Goal: Task Accomplishment & Management: Use online tool/utility

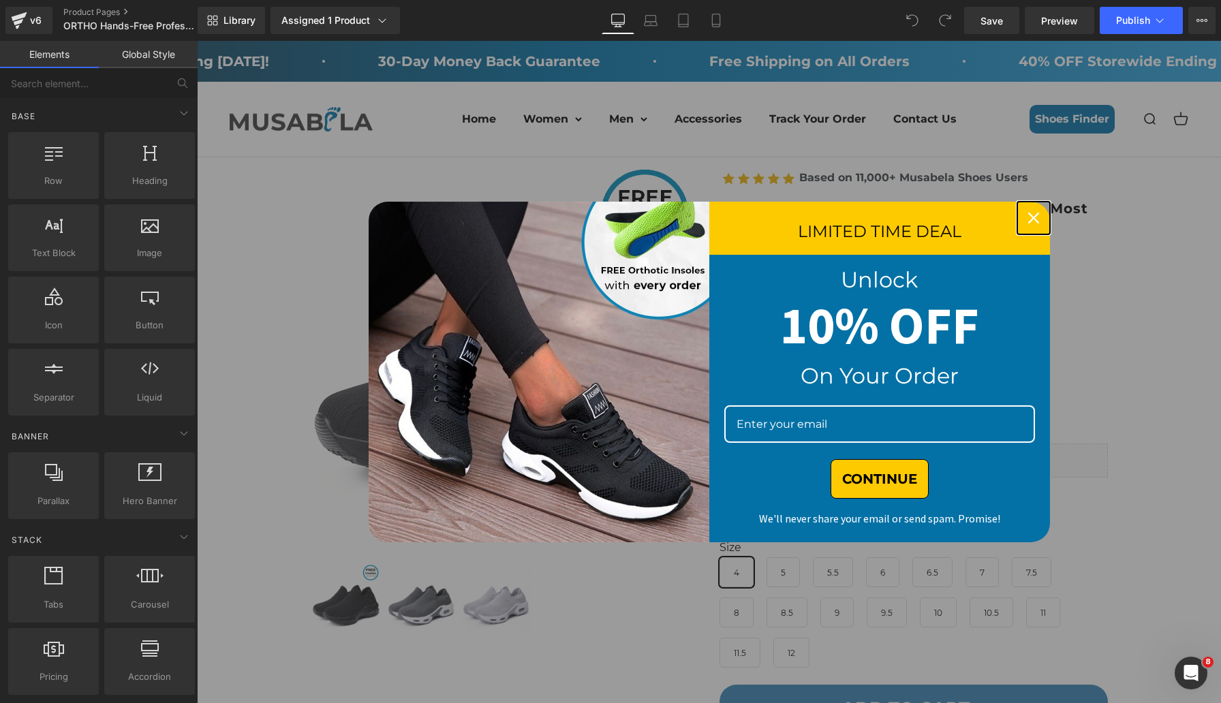
click at [1028, 216] on icon "close icon" at bounding box center [1033, 218] width 11 height 11
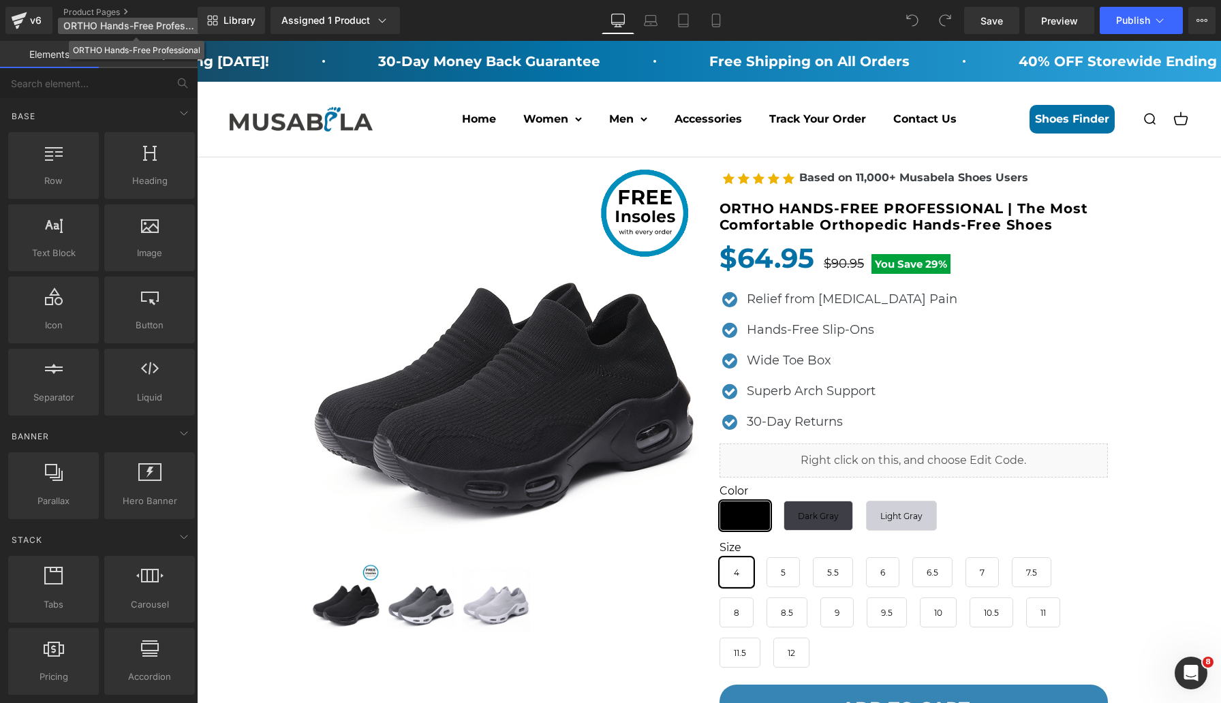
click at [122, 31] on span "ORTHO Hands-Free Professional" at bounding box center [128, 25] width 131 height 11
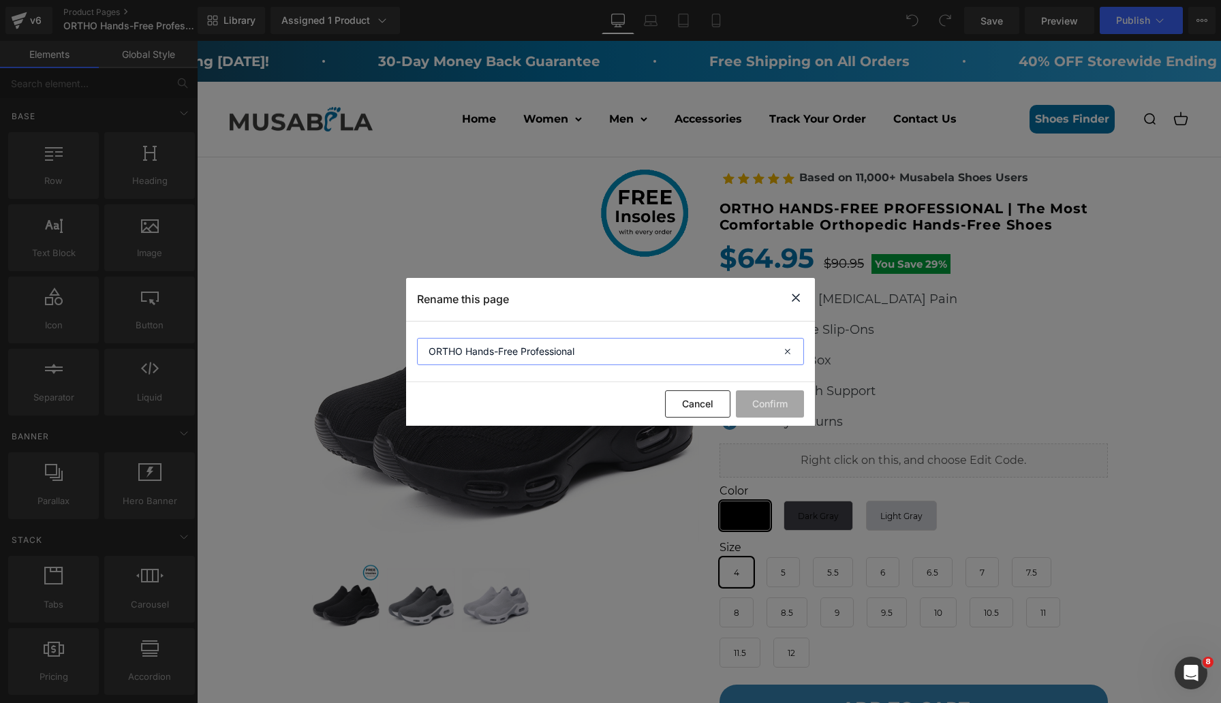
click at [606, 354] on input "ORTHO Hands-Free Professional" at bounding box center [610, 351] width 387 height 27
click at [704, 405] on button "Cancel" at bounding box center [697, 403] width 65 height 27
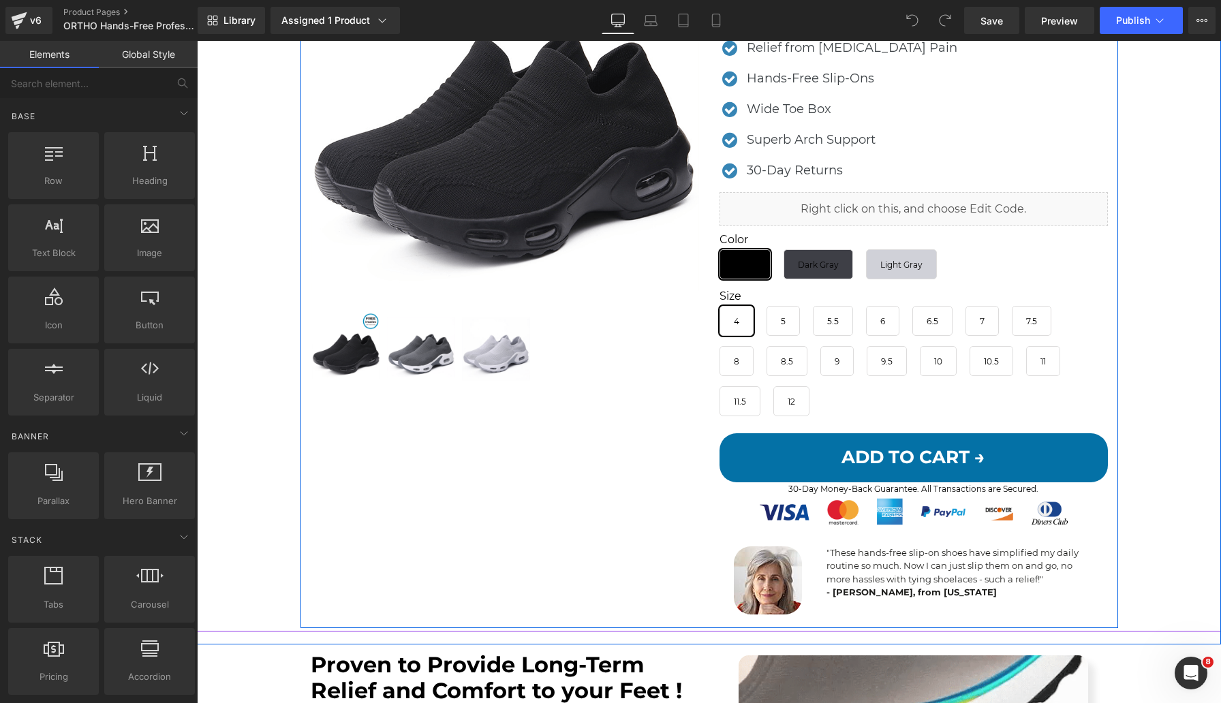
scroll to position [408, 0]
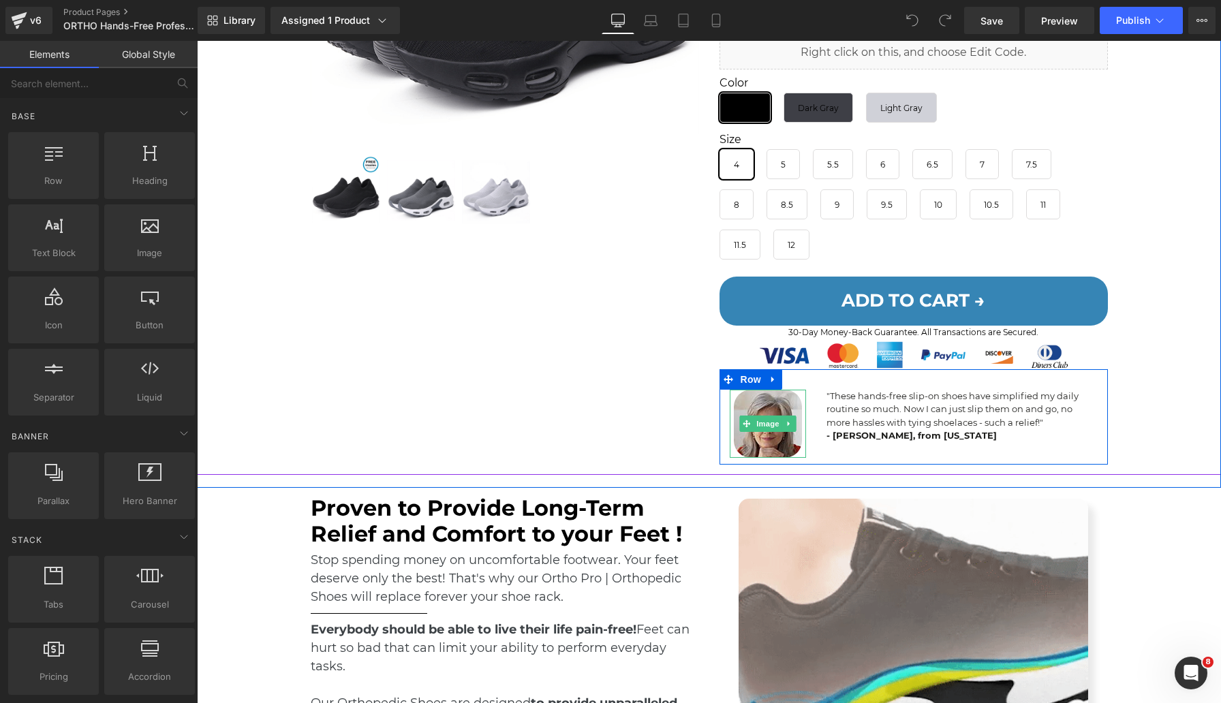
click at [753, 400] on img at bounding box center [768, 424] width 68 height 68
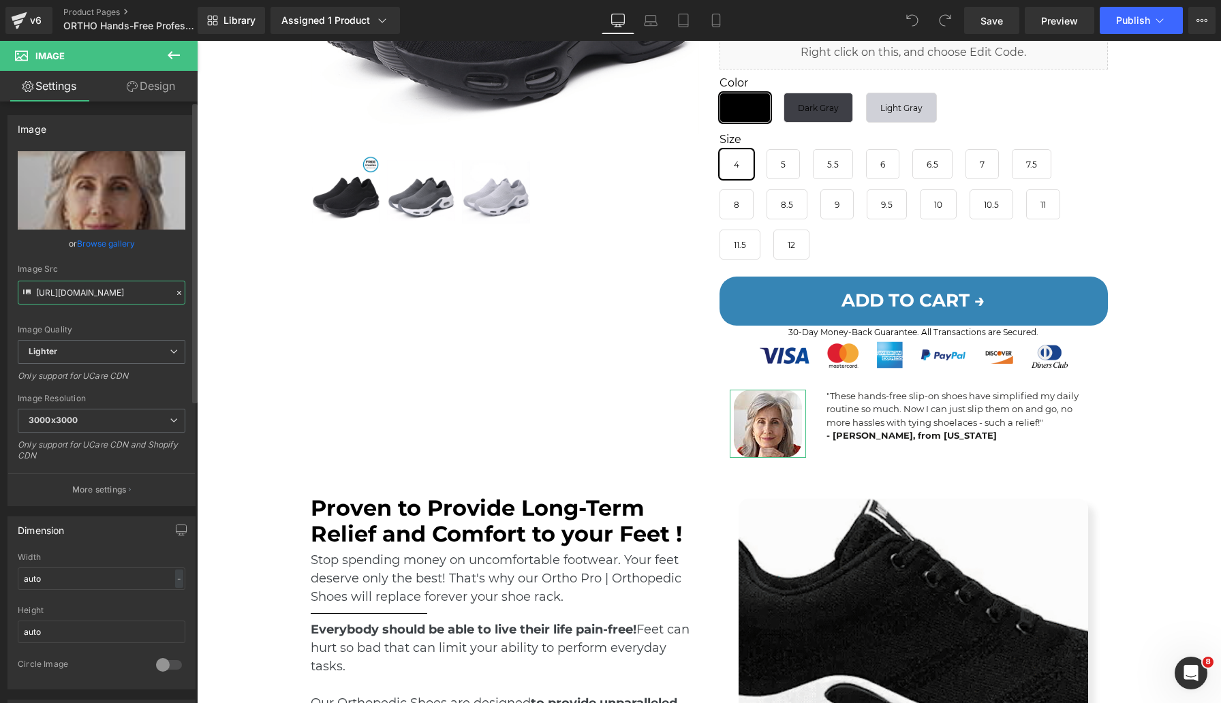
click at [87, 288] on input "https://ucarecdn.com/2f7fd58e-c975-4a9c-89fb-d78187be1354/-/format/auto/-/previ…" at bounding box center [102, 293] width 168 height 24
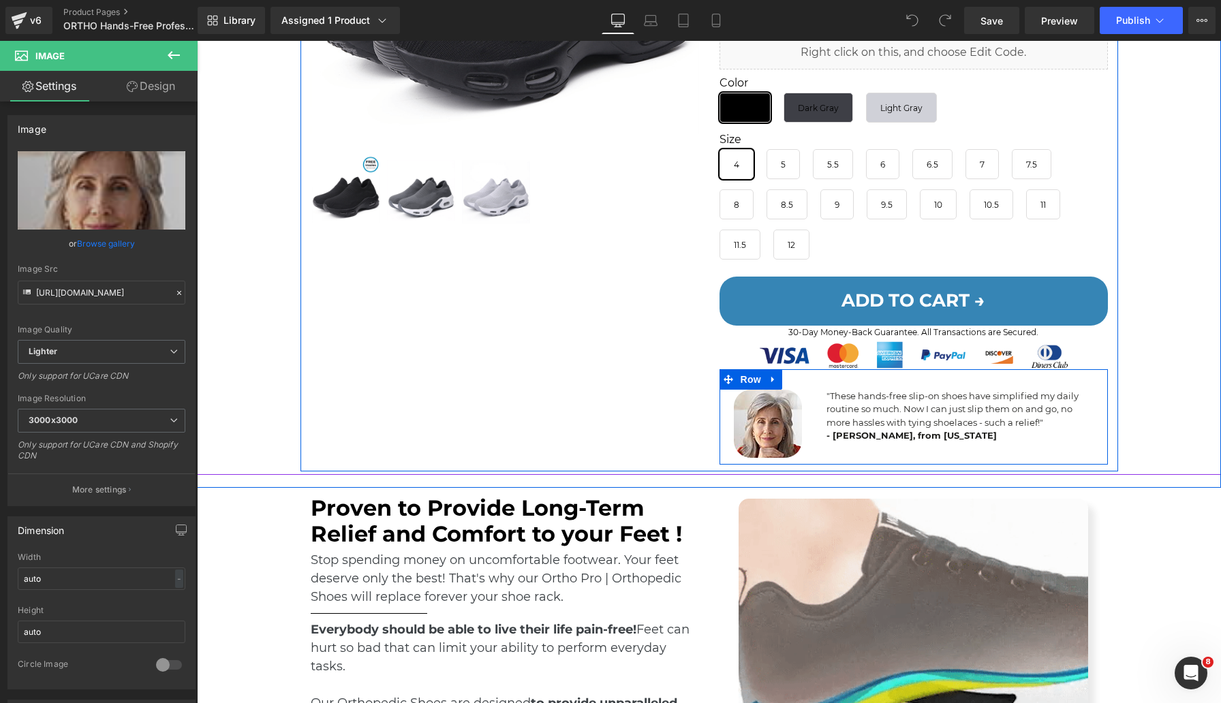
click at [889, 401] on p "" These hands-free slip-on shoes have simplified my daily routine so much. Now …" at bounding box center [961, 410] width 271 height 40
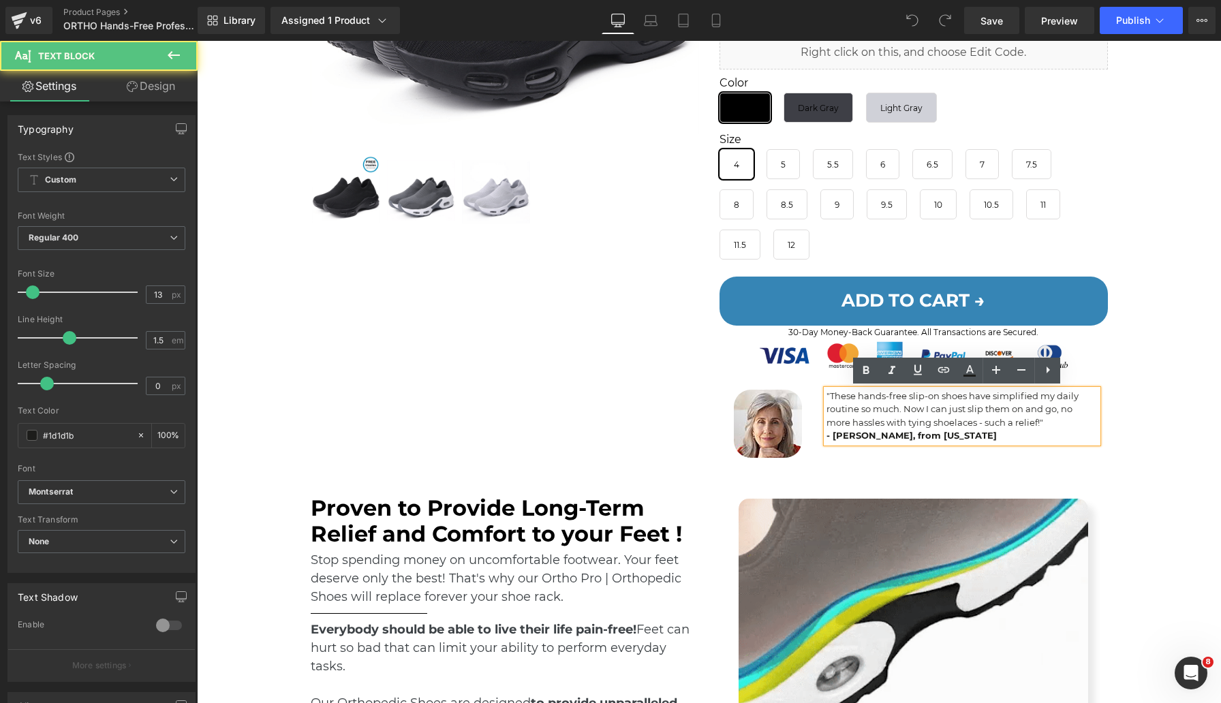
click at [889, 409] on span "These hands-free slip-on shoes have simplified my daily routine so much. Now I …" at bounding box center [952, 408] width 252 height 37
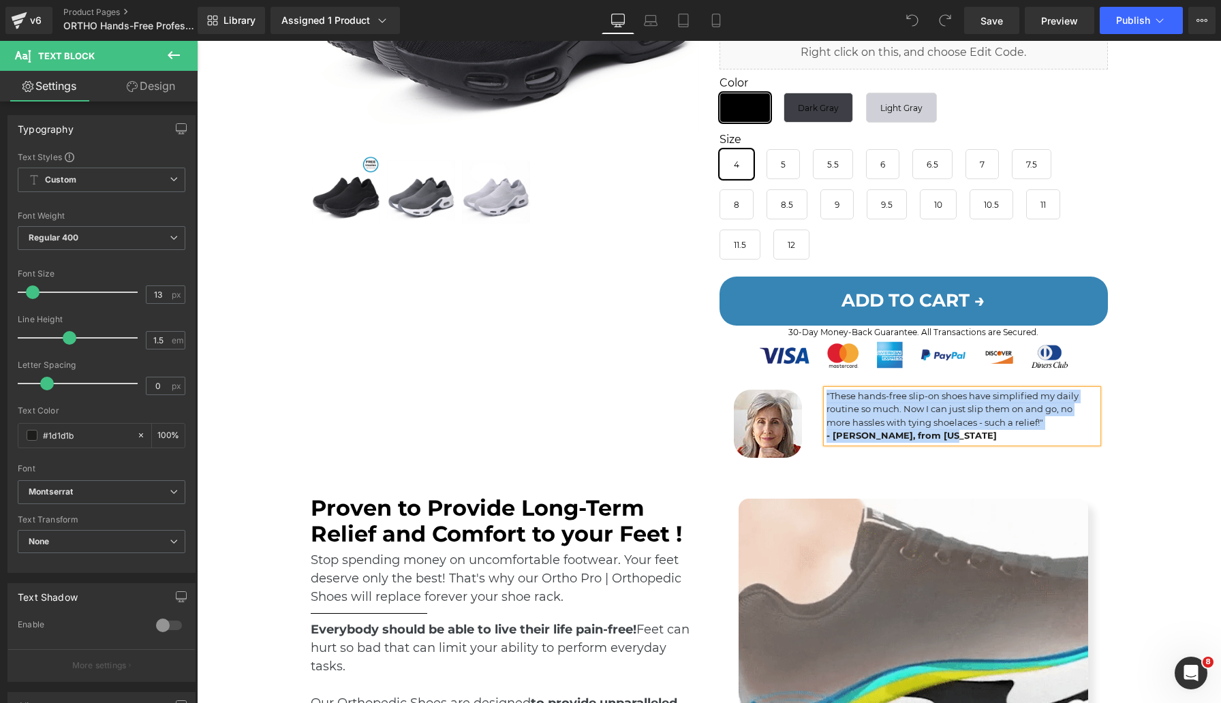
copy div "" These hands-free slip-on shoes have simplified my daily routine so much. Now …"
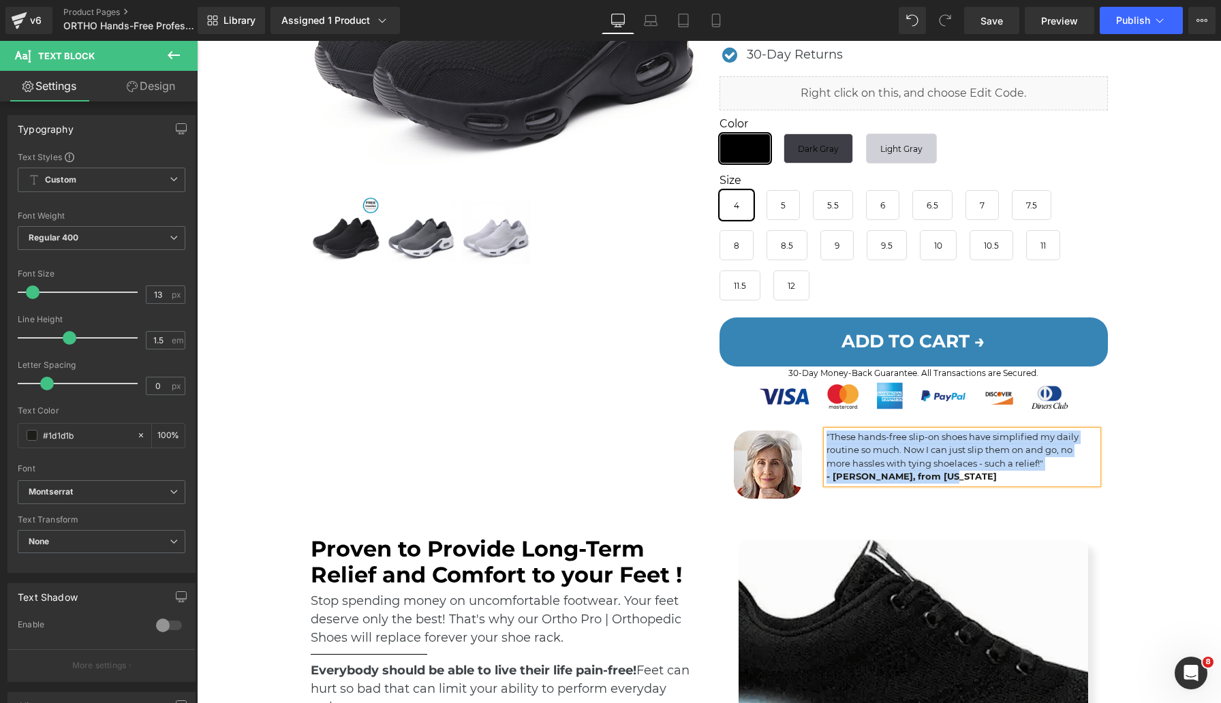
scroll to position [635, 0]
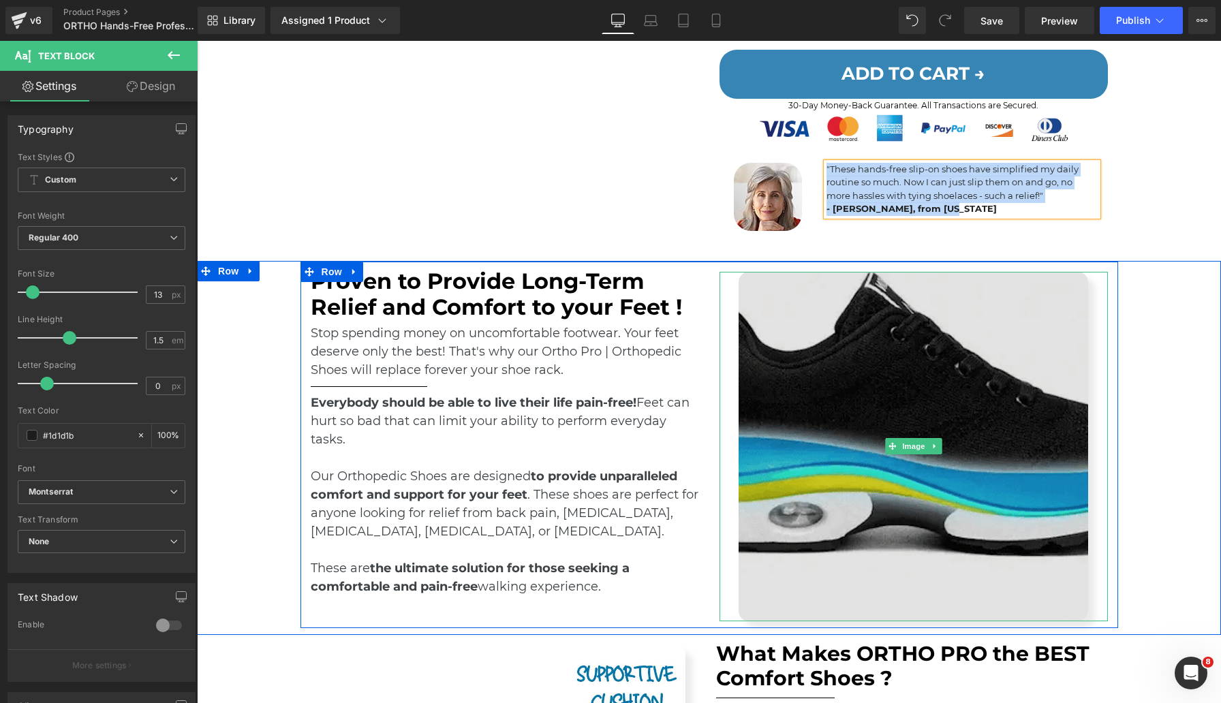
click at [861, 360] on img at bounding box center [914, 447] width 350 height 350
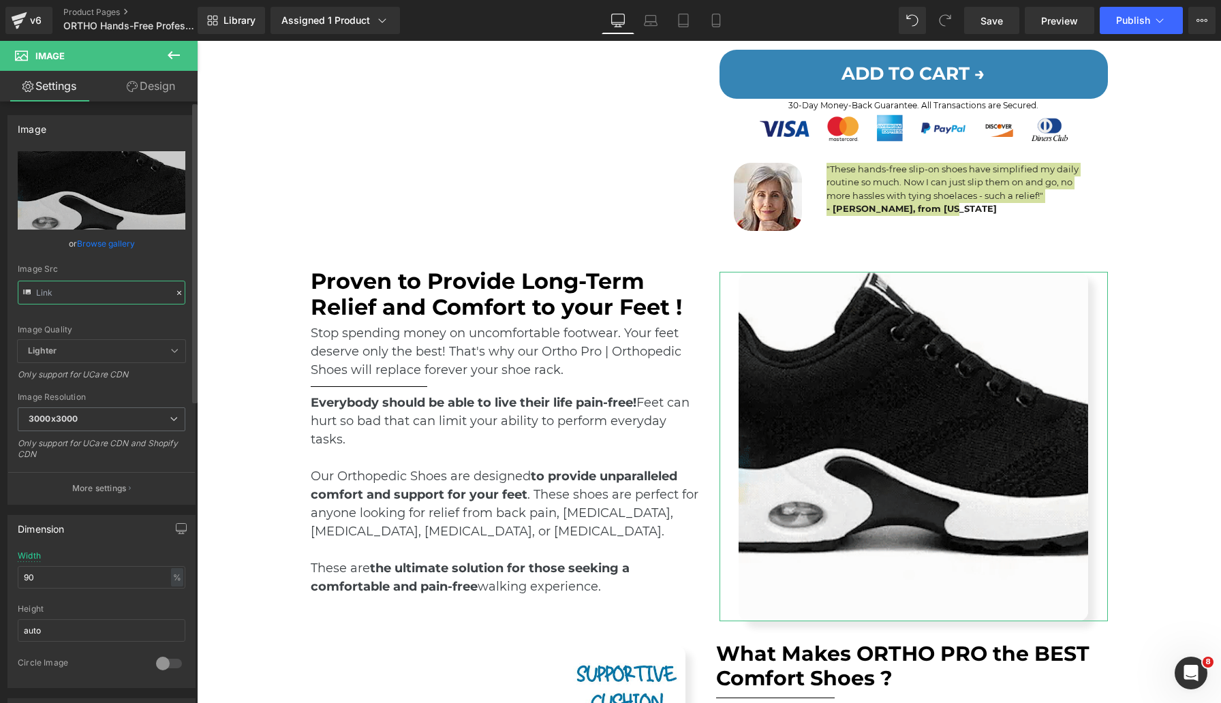
click at [127, 296] on input "text" at bounding box center [102, 293] width 168 height 24
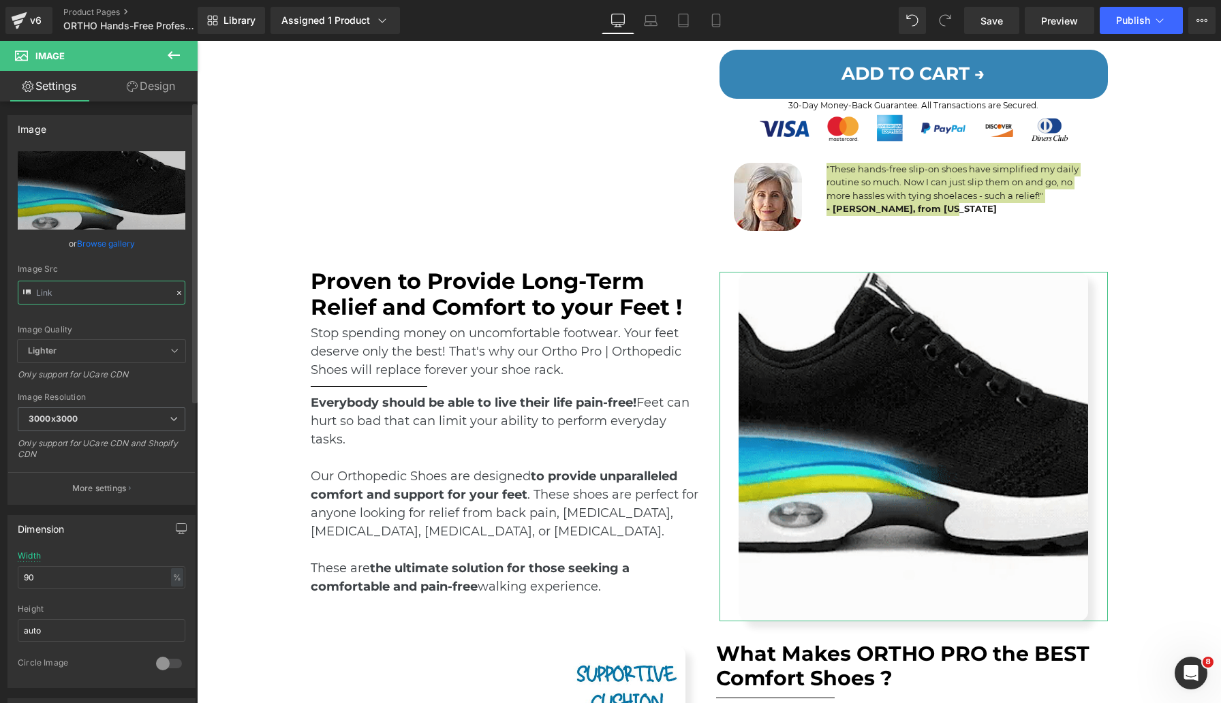
type input "https://ucarecdn.com/53a58b1e-b75a-46ab-8d92-205fa552246c/ezgif.com-video-to-gi…"
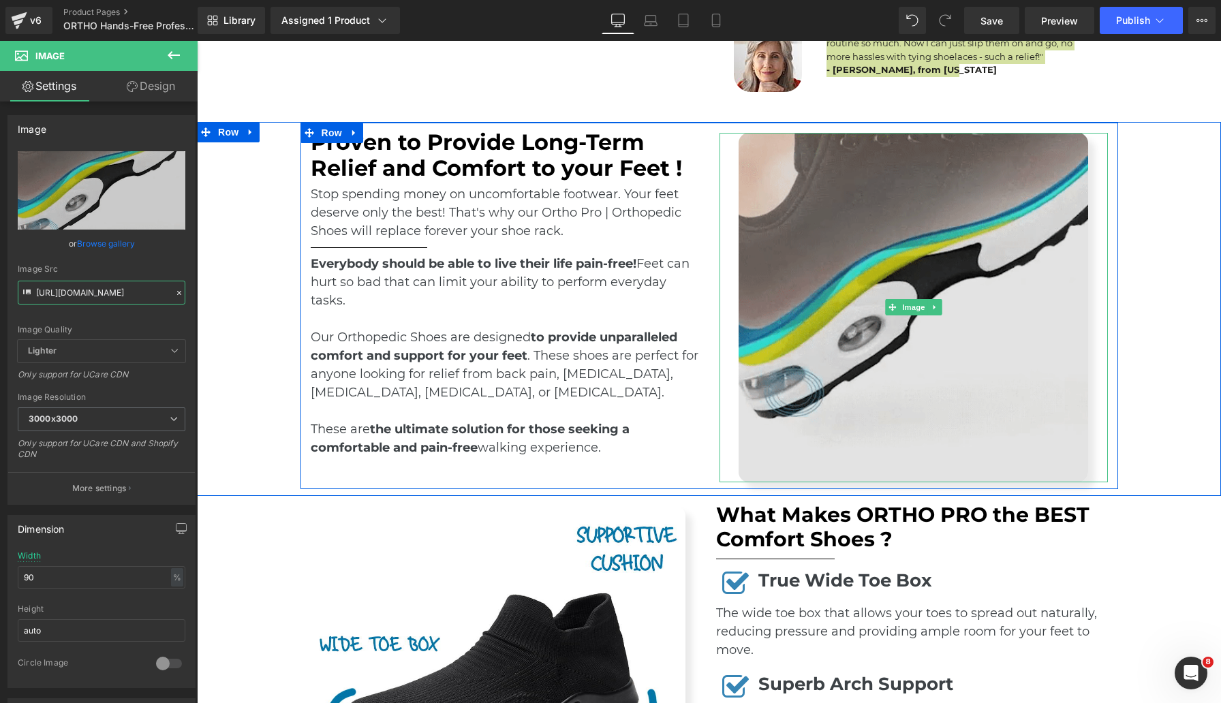
scroll to position [955, 0]
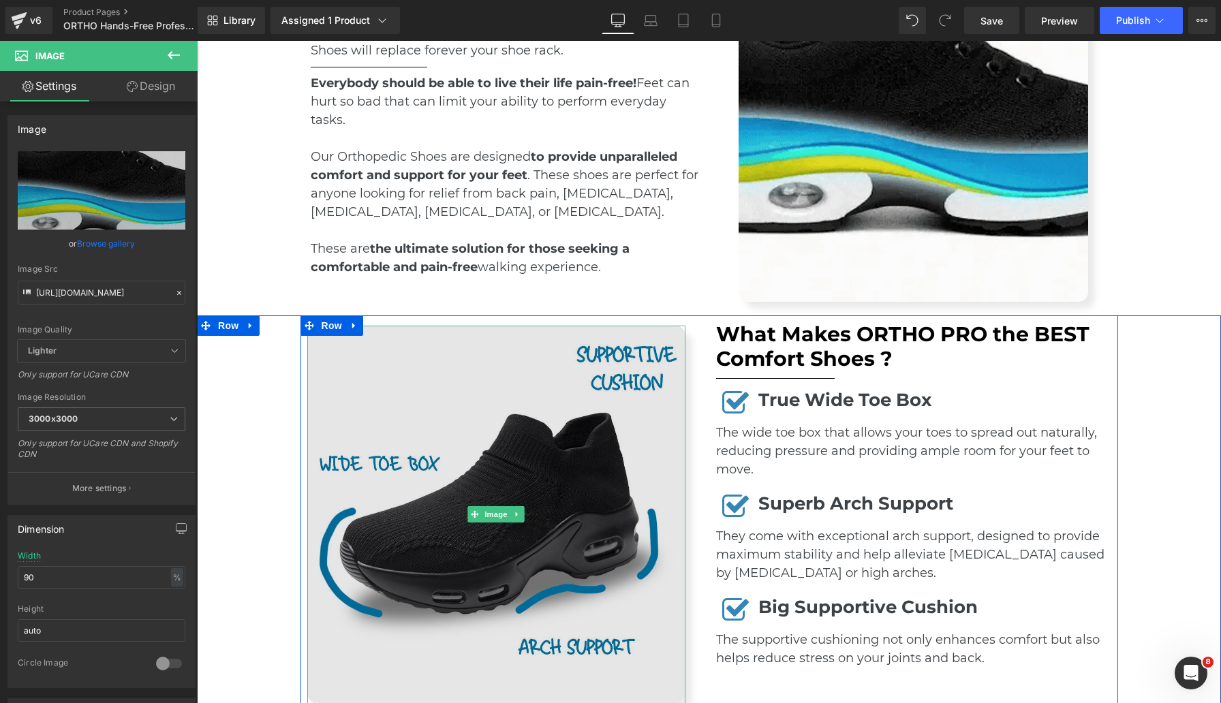
click at [605, 454] on img at bounding box center [496, 515] width 378 height 378
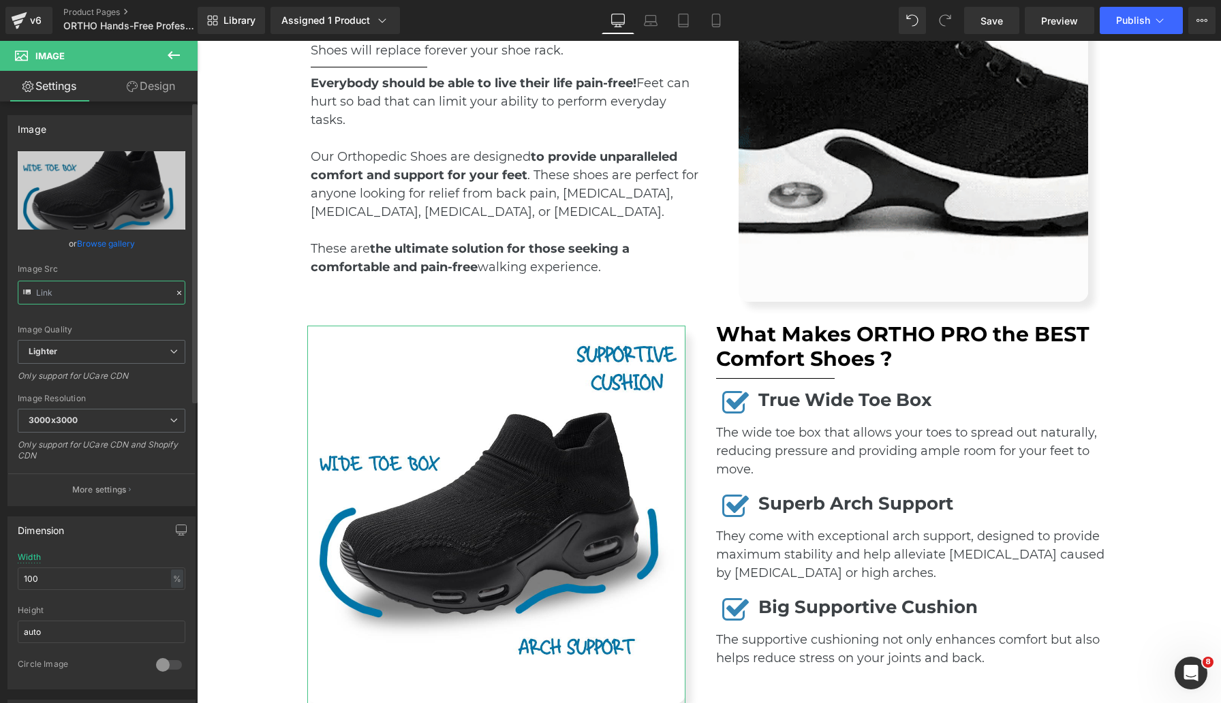
click at [115, 290] on input "text" at bounding box center [102, 293] width 168 height 24
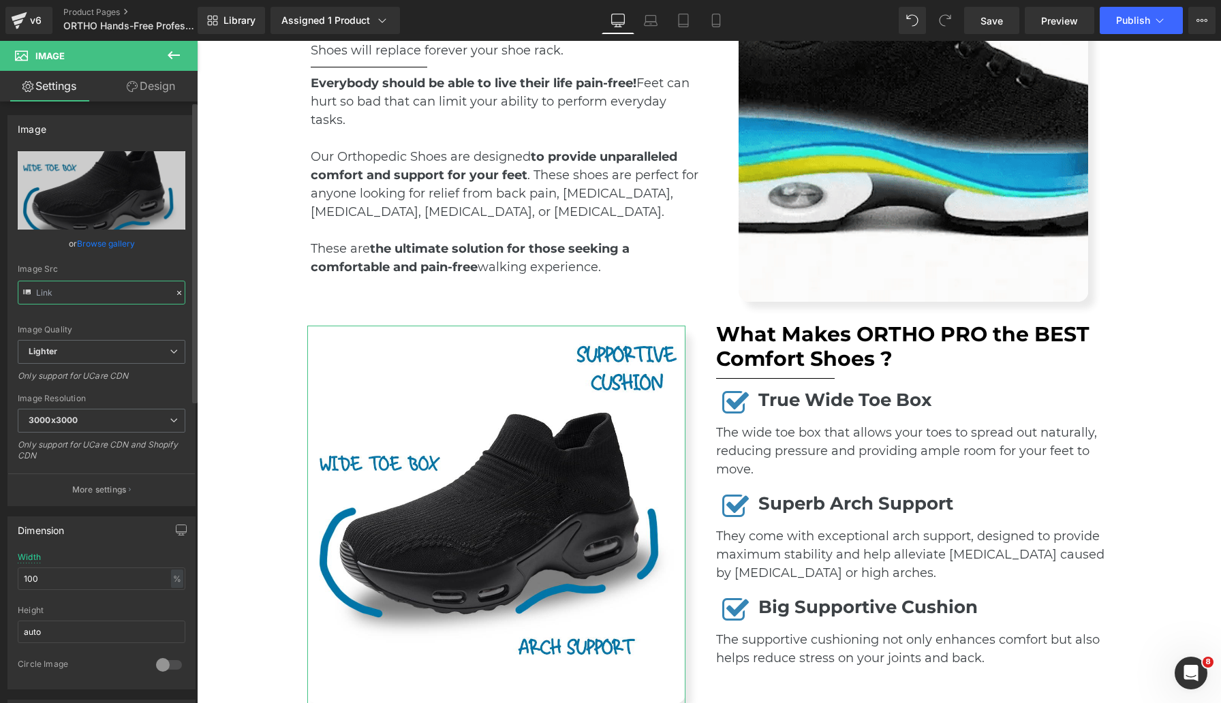
type input "https://ucarecdn.com/a011d2de-6d0f-4896-8508-0642db9b57b3/-/format/auto/-/previ…"
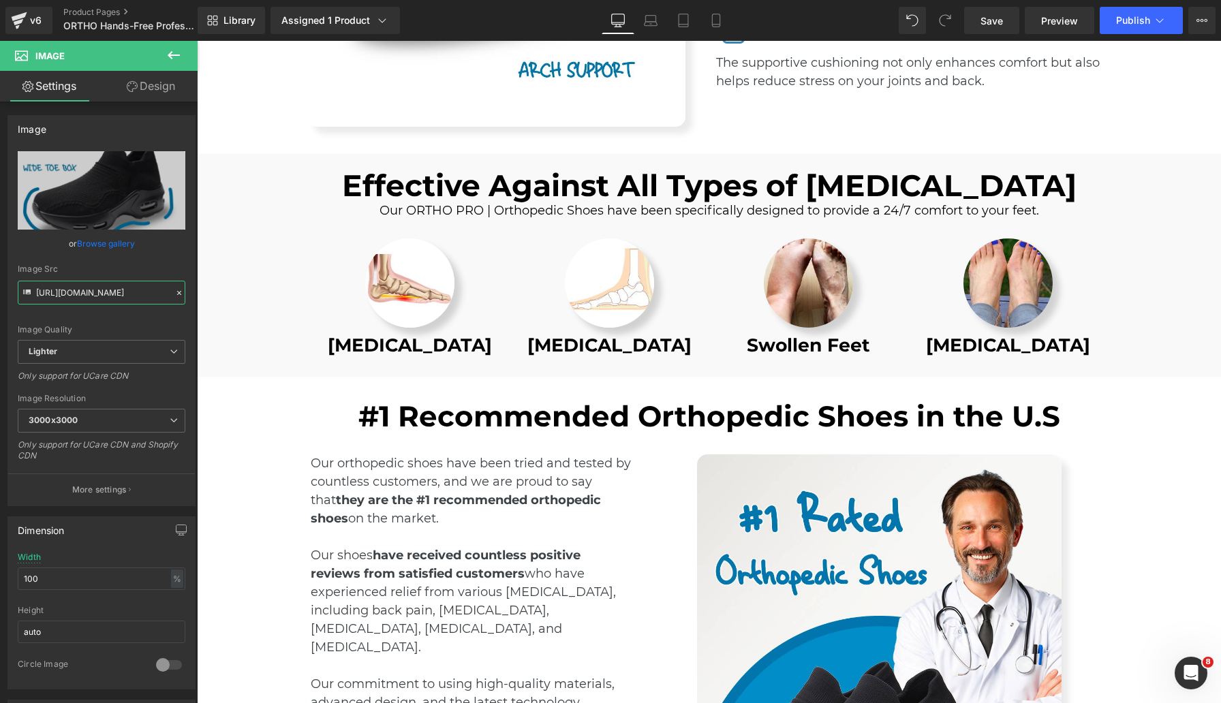
scroll to position [1532, 0]
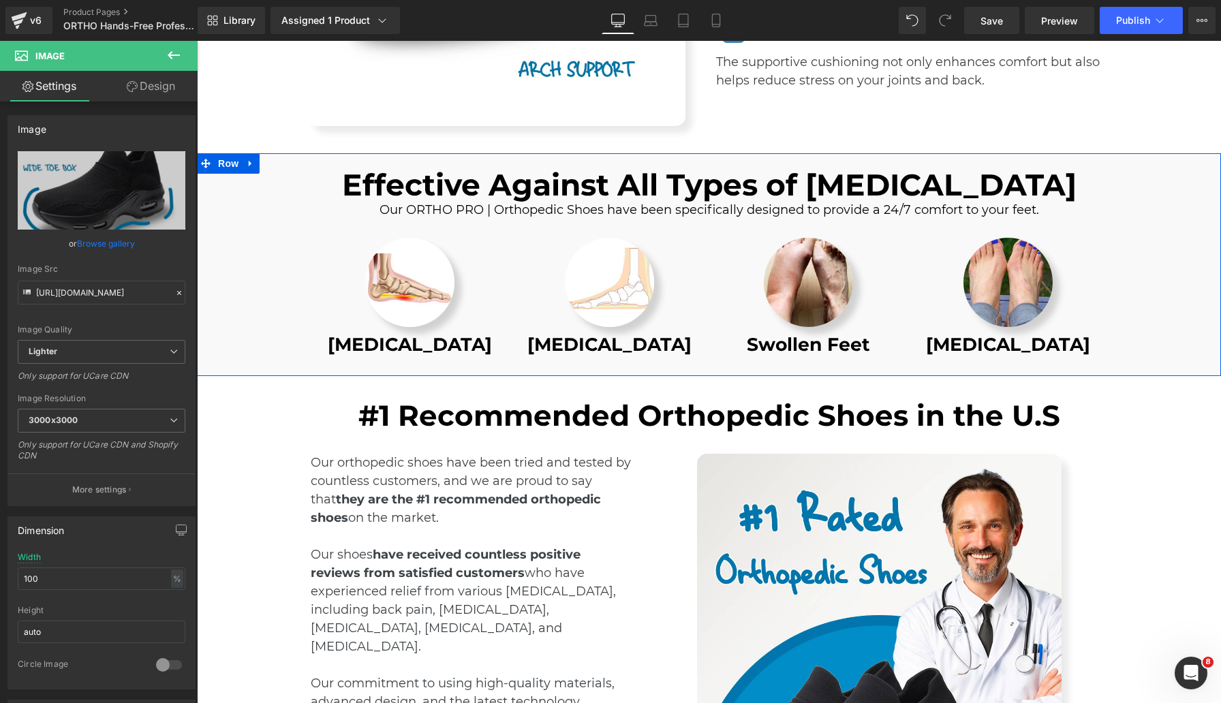
click at [1179, 172] on div "Effective Against All Types of Foot Pain Heading Our ORTHO PRO | Orthopedic Sho…" at bounding box center [709, 265] width 1024 height 210
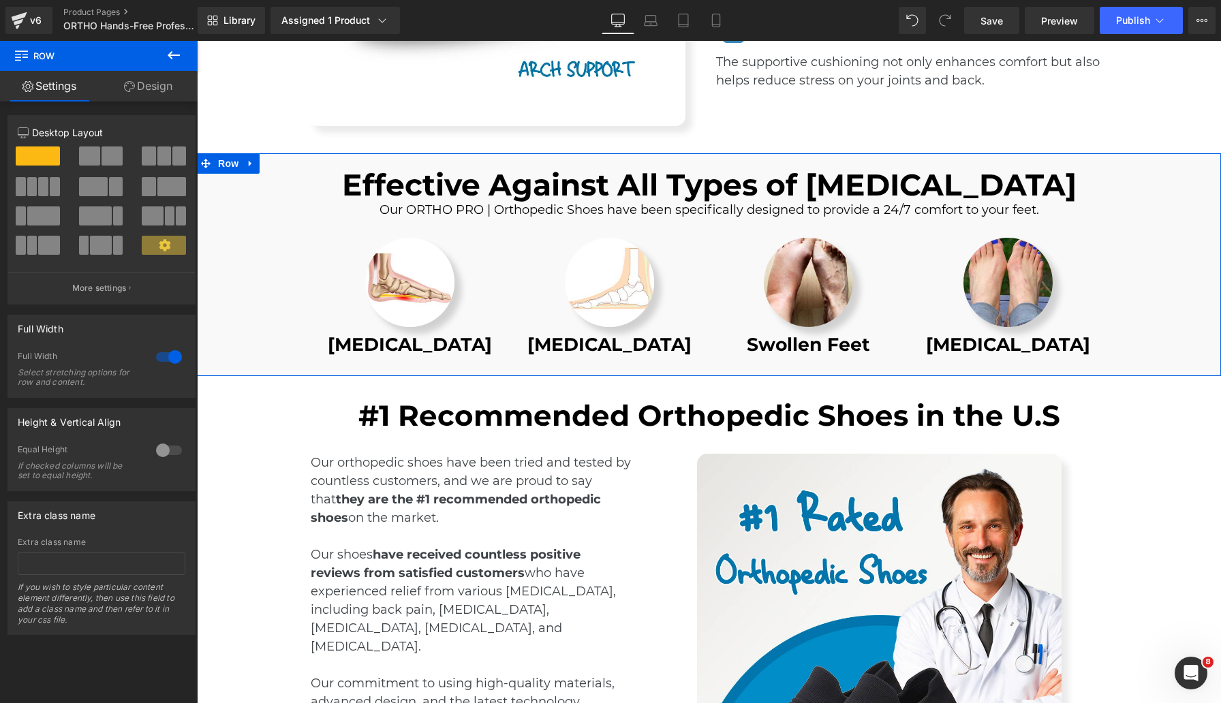
click at [239, 209] on div "Effective Against All Types of Foot Pain Heading Our ORTHO PRO | Orthopedic Sho…" at bounding box center [709, 265] width 1024 height 210
click at [246, 161] on icon at bounding box center [251, 163] width 10 height 10
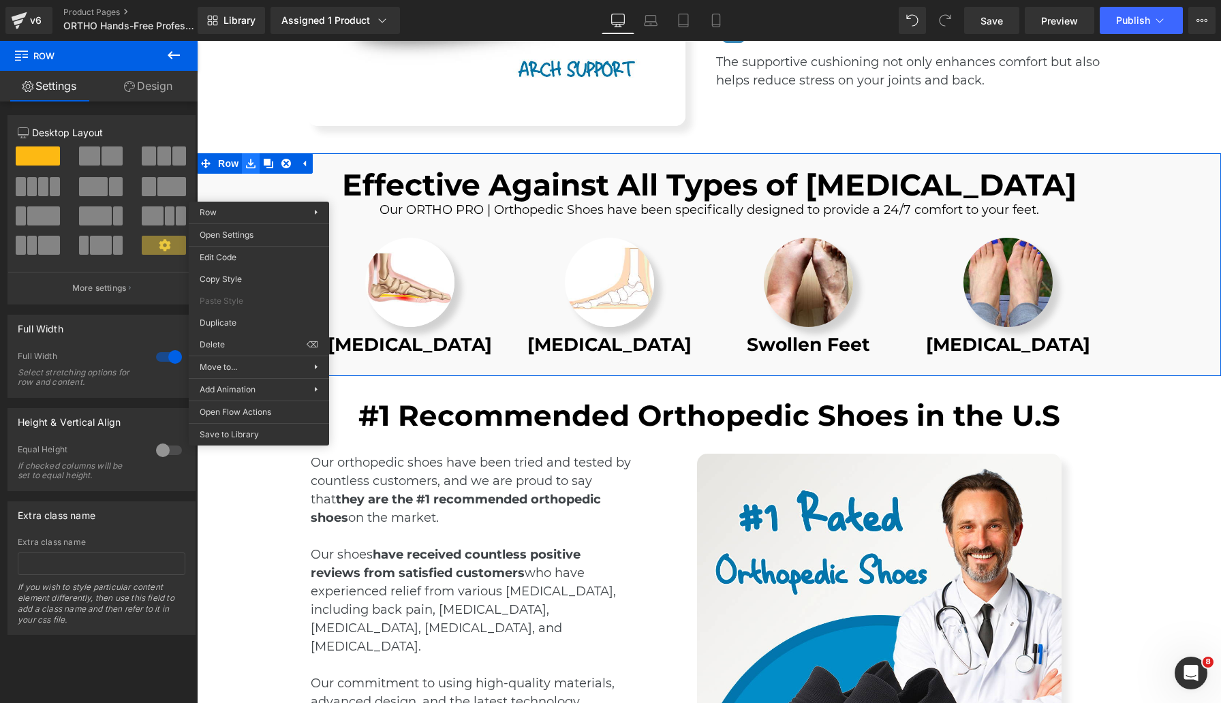
click at [247, 157] on div "Effective Against All Types of Foot Pain Heading Our ORTHO PRO | Orthopedic Sho…" at bounding box center [709, 264] width 1024 height 223
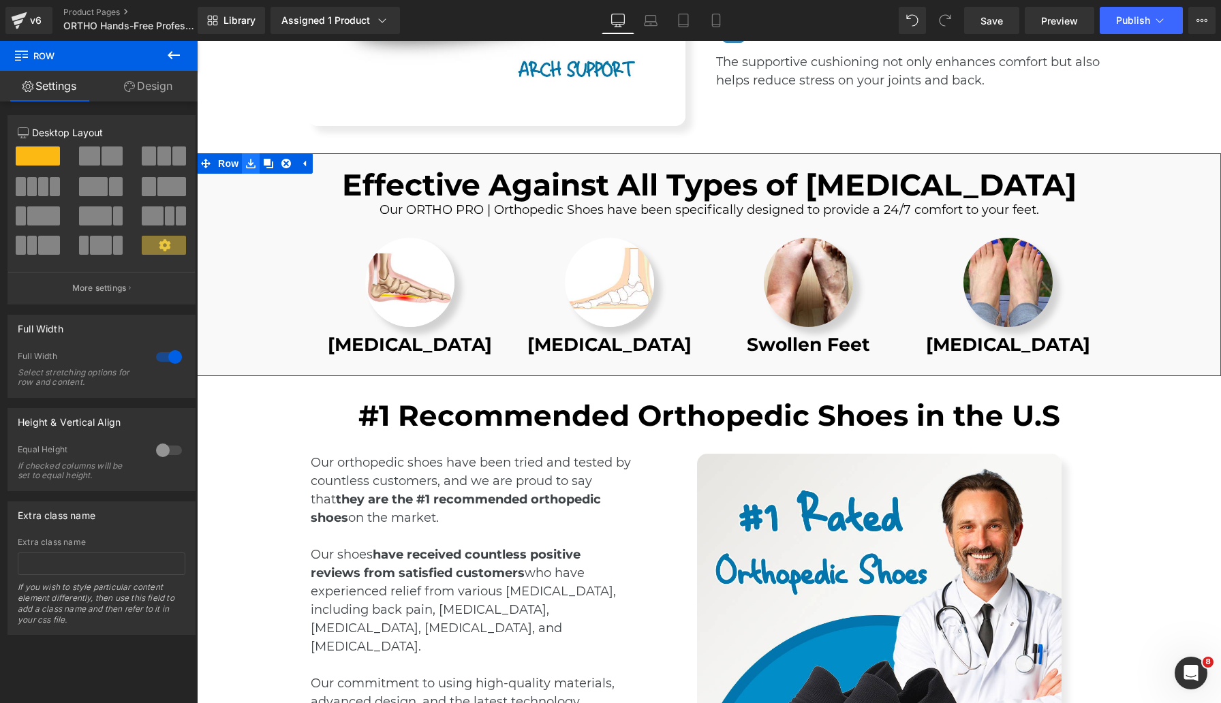
click at [246, 161] on icon at bounding box center [251, 164] width 10 height 10
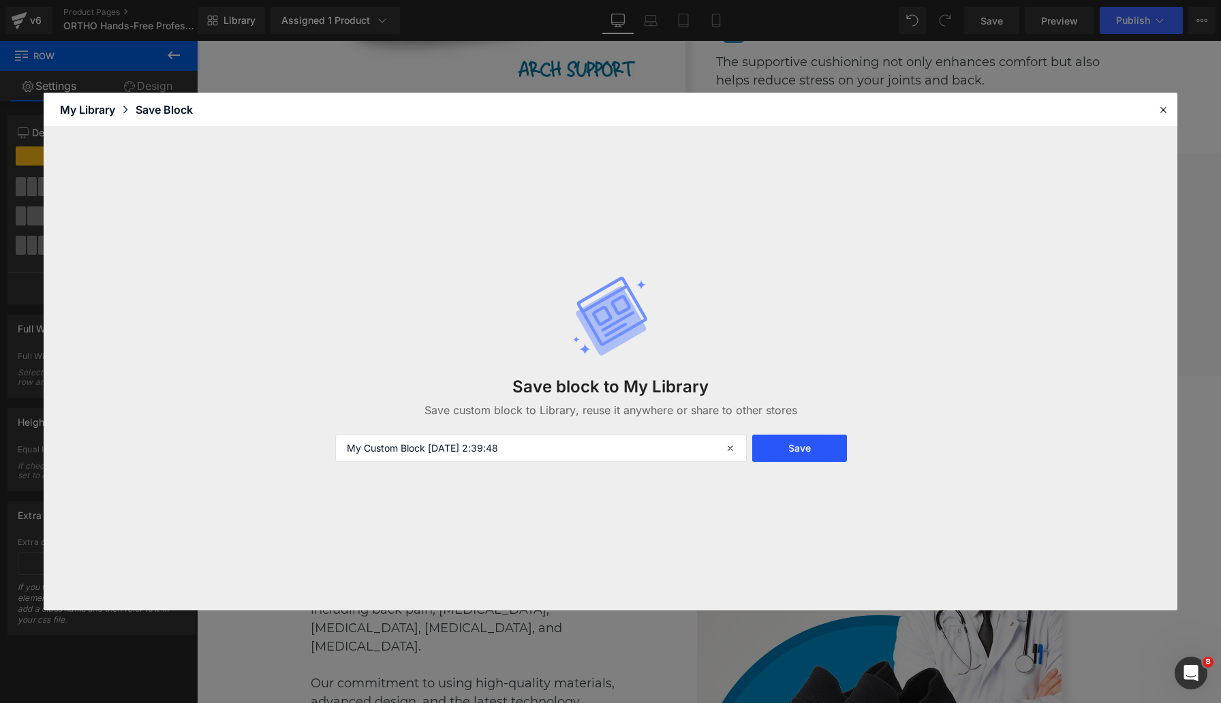
click at [788, 451] on button "Save" at bounding box center [799, 448] width 95 height 27
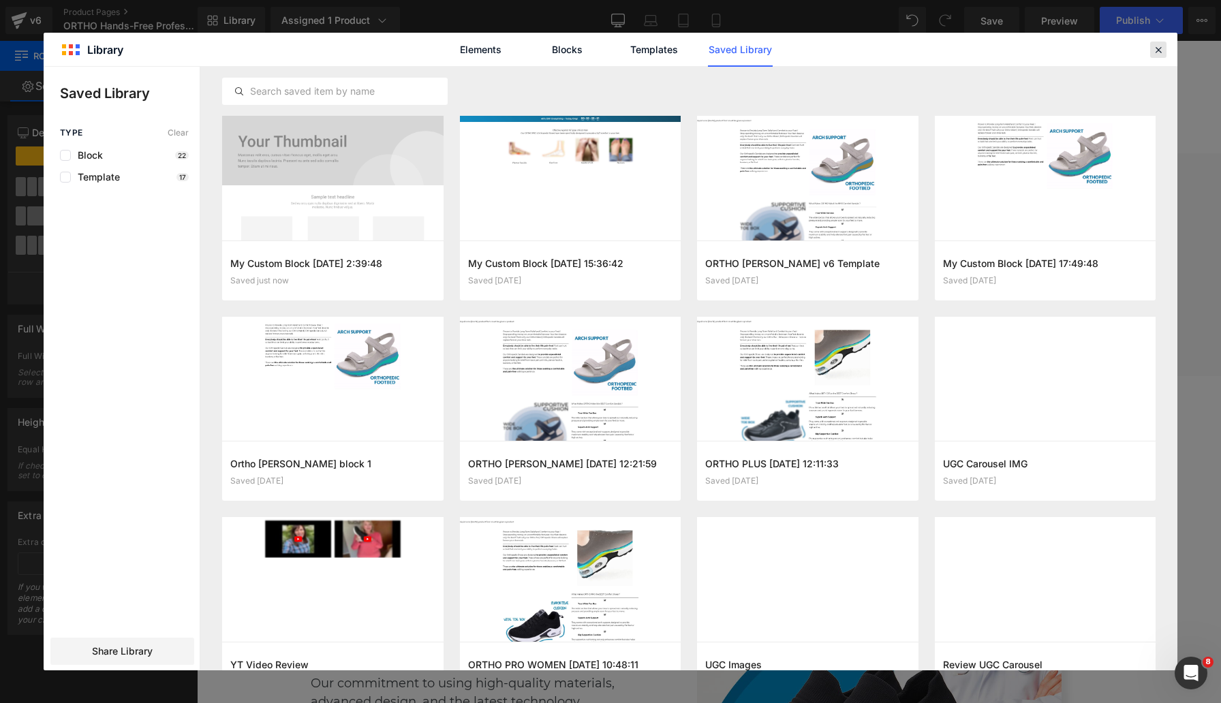
click at [1158, 48] on icon at bounding box center [1158, 50] width 12 height 12
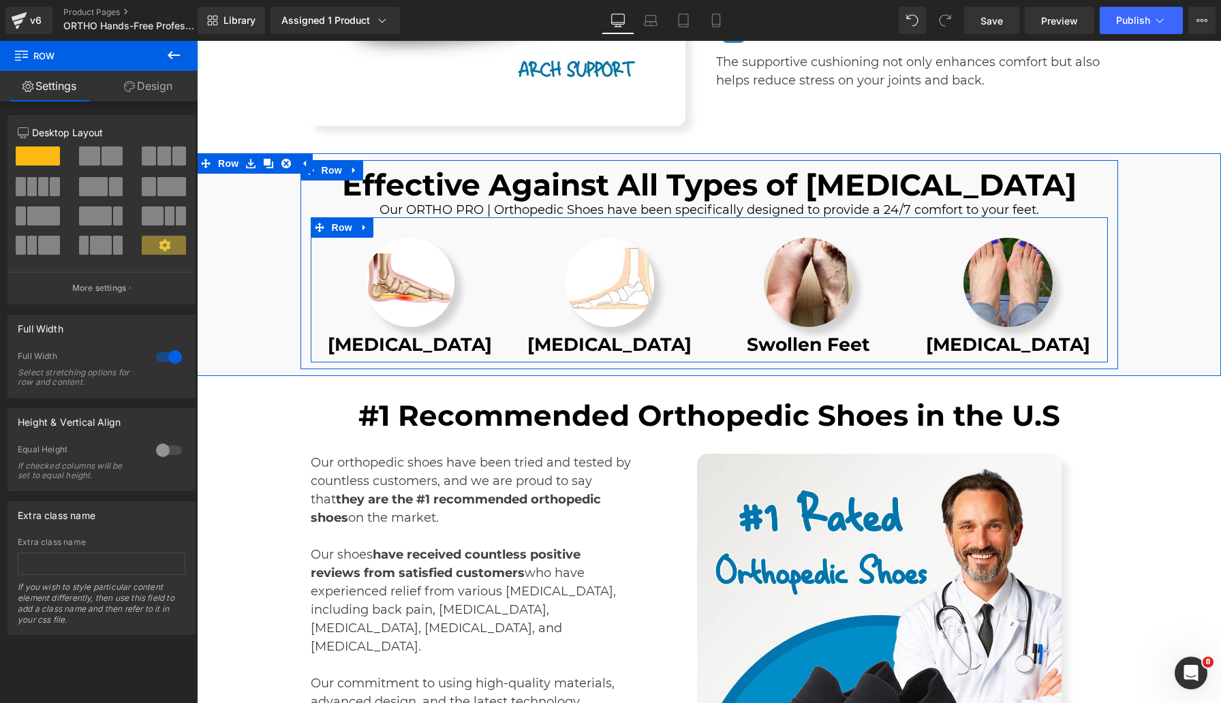
click at [197, 41] on div at bounding box center [197, 41] width 0 height 0
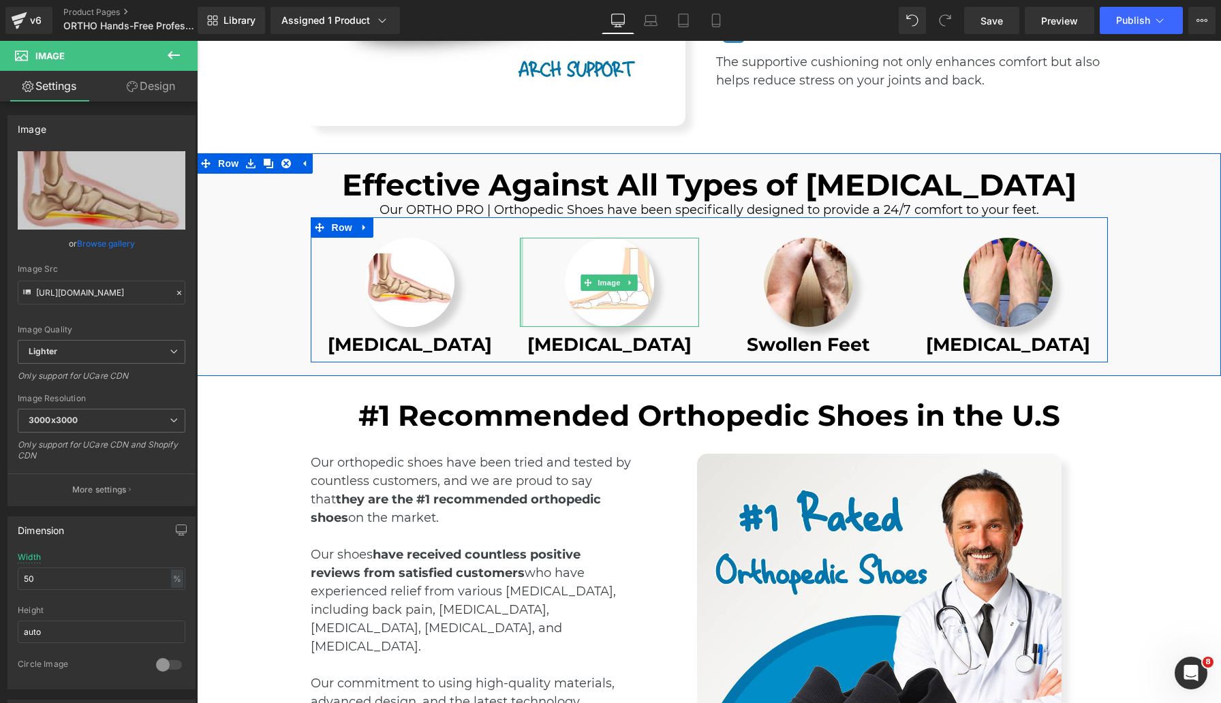
click at [520, 258] on div at bounding box center [521, 282] width 3 height 89
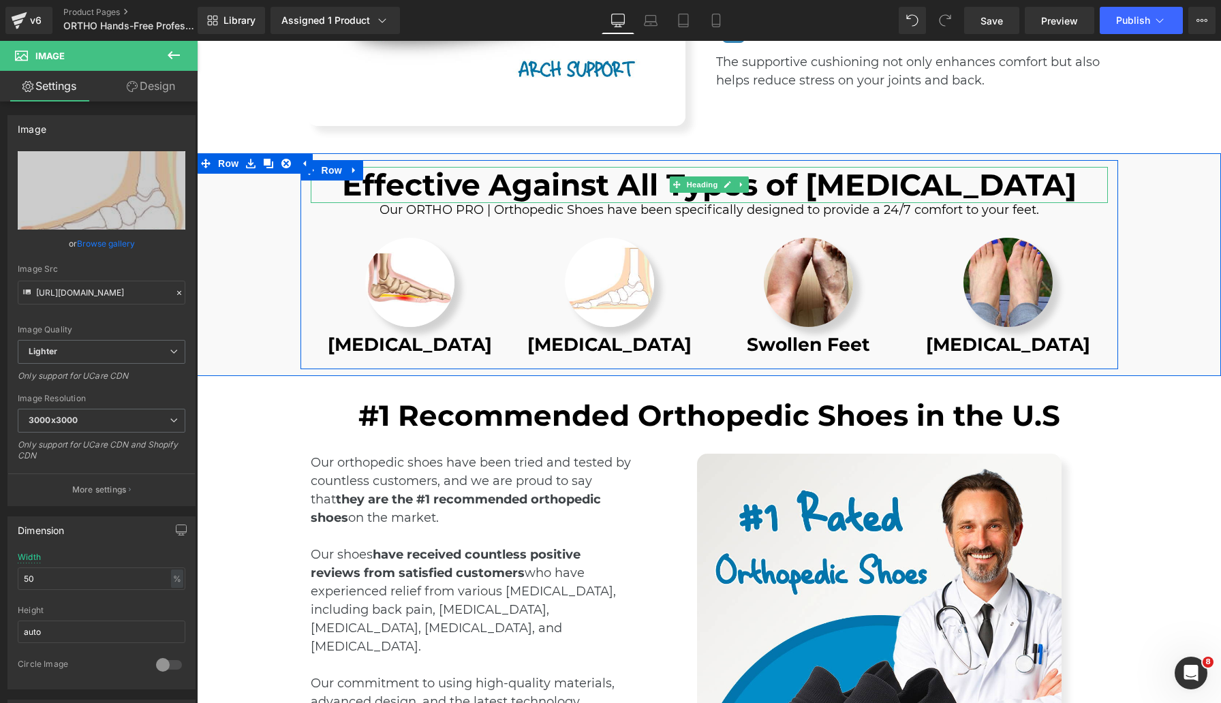
click at [481, 187] on h1 "Effective Against All Types of [MEDICAL_DATA]" at bounding box center [709, 185] width 797 height 36
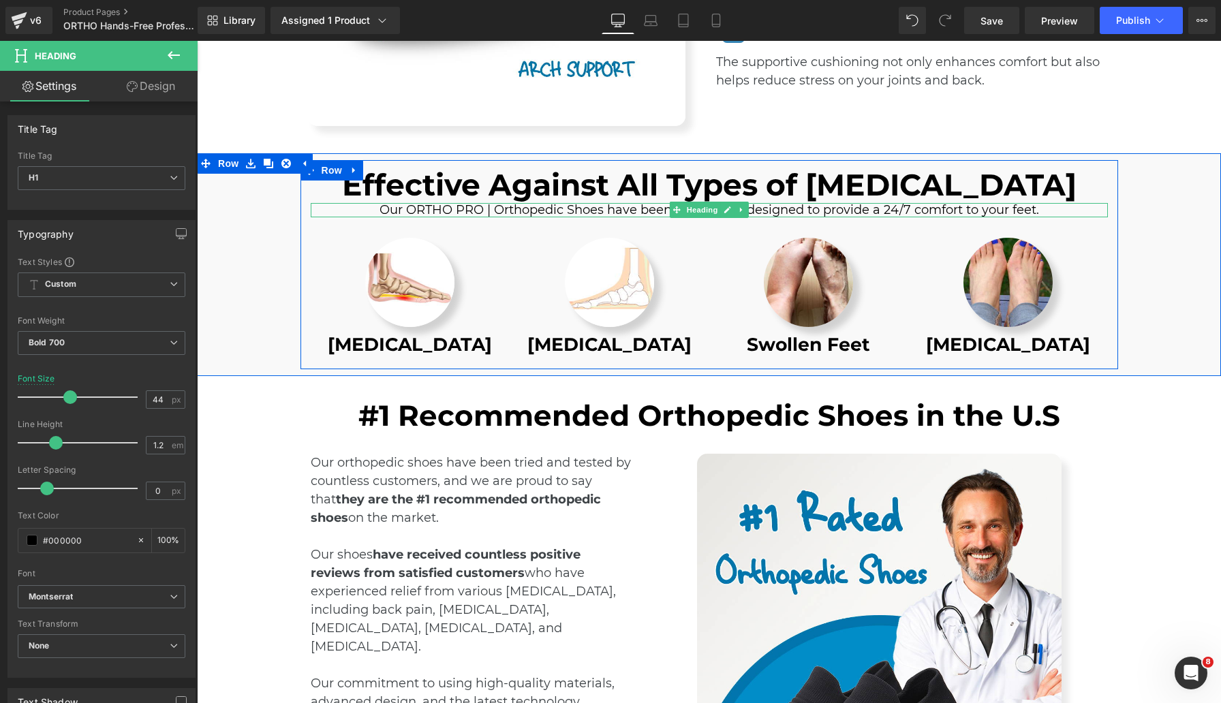
click at [576, 212] on h1 "Our ORTHO PRO | Orthopedic Shoes have been specifically designed to provide a 2…" at bounding box center [709, 210] width 797 height 15
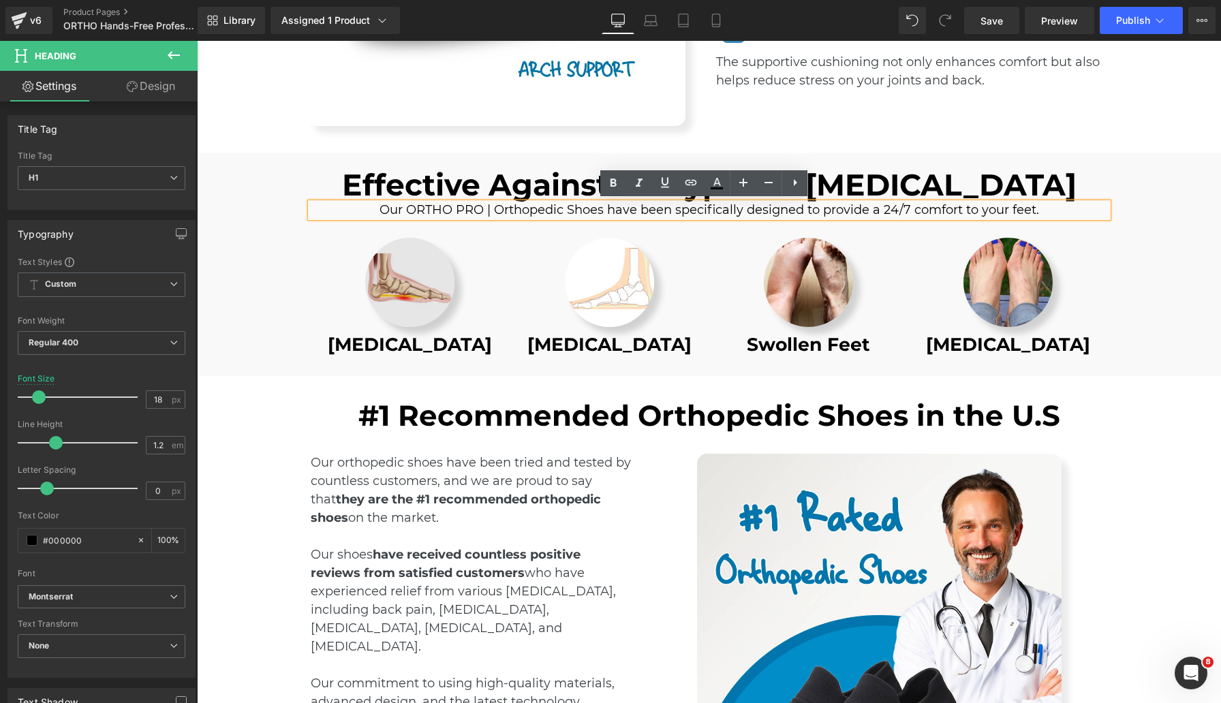
click at [399, 257] on img at bounding box center [409, 282] width 89 height 89
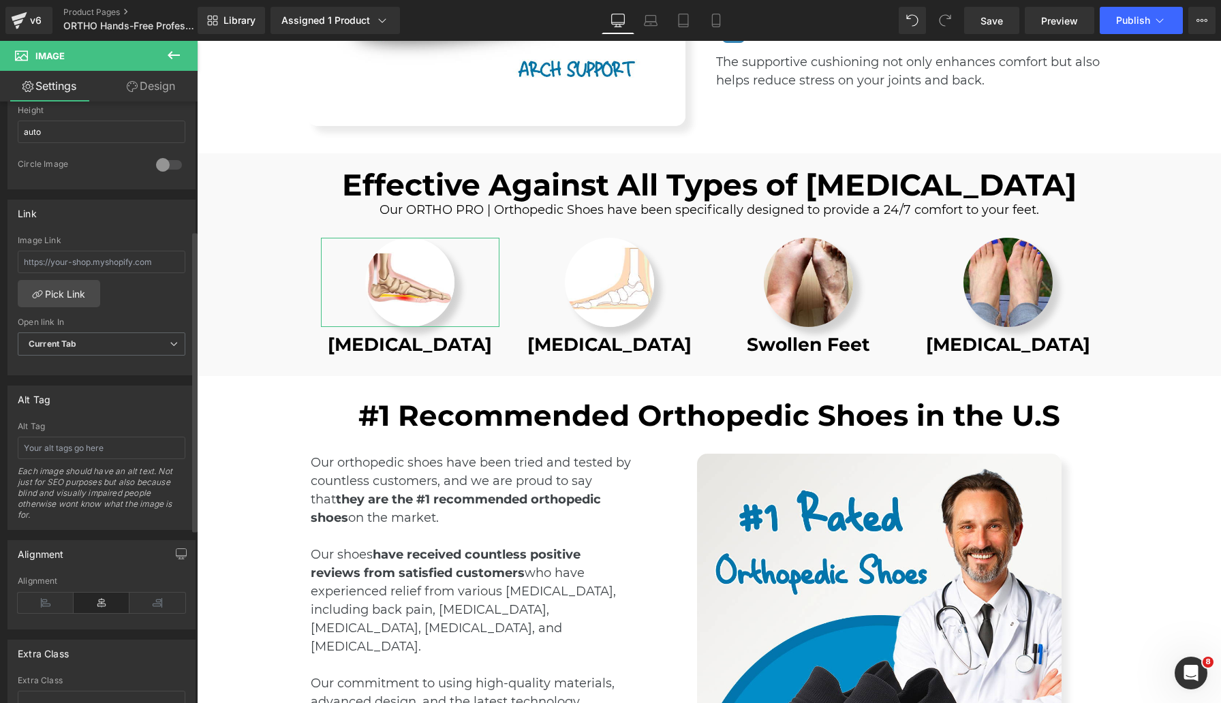
scroll to position [0, 0]
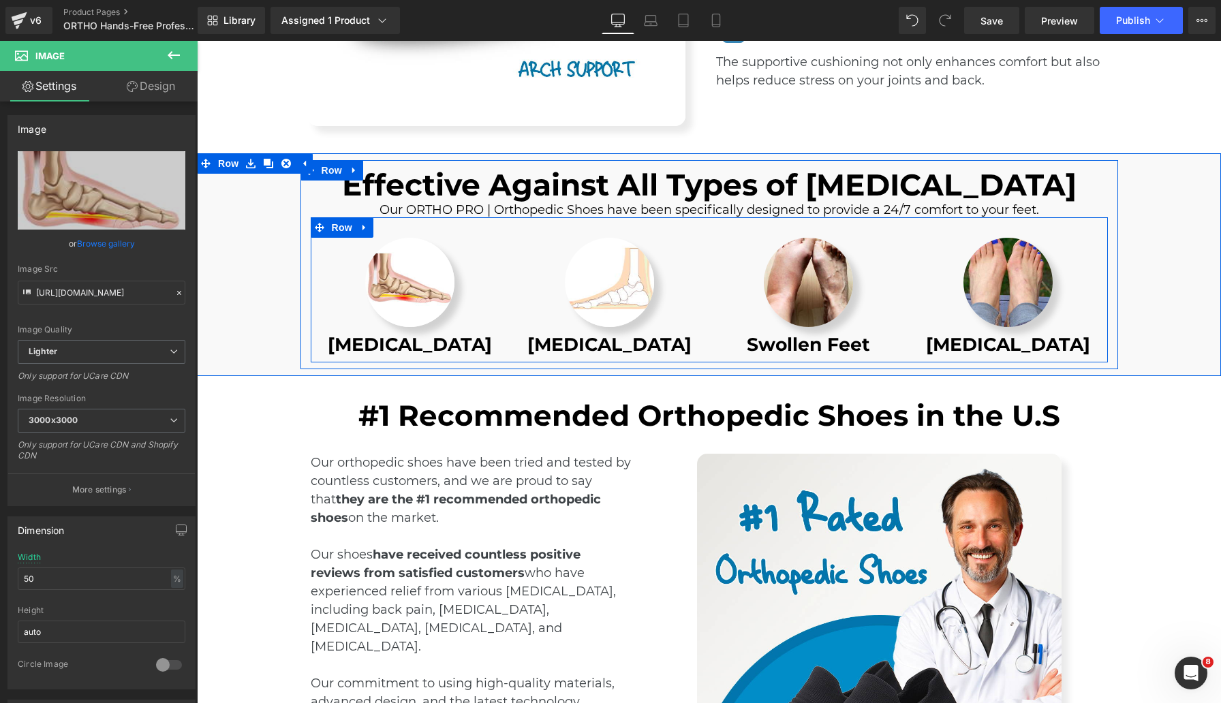
click at [510, 244] on div "Image Flat Feet Heading" at bounding box center [610, 297] width 200 height 118
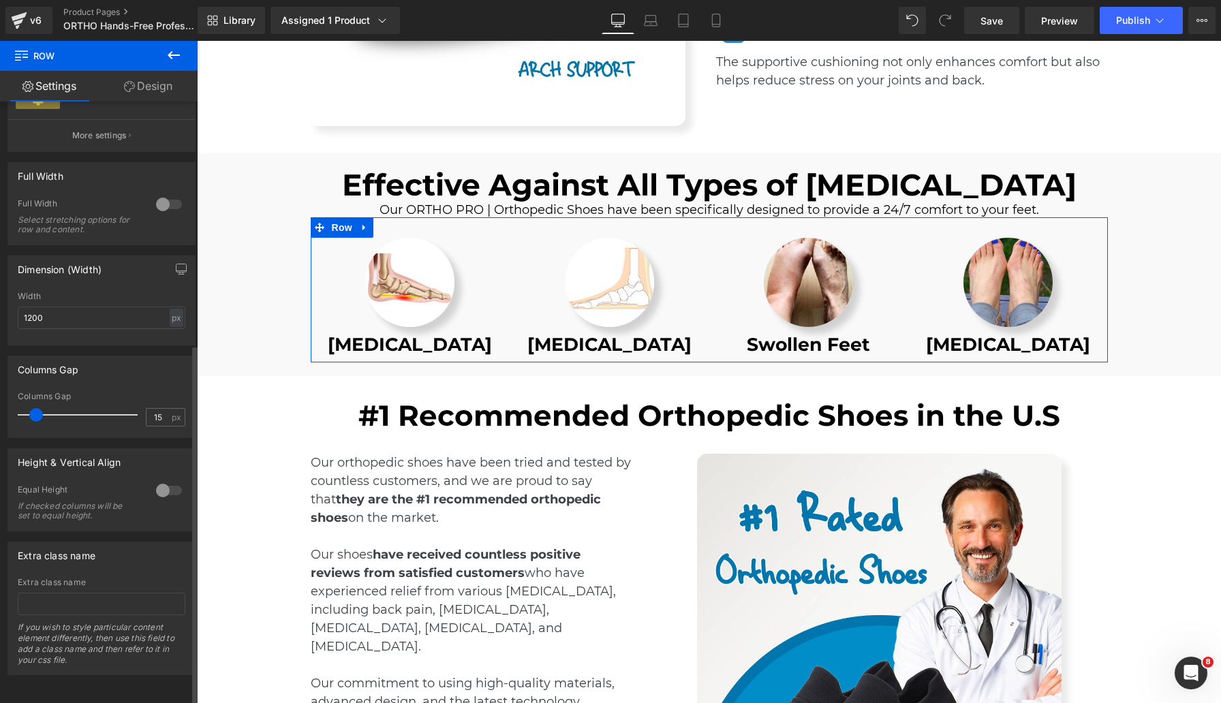
scroll to position [405, 0]
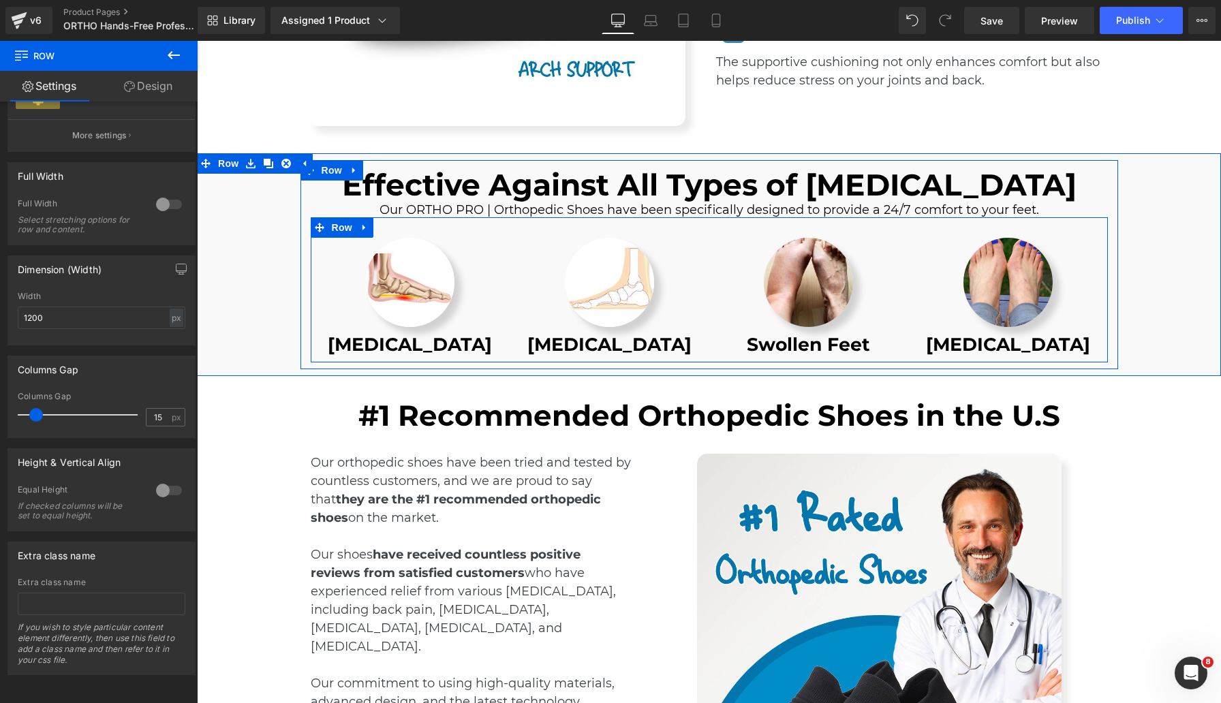
click at [709, 294] on div "Image Swollen Feet Heading" at bounding box center [809, 297] width 200 height 118
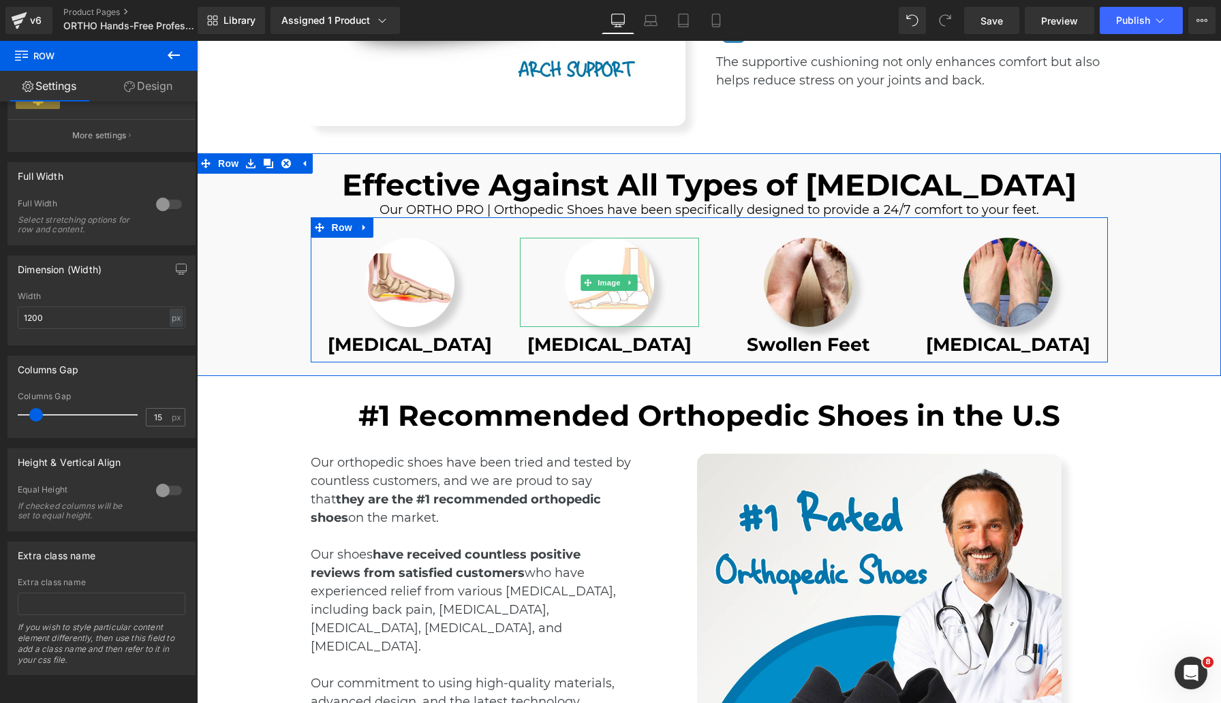
click at [670, 302] on div at bounding box center [609, 282] width 179 height 89
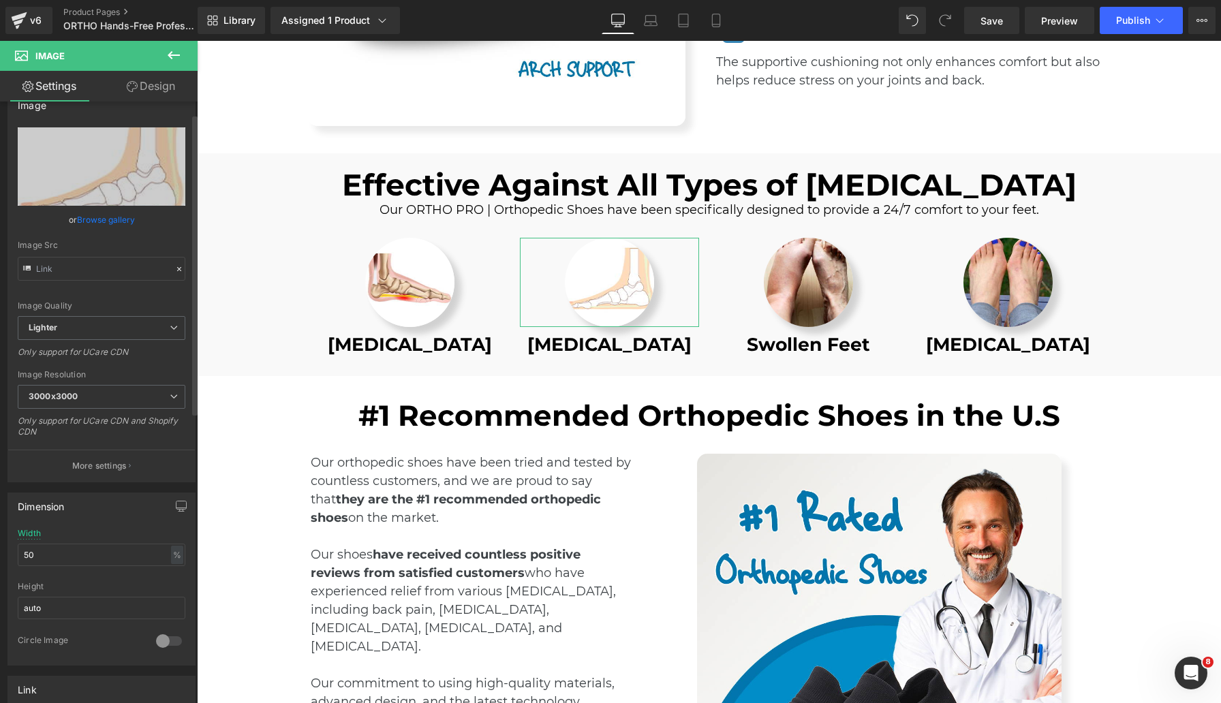
scroll to position [54, 0]
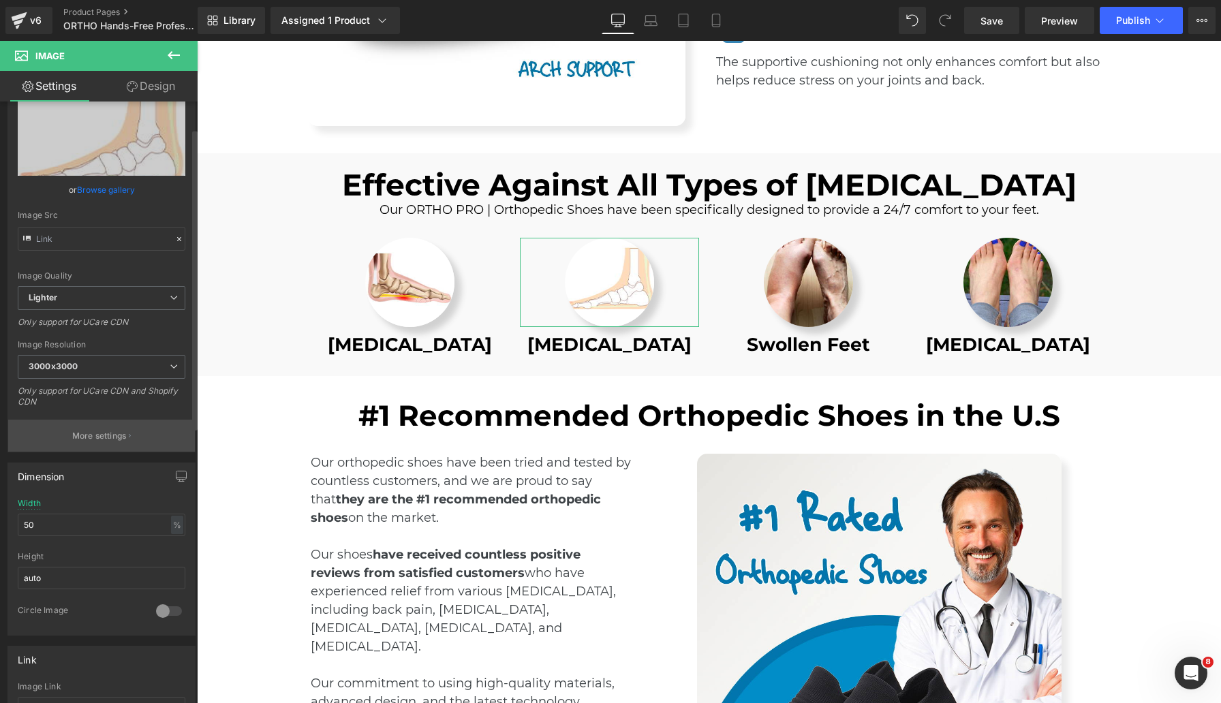
click at [123, 433] on p "More settings" at bounding box center [99, 436] width 55 height 12
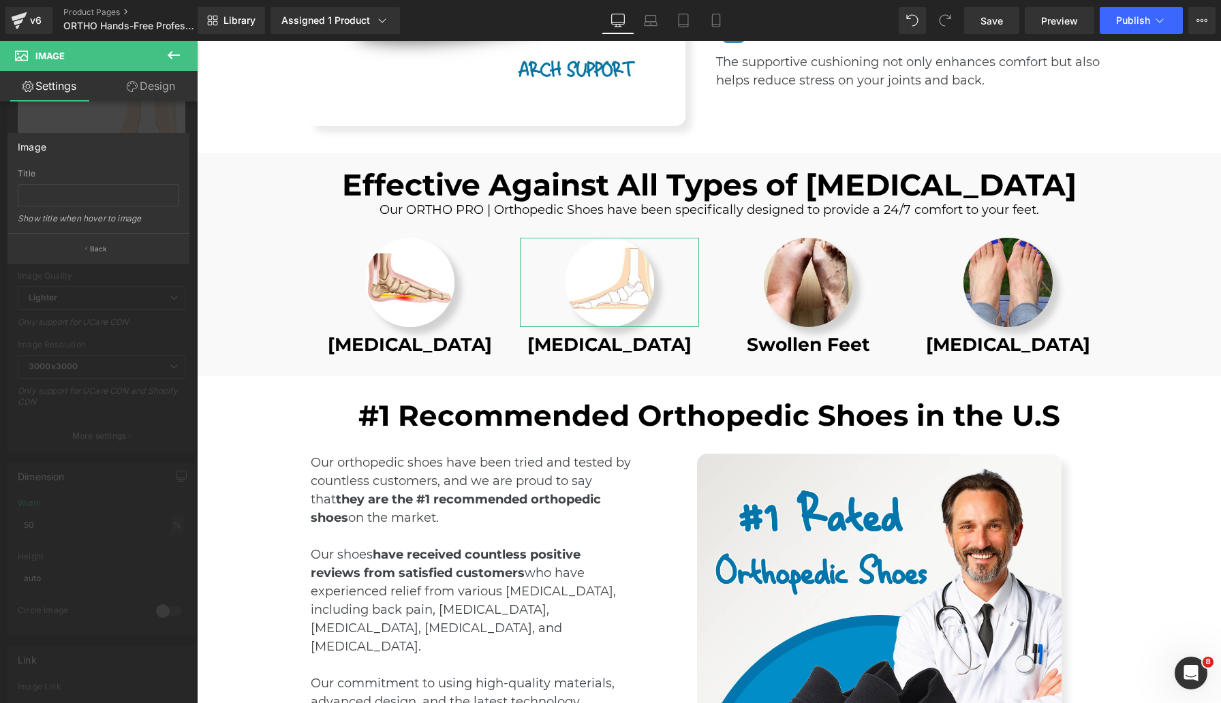
click at [155, 91] on link "Design" at bounding box center [151, 86] width 99 height 31
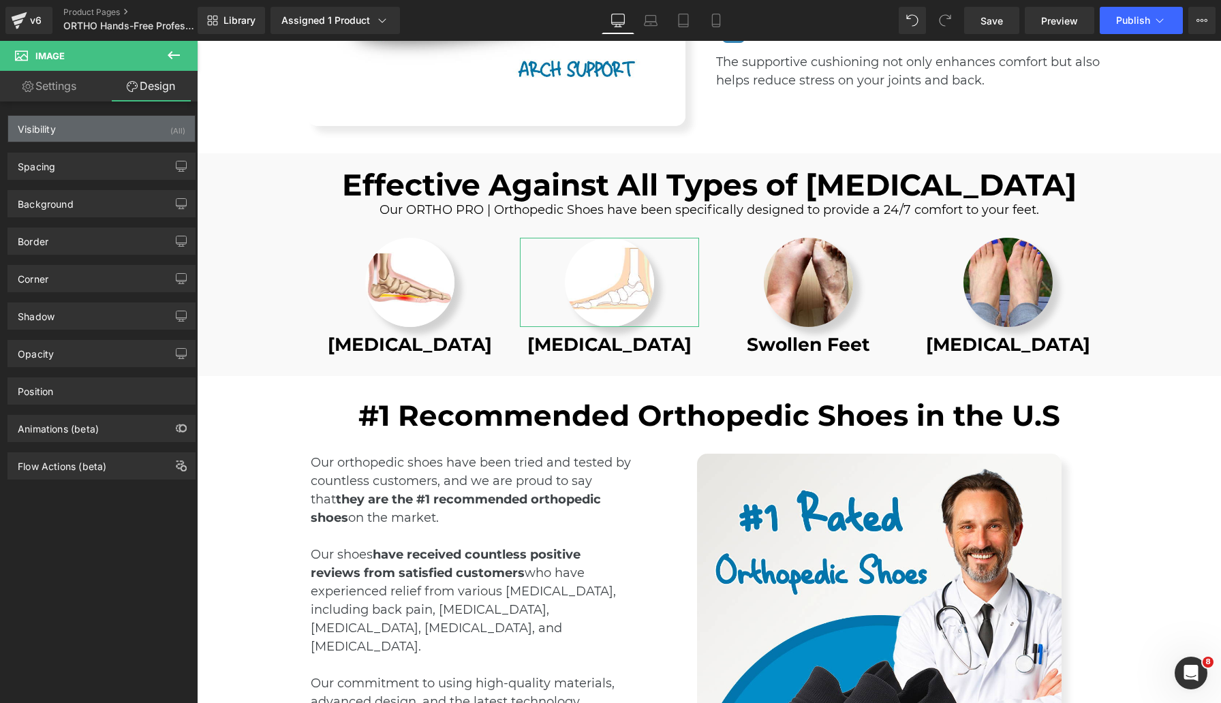
click at [91, 133] on div "Visibility (All)" at bounding box center [101, 129] width 187 height 26
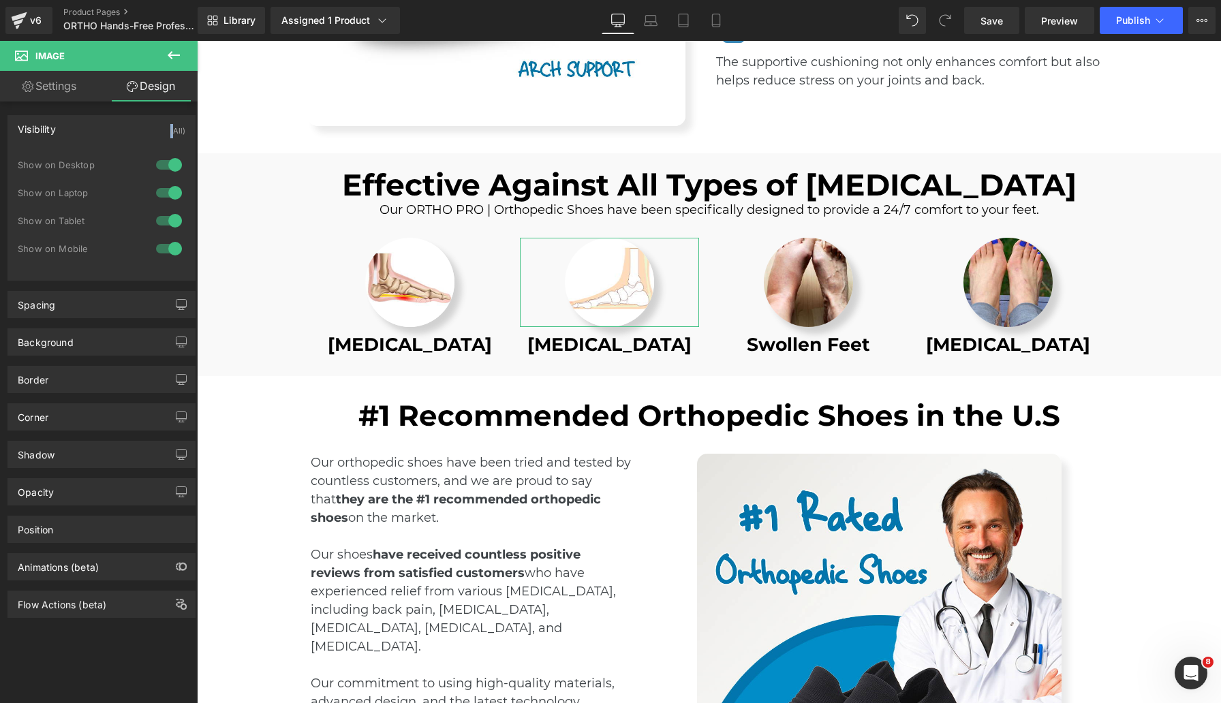
click at [91, 133] on div "Visibility (All)" at bounding box center [101, 129] width 187 height 26
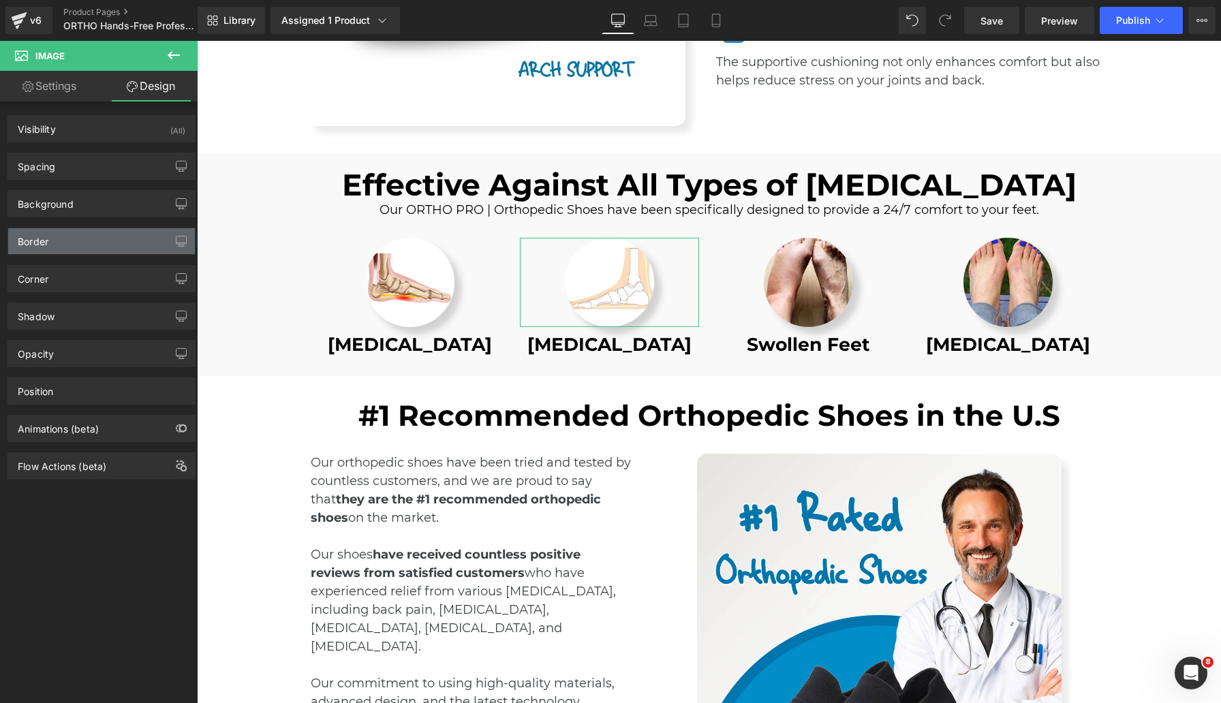
click at [78, 236] on div "Border" at bounding box center [101, 241] width 187 height 26
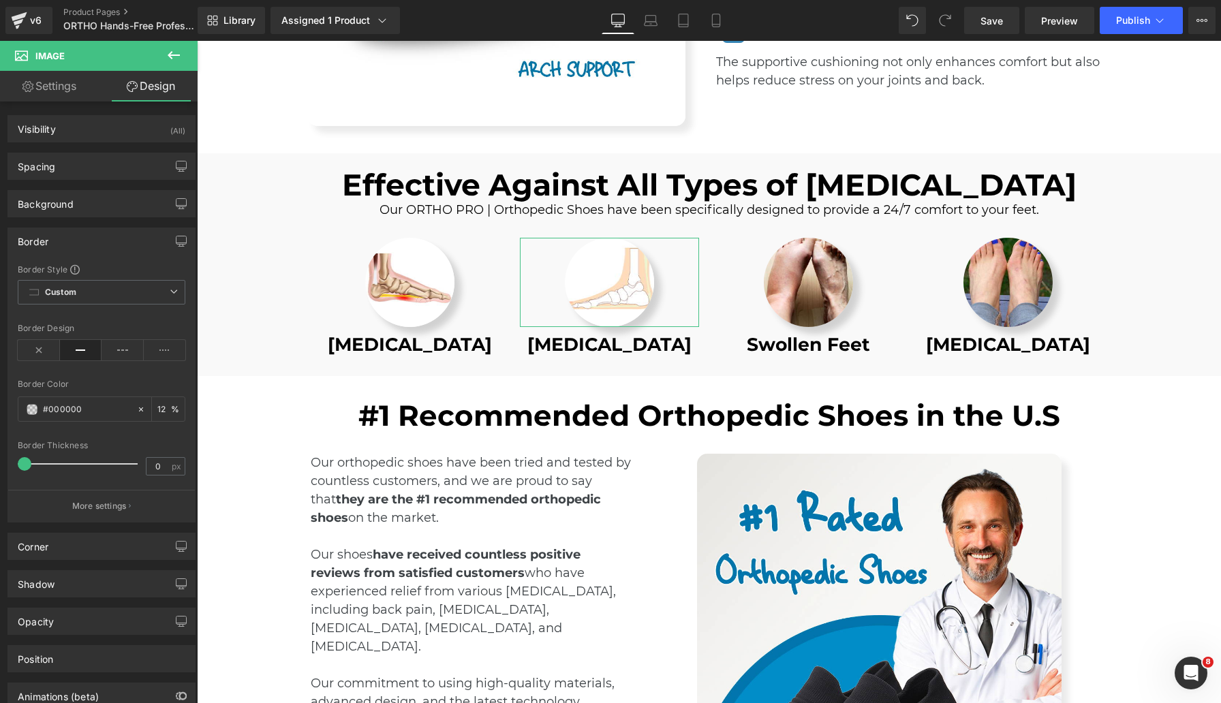
click at [78, 236] on div "Border" at bounding box center [101, 241] width 187 height 26
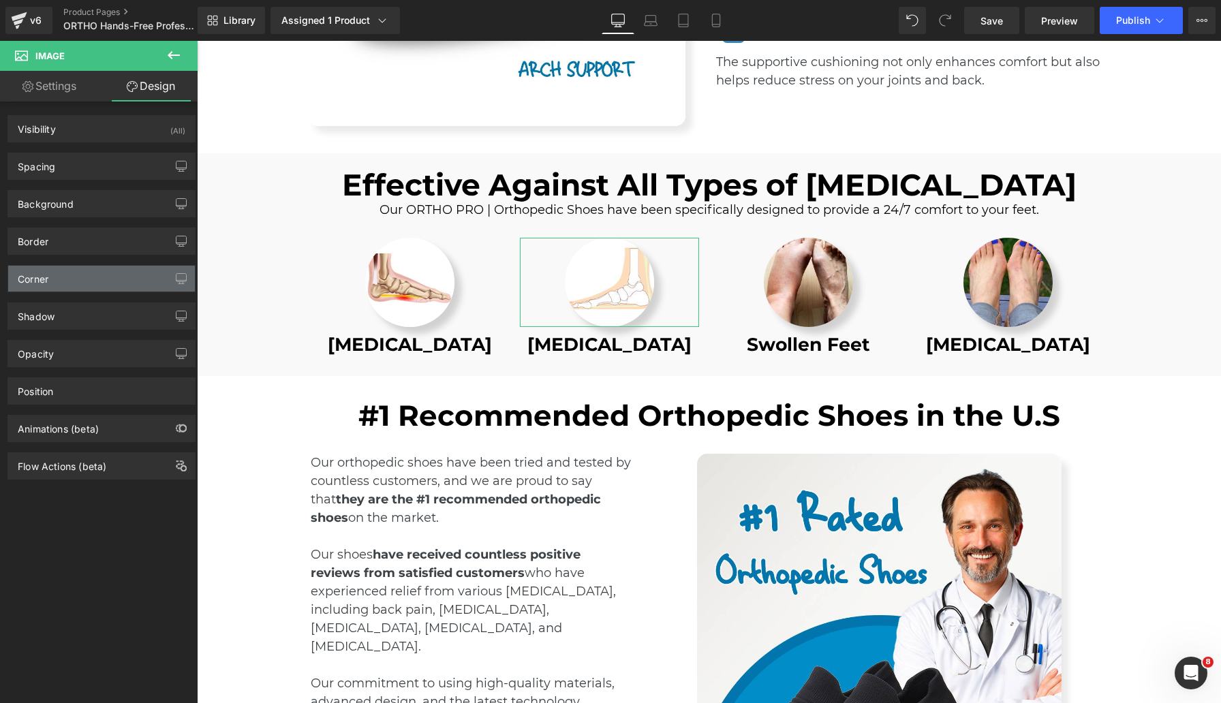
click at [82, 274] on div "Corner" at bounding box center [101, 279] width 187 height 26
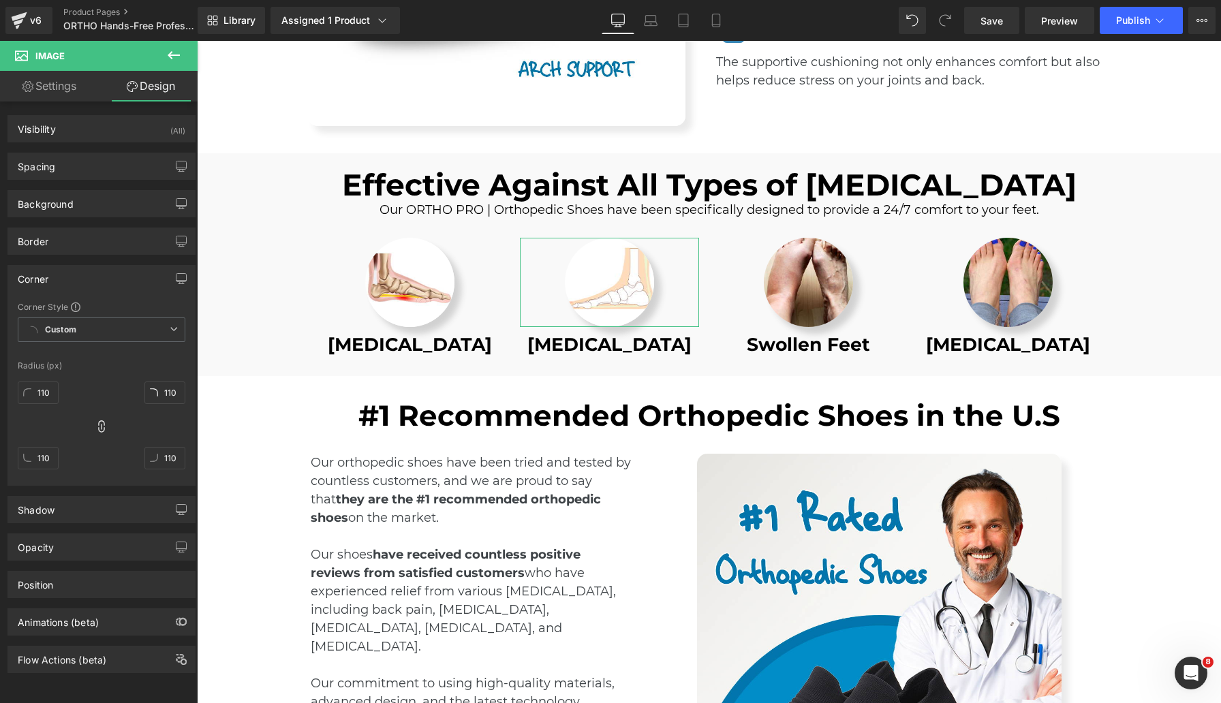
click at [73, 281] on div "Corner" at bounding box center [101, 279] width 187 height 26
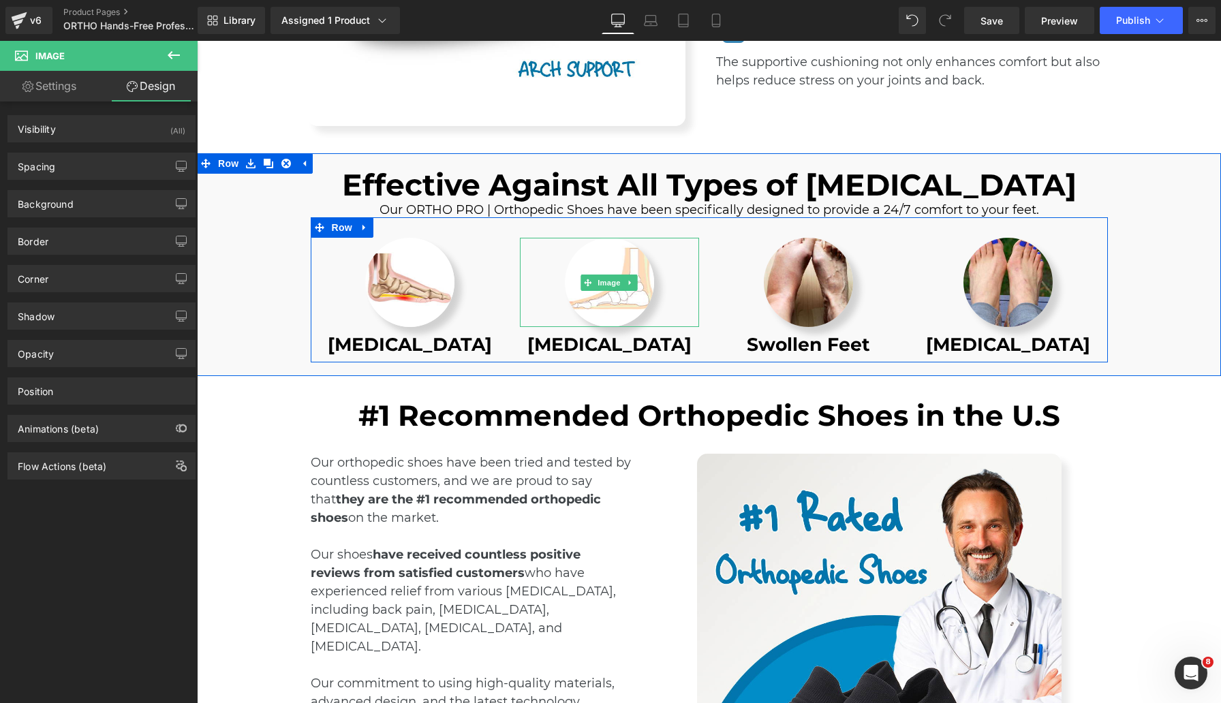
click at [544, 257] on div at bounding box center [609, 282] width 179 height 89
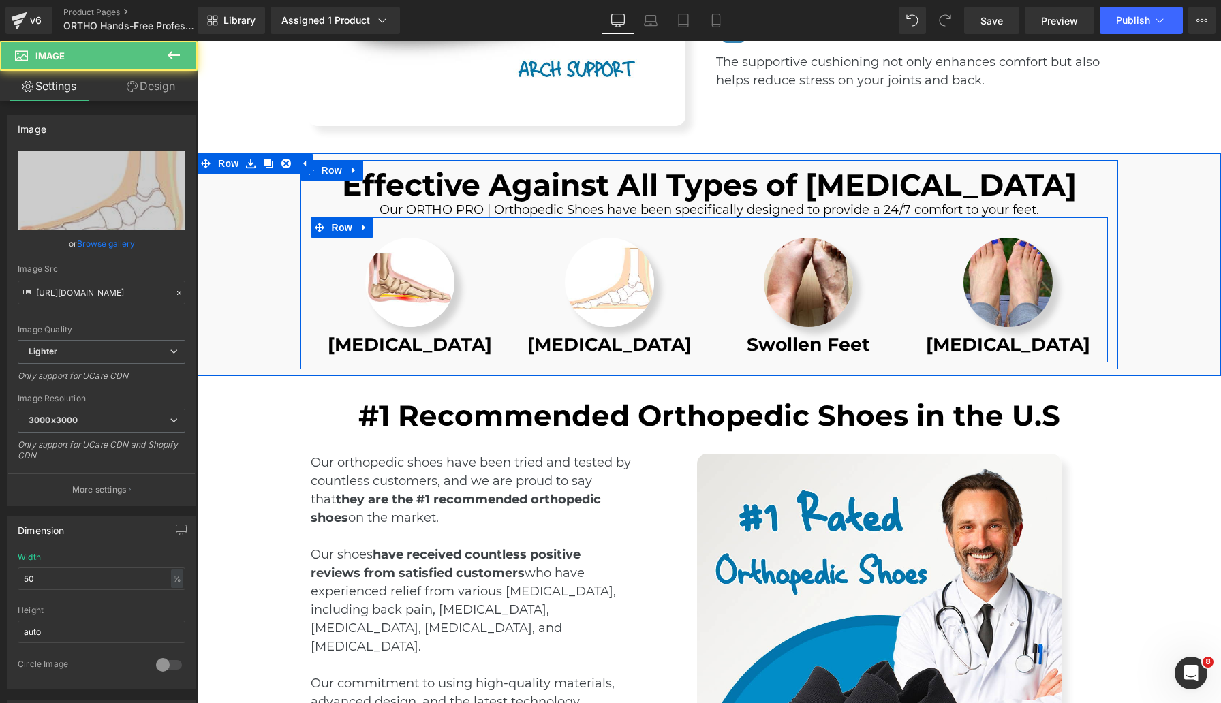
click at [495, 246] on div "Image Plantar Fasciitis Heading" at bounding box center [411, 297] width 200 height 118
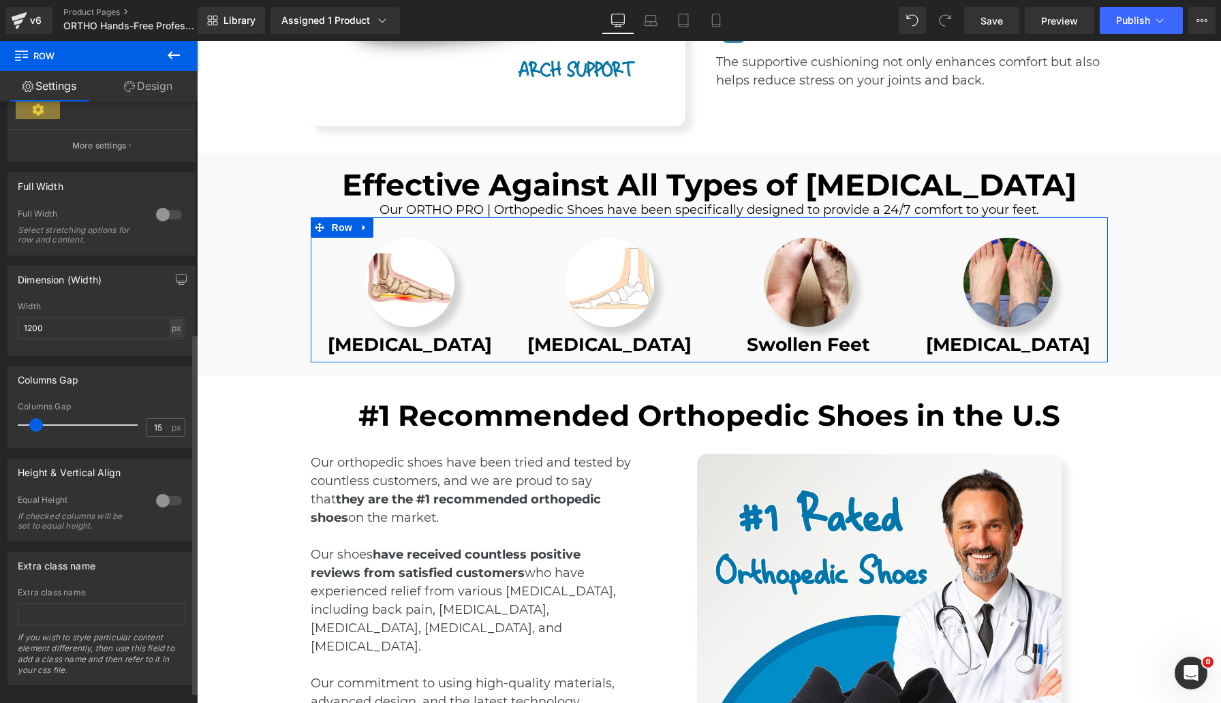
scroll to position [405, 0]
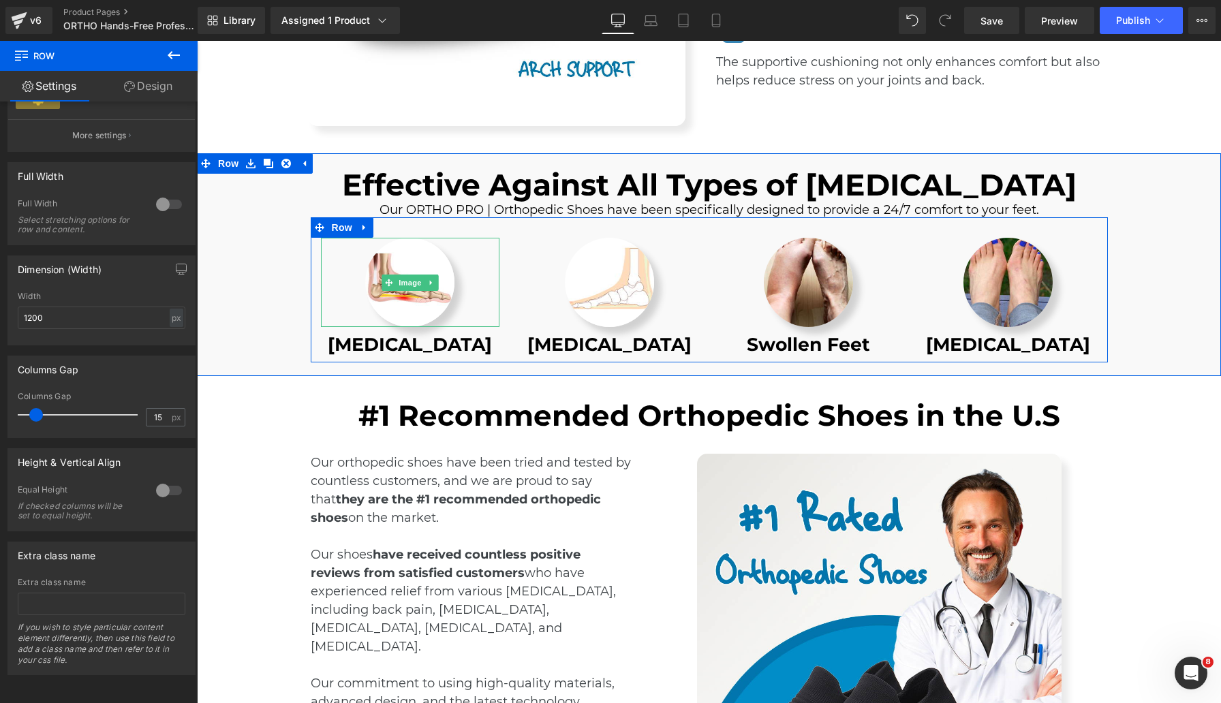
click at [459, 298] on div at bounding box center [410, 282] width 179 height 89
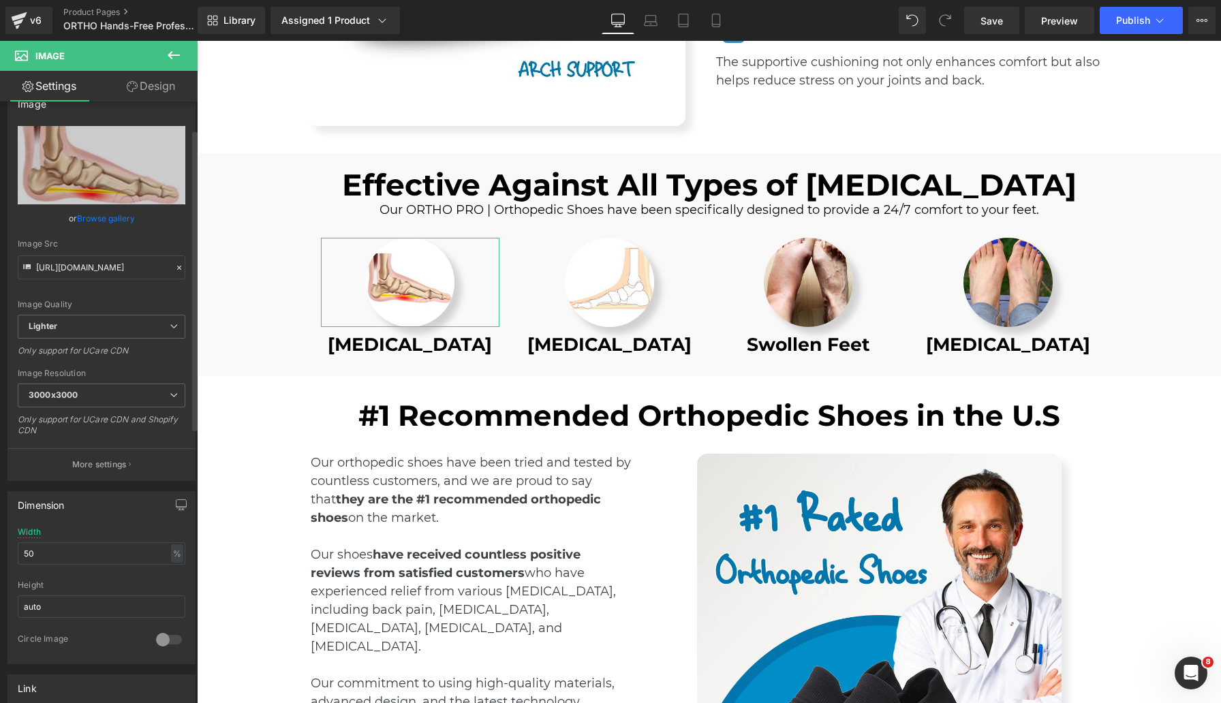
scroll to position [0, 0]
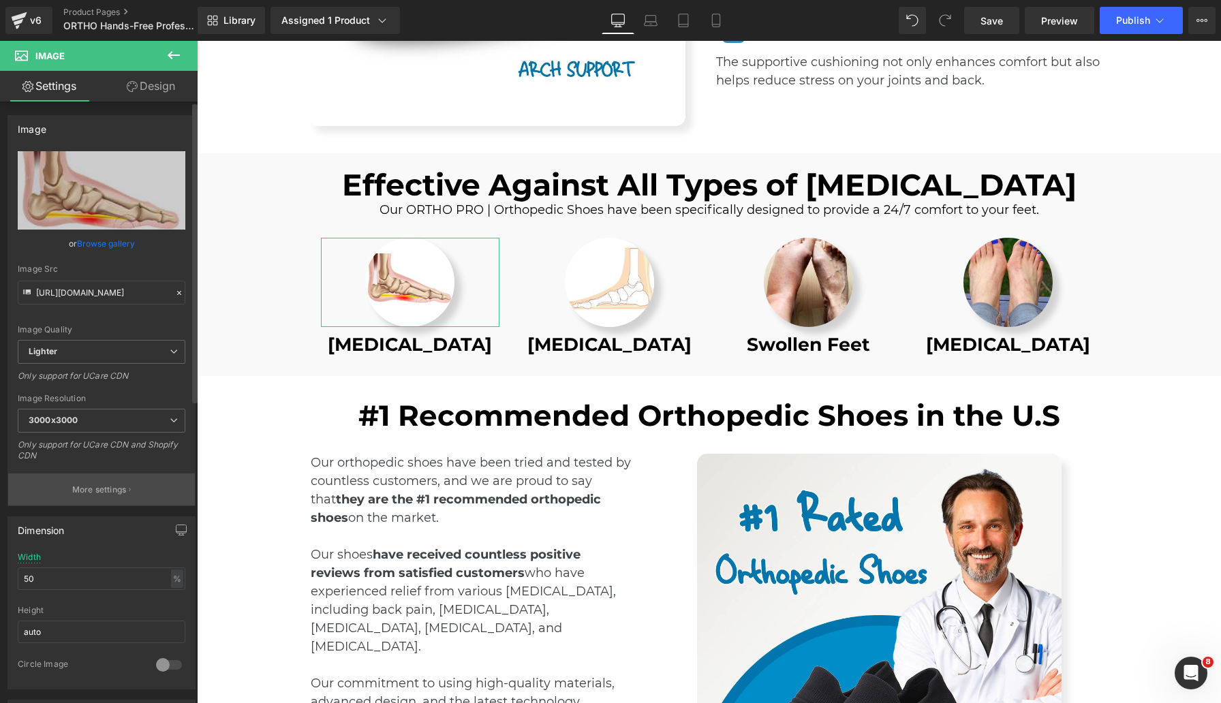
click at [146, 492] on button "More settings" at bounding box center [101, 490] width 187 height 32
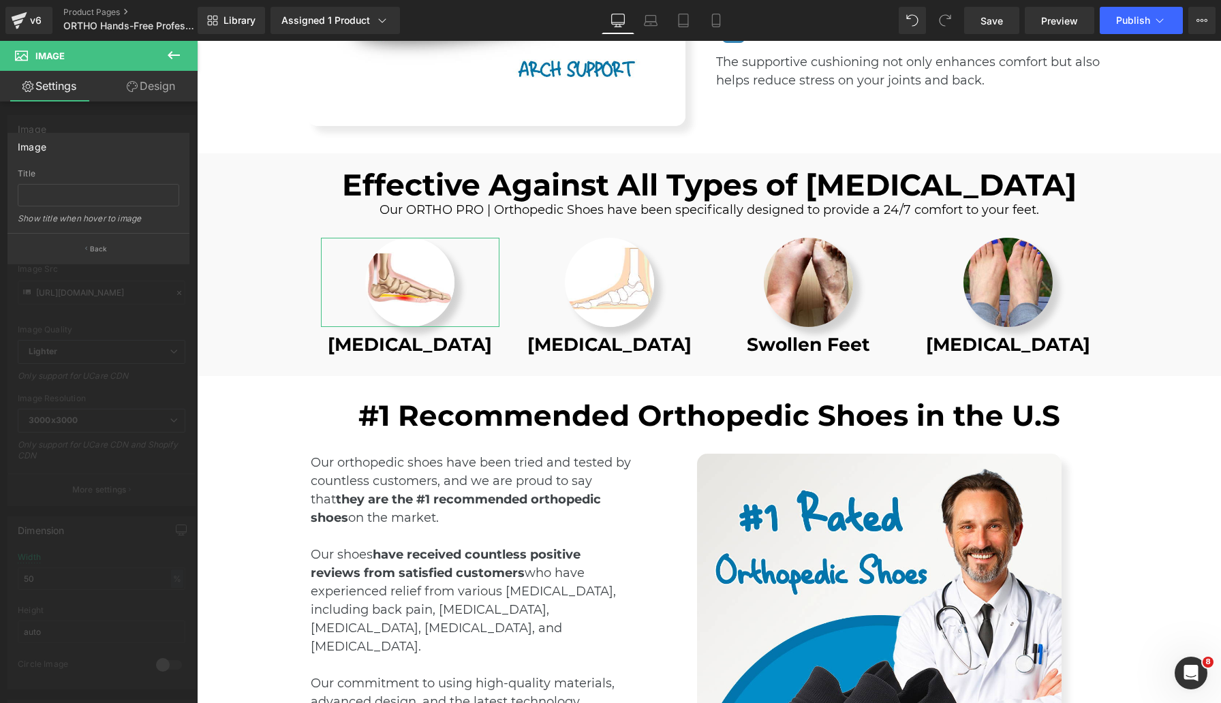
click at [159, 92] on link "Design" at bounding box center [151, 86] width 99 height 31
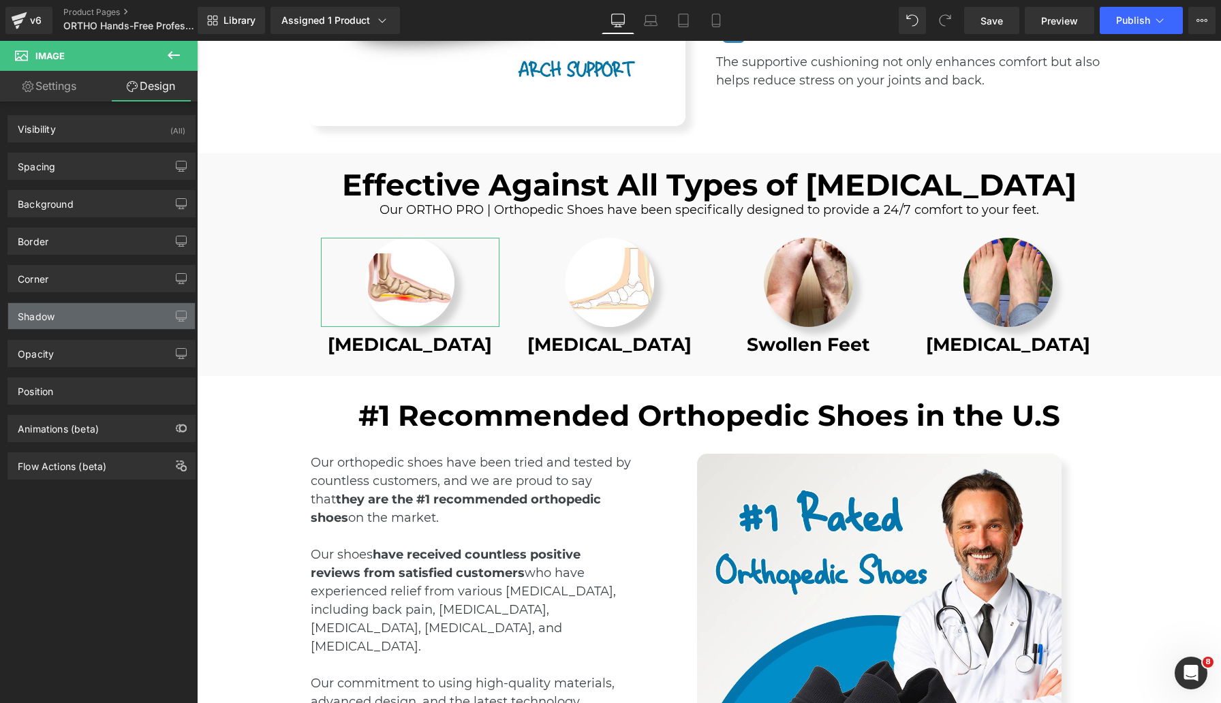
click at [52, 311] on div "Shadow" at bounding box center [36, 312] width 37 height 19
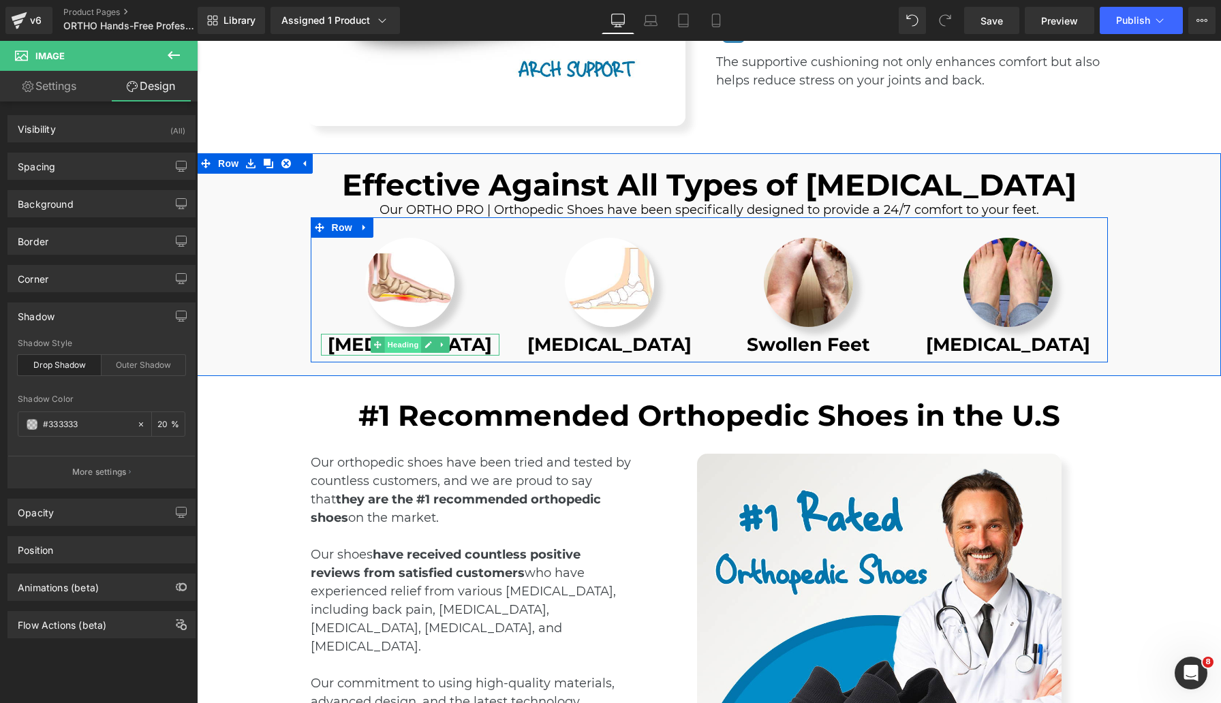
click at [399, 347] on span "Heading" at bounding box center [402, 345] width 37 height 16
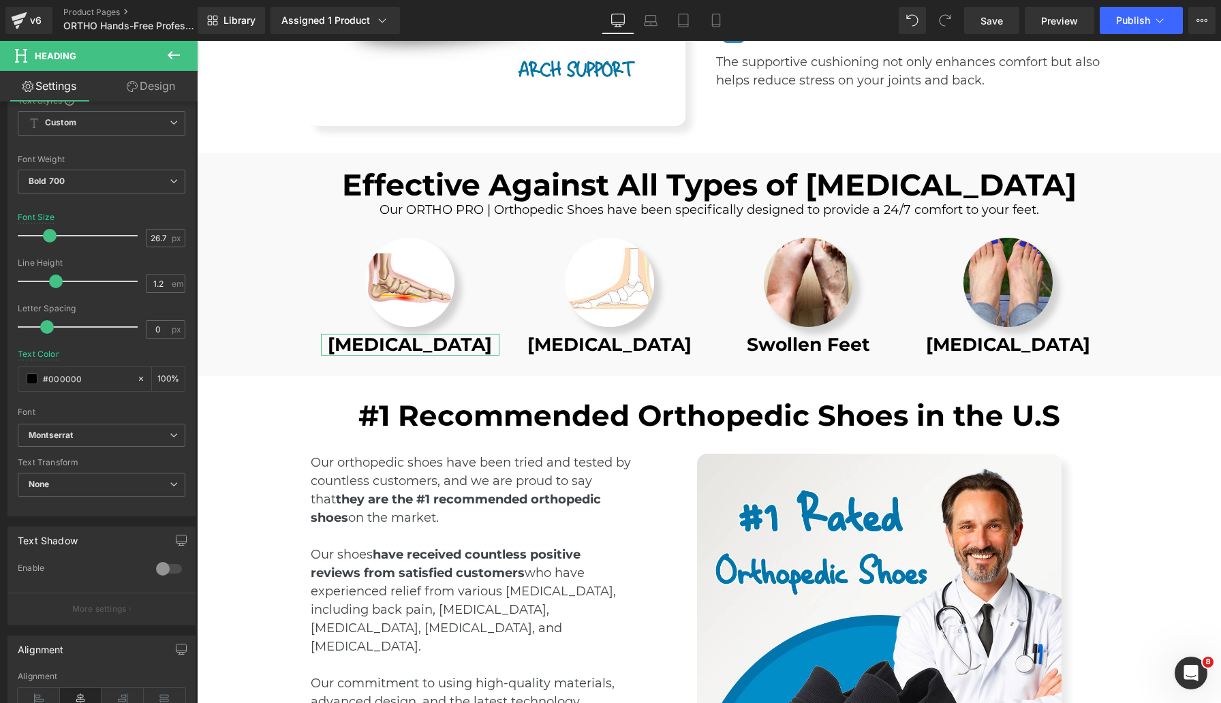
scroll to position [162, 0]
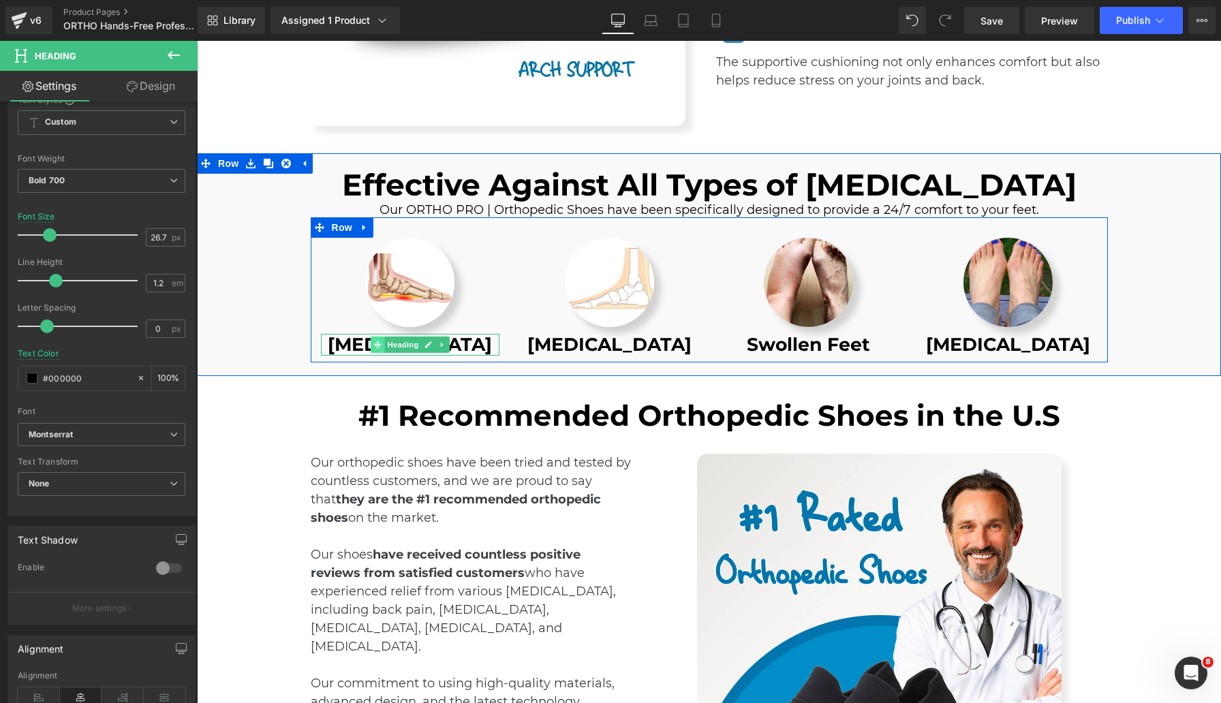
click at [373, 344] on icon at bounding box center [376, 344] width 7 height 7
click at [386, 342] on span "Heading" at bounding box center [402, 345] width 37 height 16
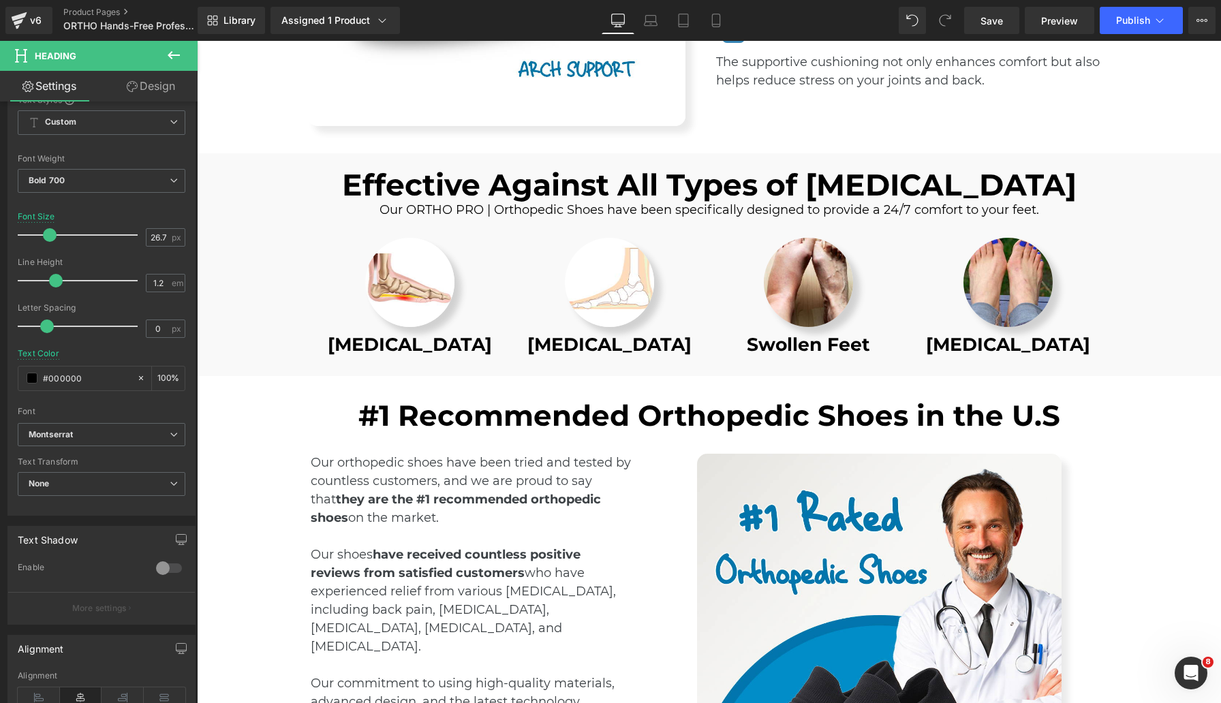
click at [177, 56] on icon at bounding box center [174, 55] width 16 height 16
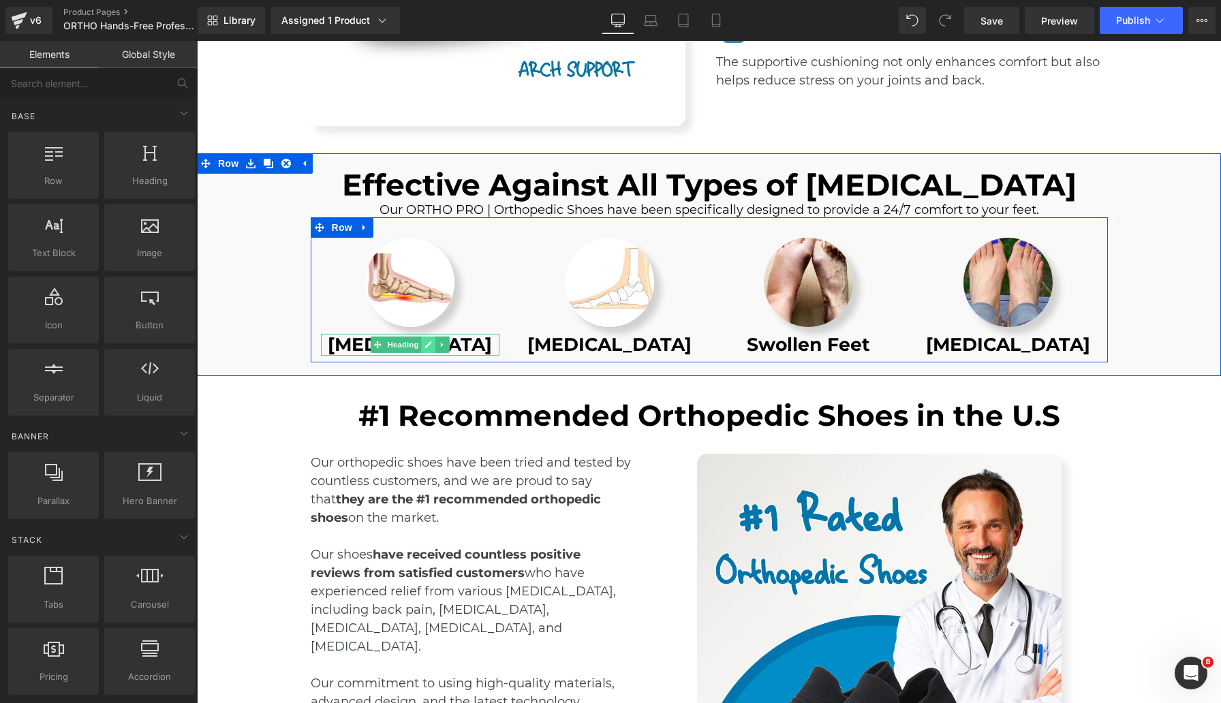
click at [424, 342] on icon at bounding box center [427, 345] width 7 height 8
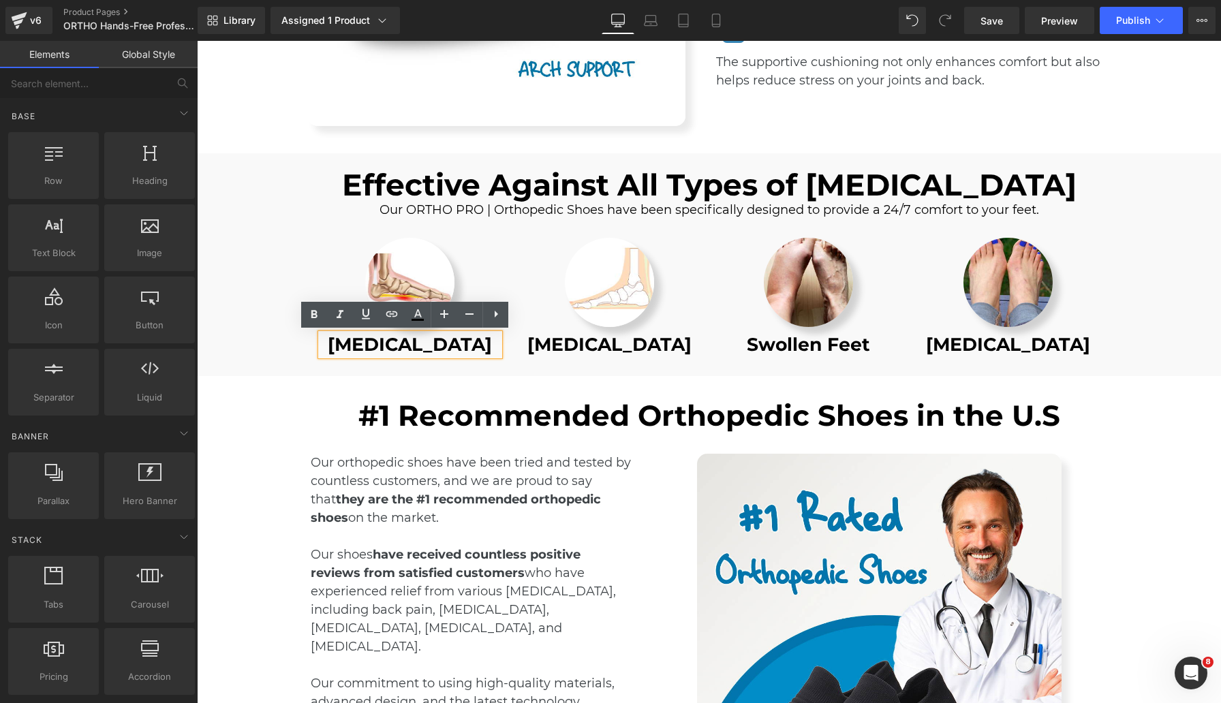
click at [391, 346] on h1 "[MEDICAL_DATA]" at bounding box center [410, 345] width 179 height 22
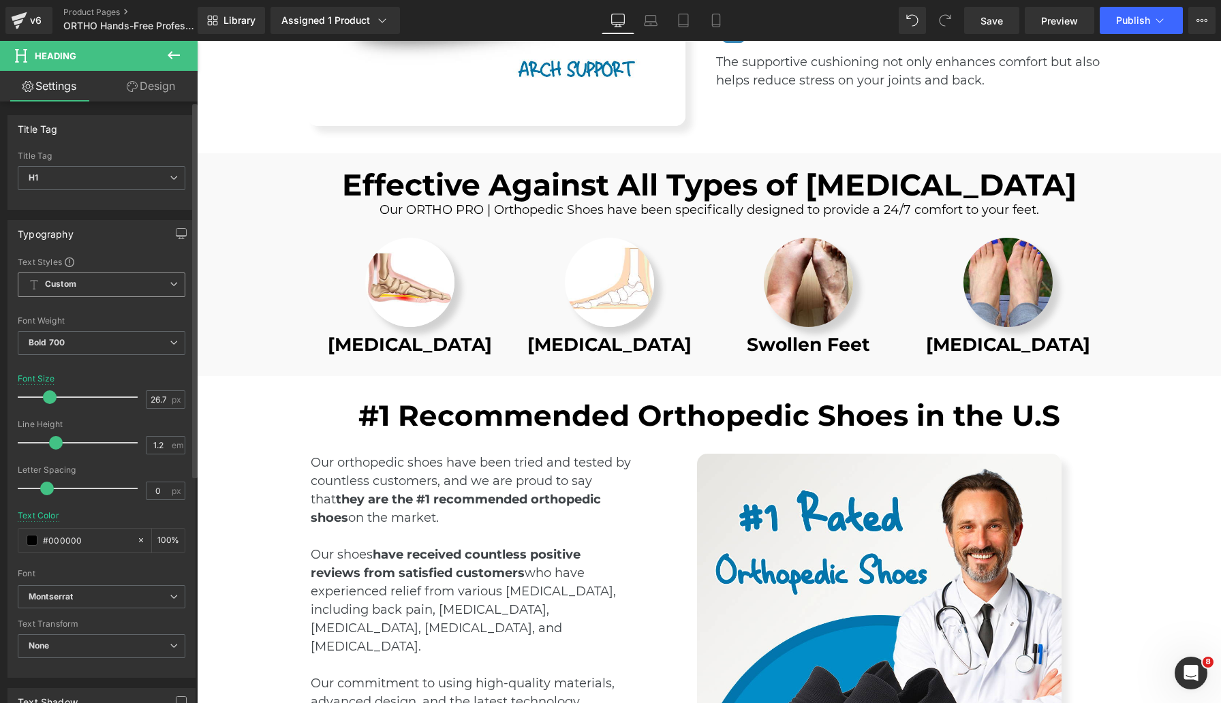
click at [134, 285] on span "Custom Setup Global Style" at bounding box center [102, 285] width 168 height 25
click at [134, 285] on span "Custom Setup Global Style" at bounding box center [99, 285] width 162 height 25
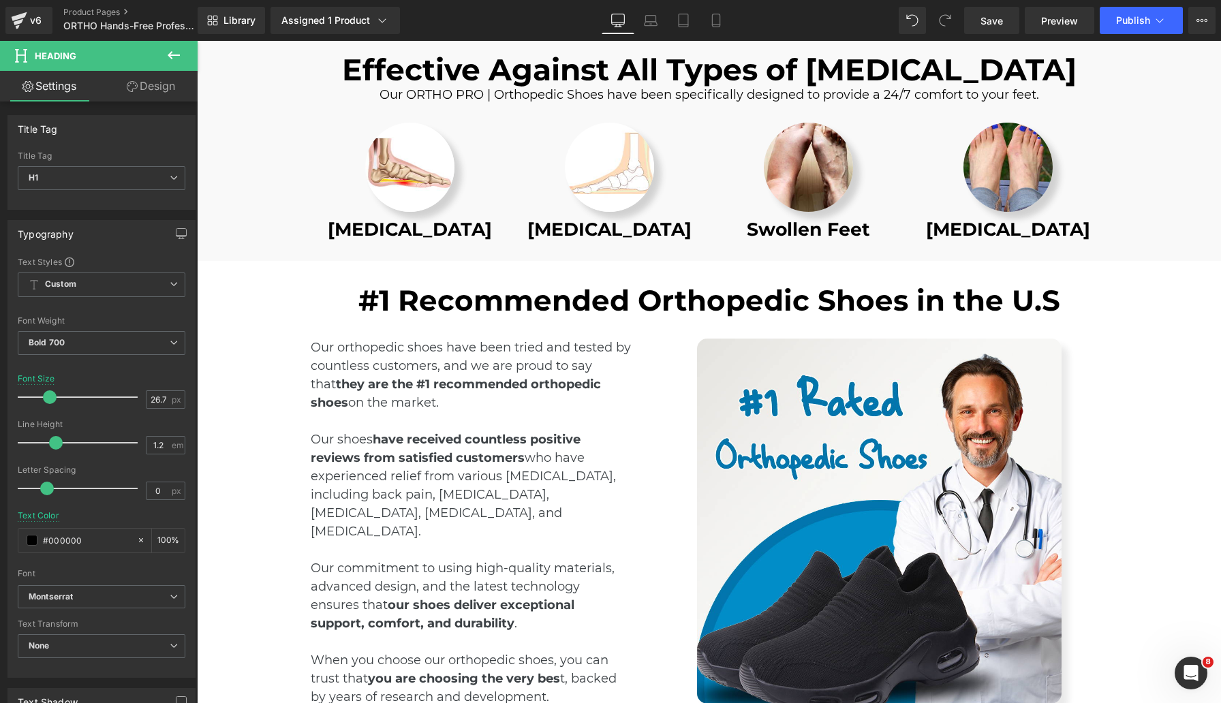
scroll to position [1681, 0]
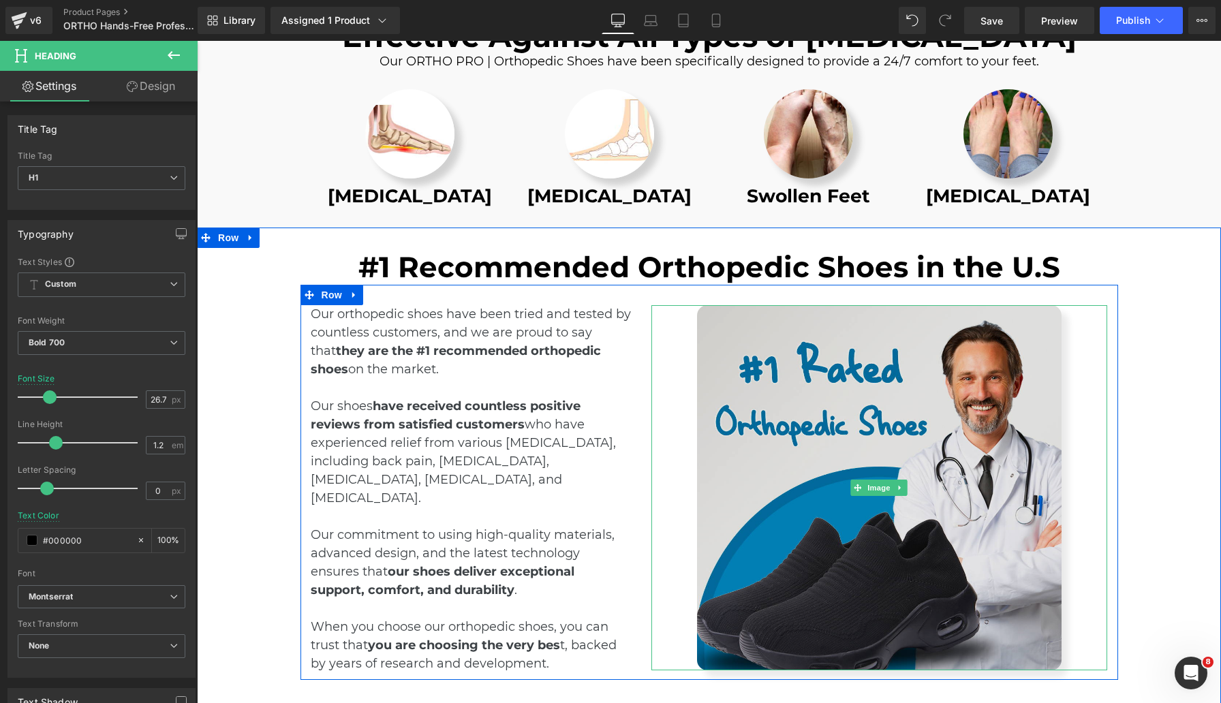
click at [842, 444] on img at bounding box center [879, 487] width 365 height 365
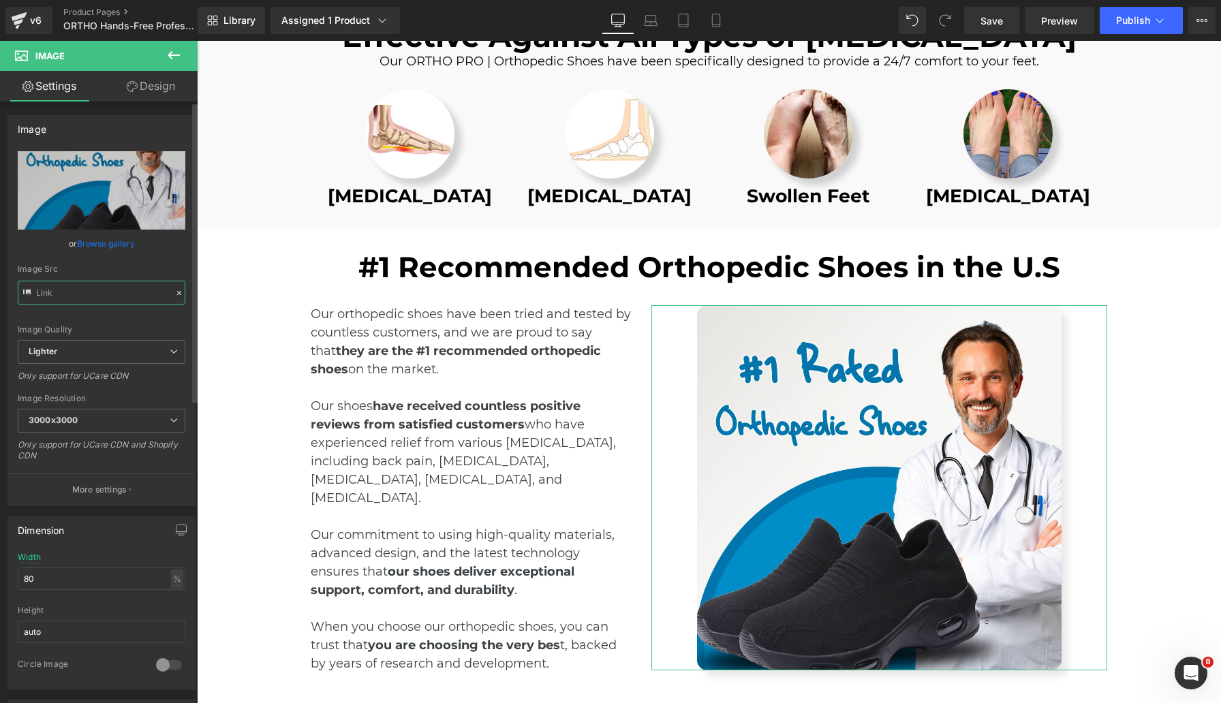
click at [138, 291] on input "text" at bounding box center [102, 293] width 168 height 24
type input "https://ucarecdn.com/b306f005-3a2d-4a28-8a62-85ff4af0aa7c/-/format/auto/-/previ…"
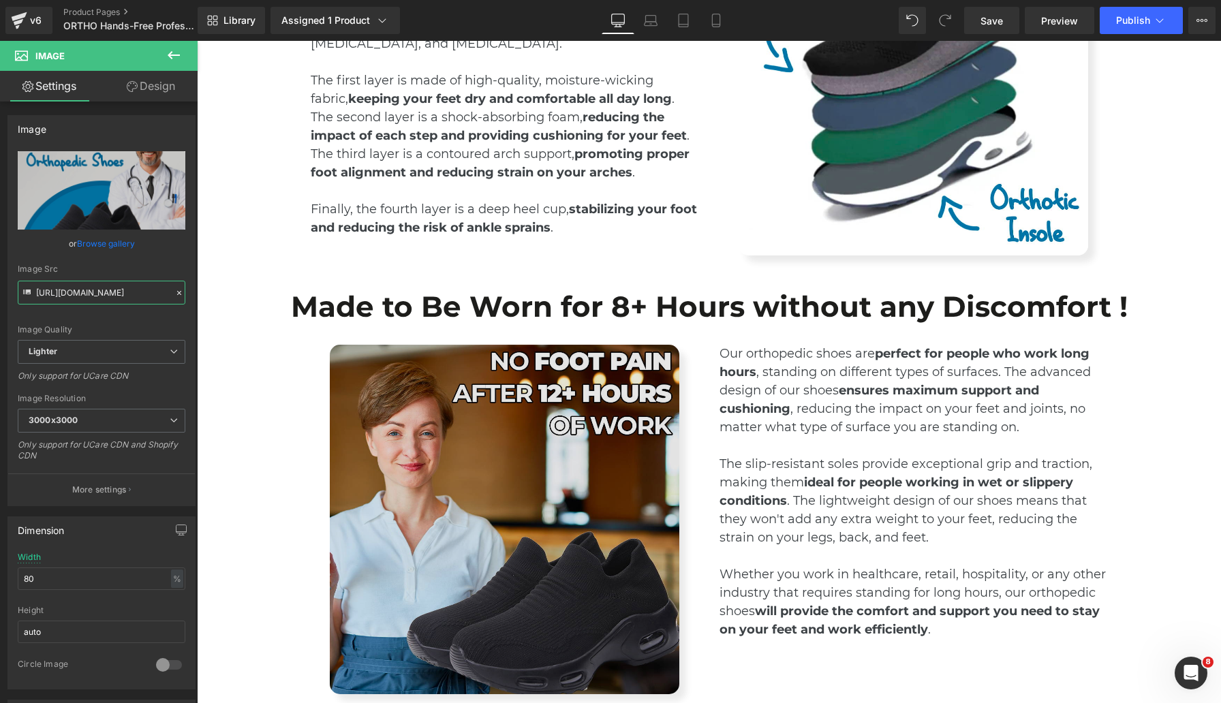
scroll to position [2826, 0]
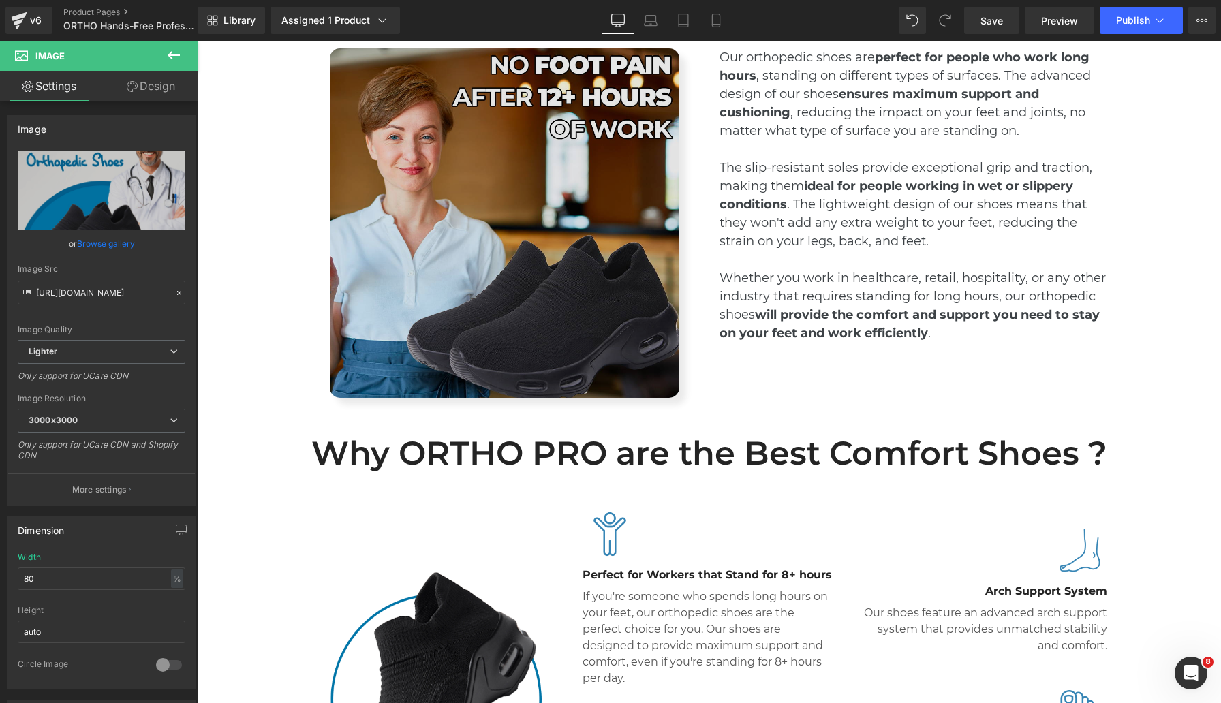
click at [566, 297] on img at bounding box center [505, 223] width 350 height 350
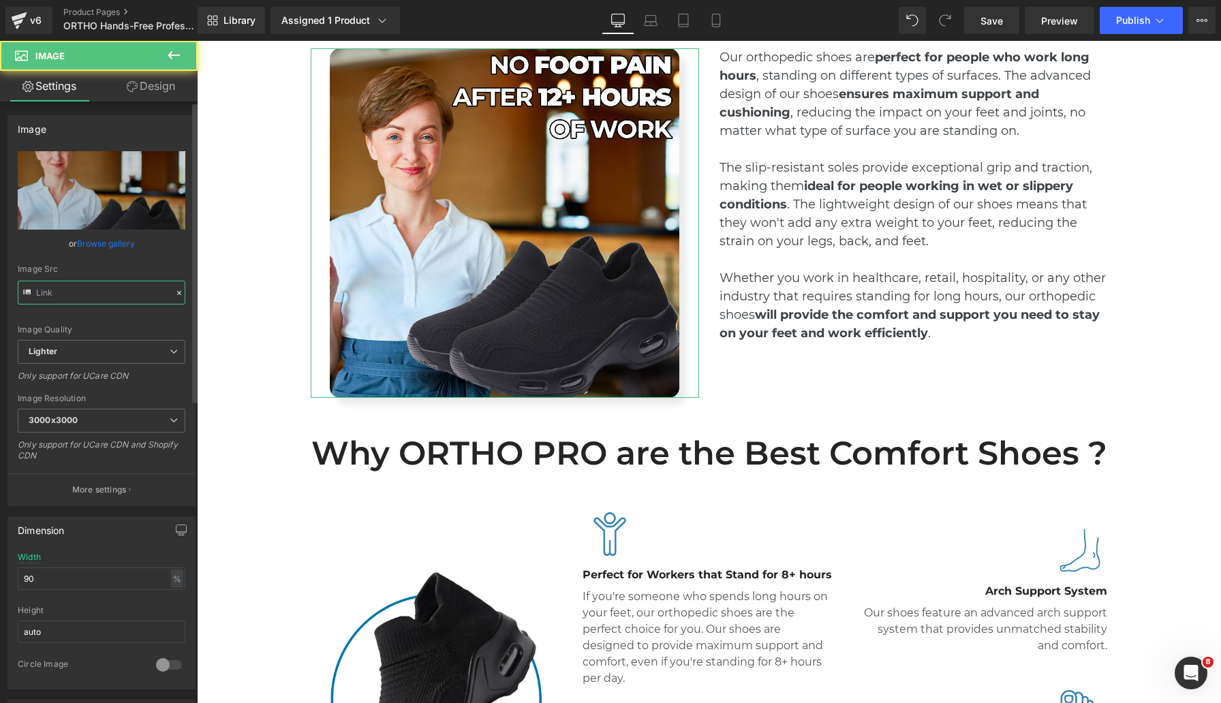
click at [78, 294] on input "text" at bounding box center [102, 293] width 168 height 24
type input "https://ucarecdn.com/fbc8d792-0da6-4da0-ae84-8e2e7d8cbca6/-/format/auto/-/previ…"
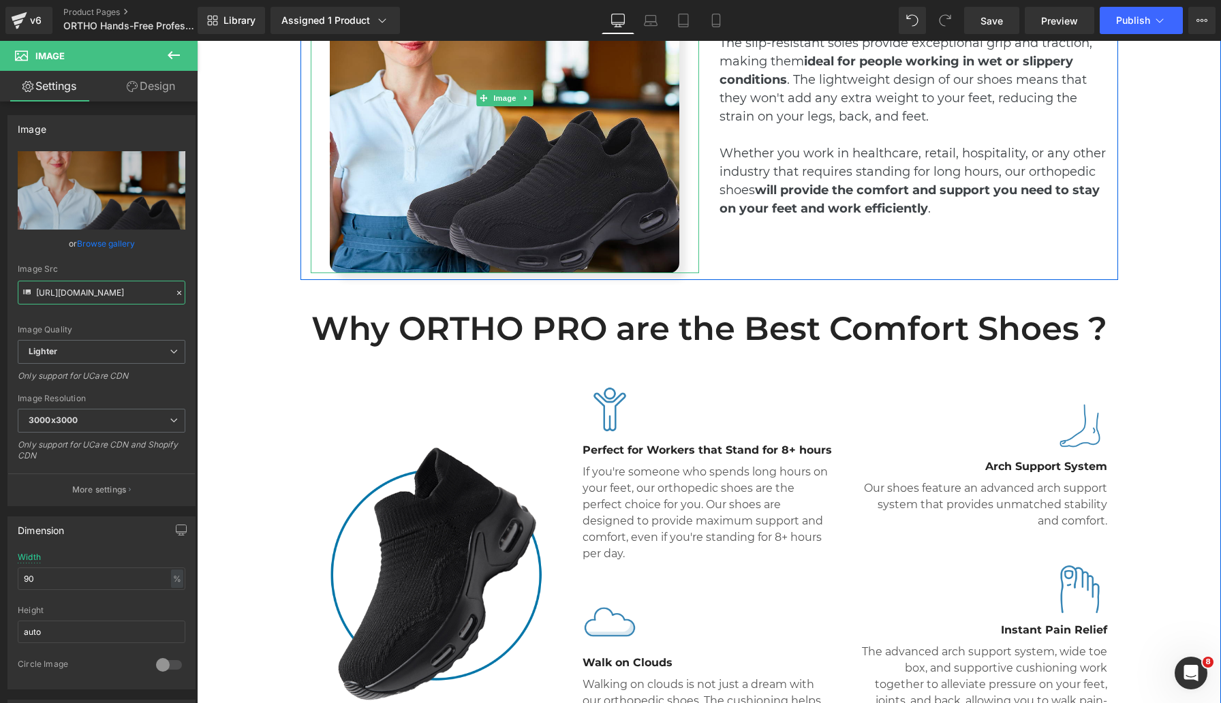
scroll to position [3035, 0]
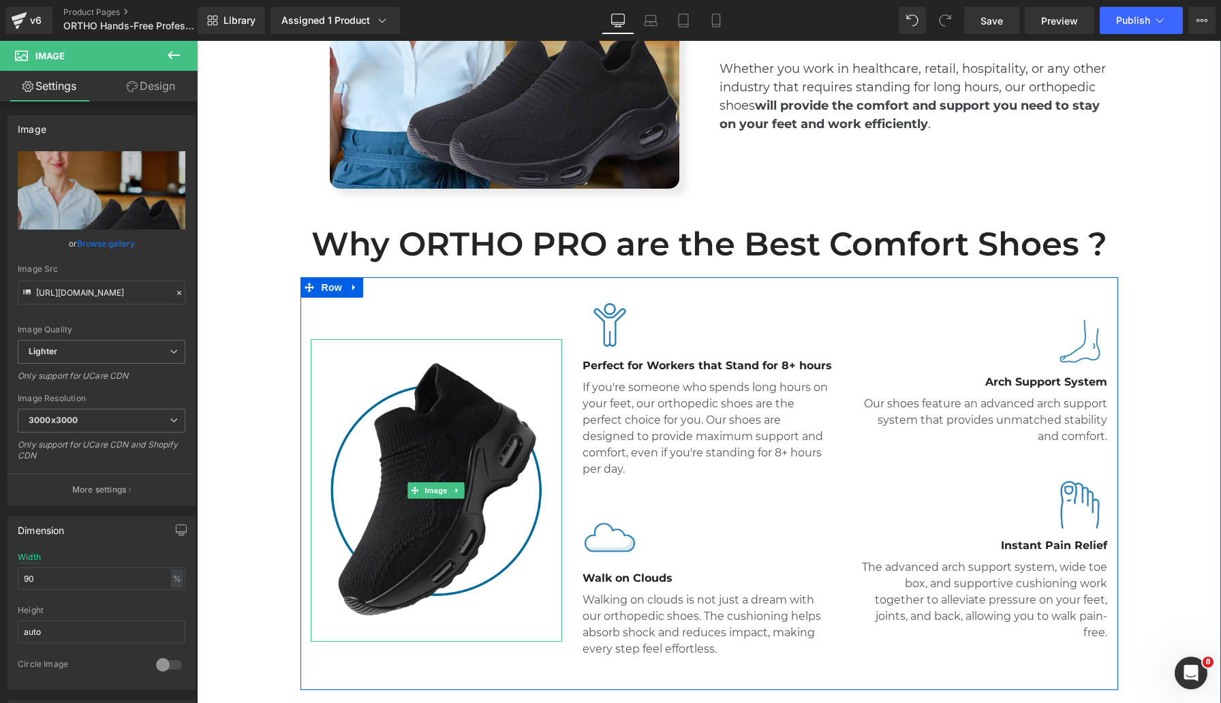
click at [478, 465] on img at bounding box center [437, 490] width 252 height 303
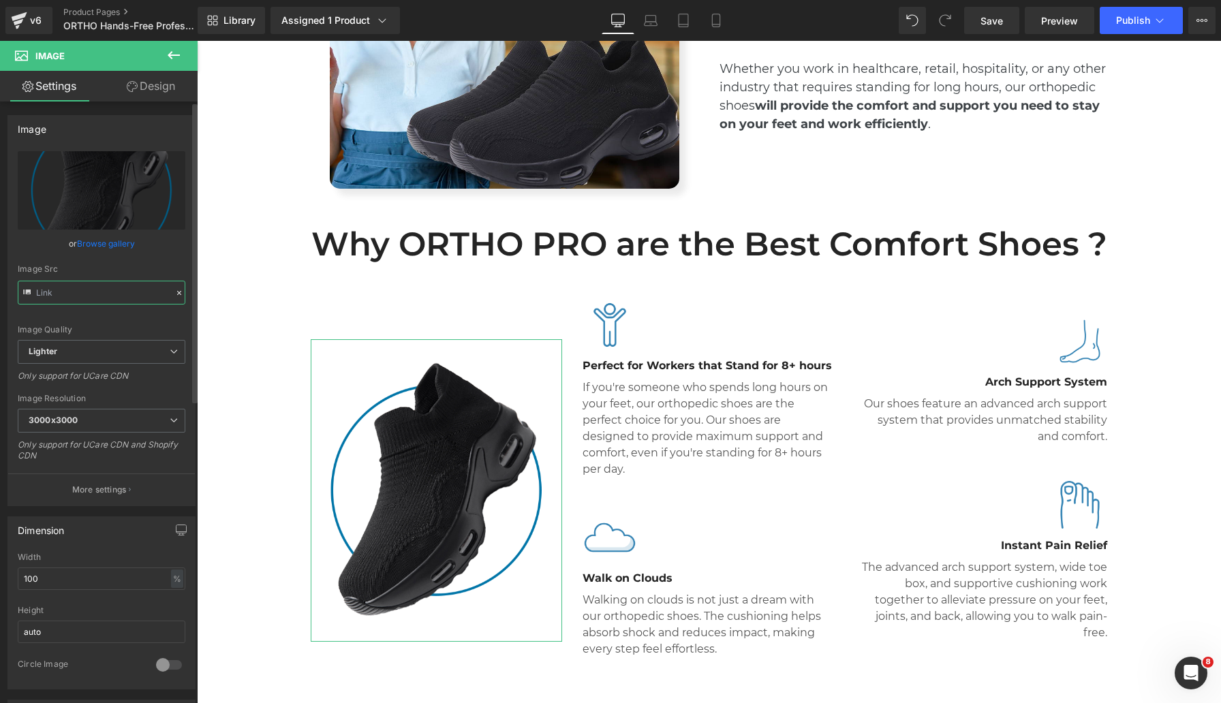
click at [95, 287] on input "text" at bounding box center [102, 293] width 168 height 24
type input "https://ucarecdn.com/12c8a925-754c-40ff-8d07-e8b3b0294562/-/format/auto/-/previ…"
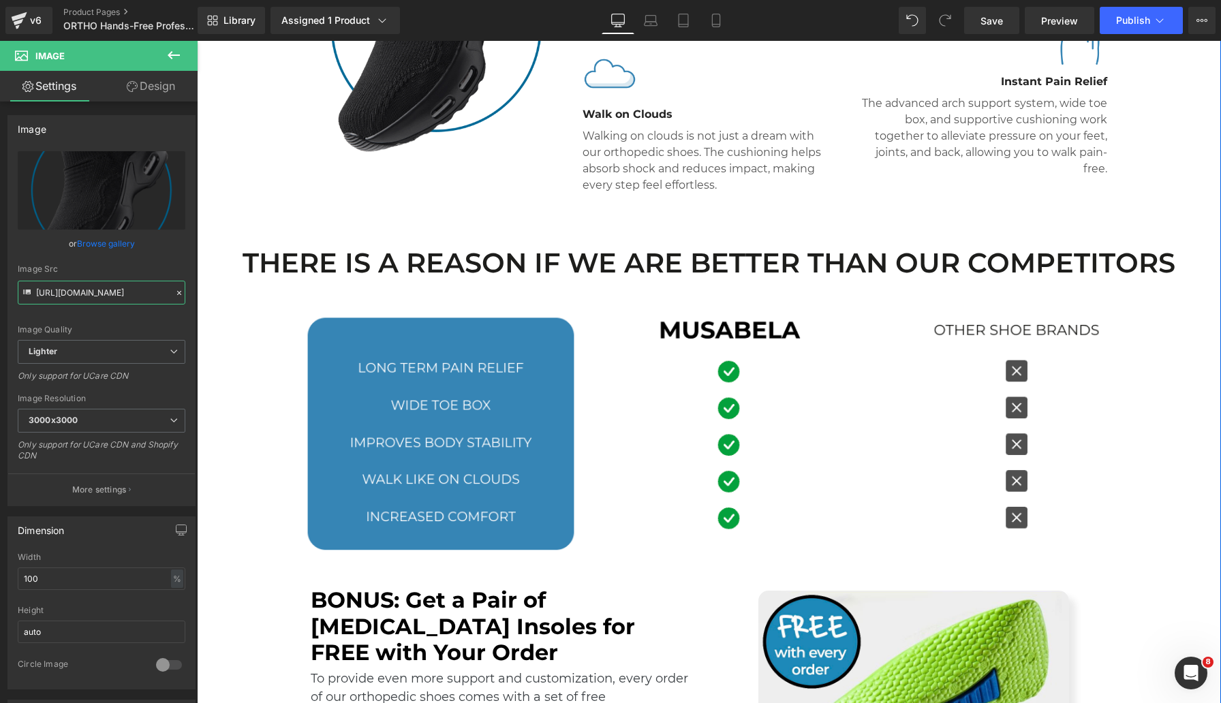
scroll to position [3492, 0]
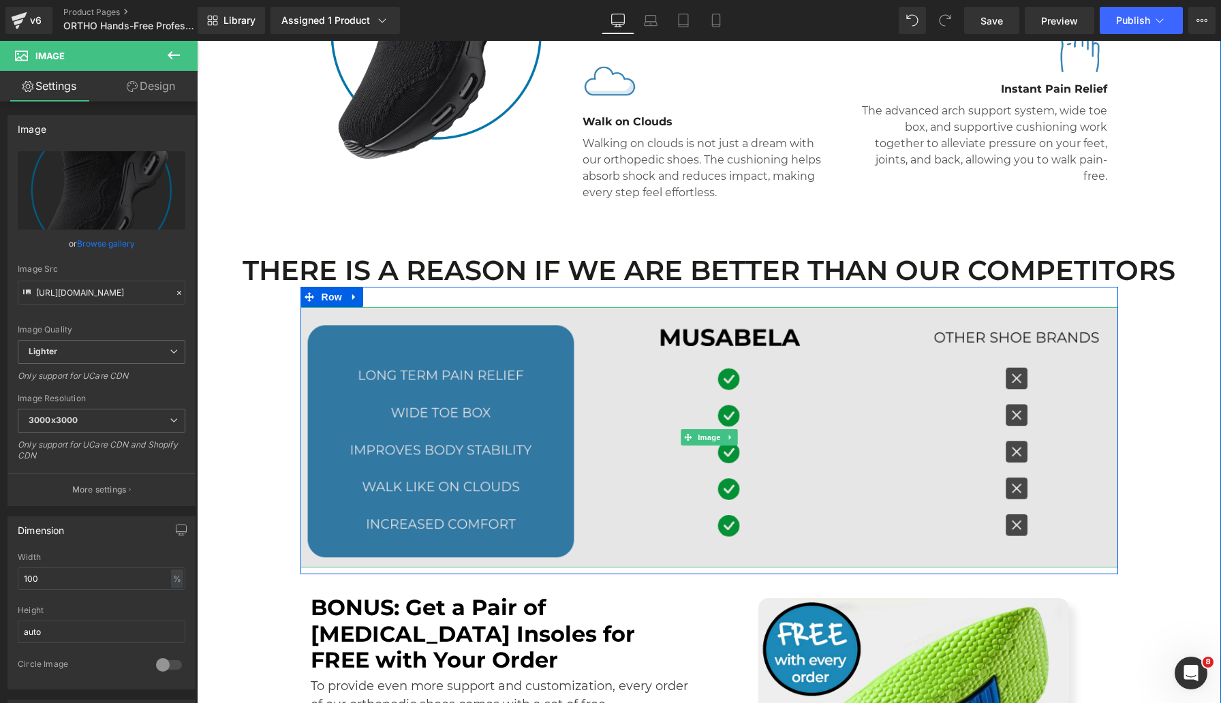
click at [531, 369] on img at bounding box center [709, 437] width 818 height 260
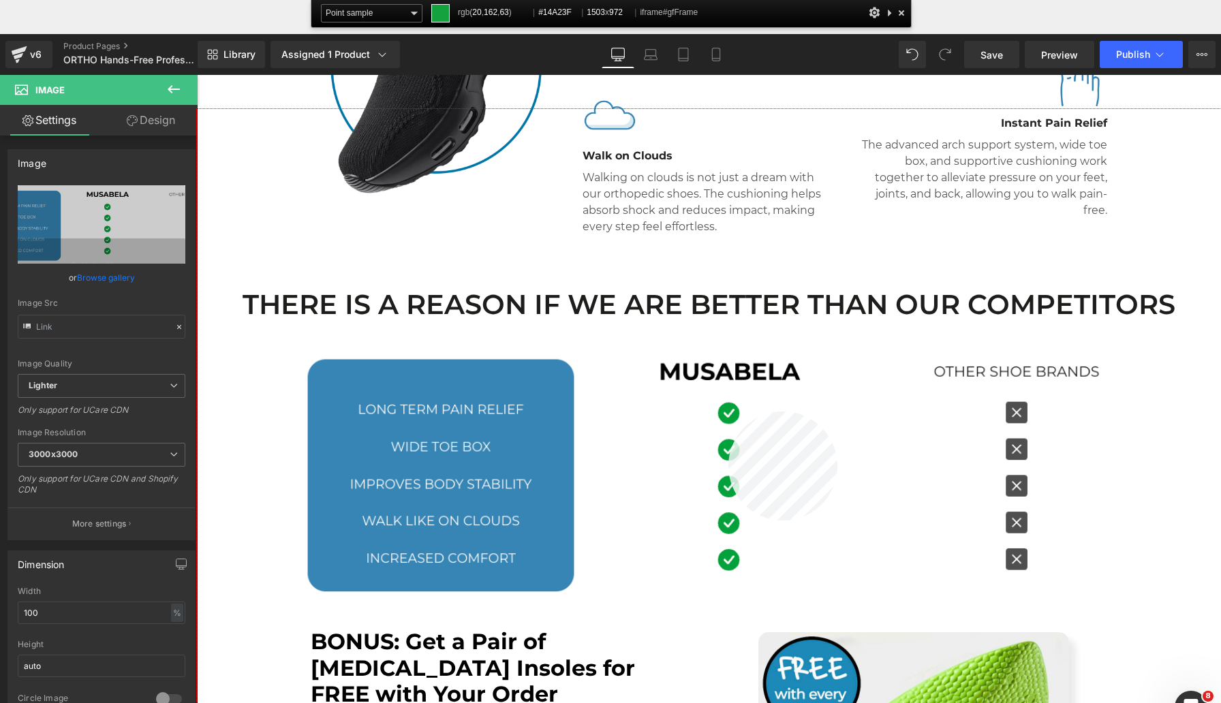
click at [728, 412] on div at bounding box center [709, 440] width 1024 height 662
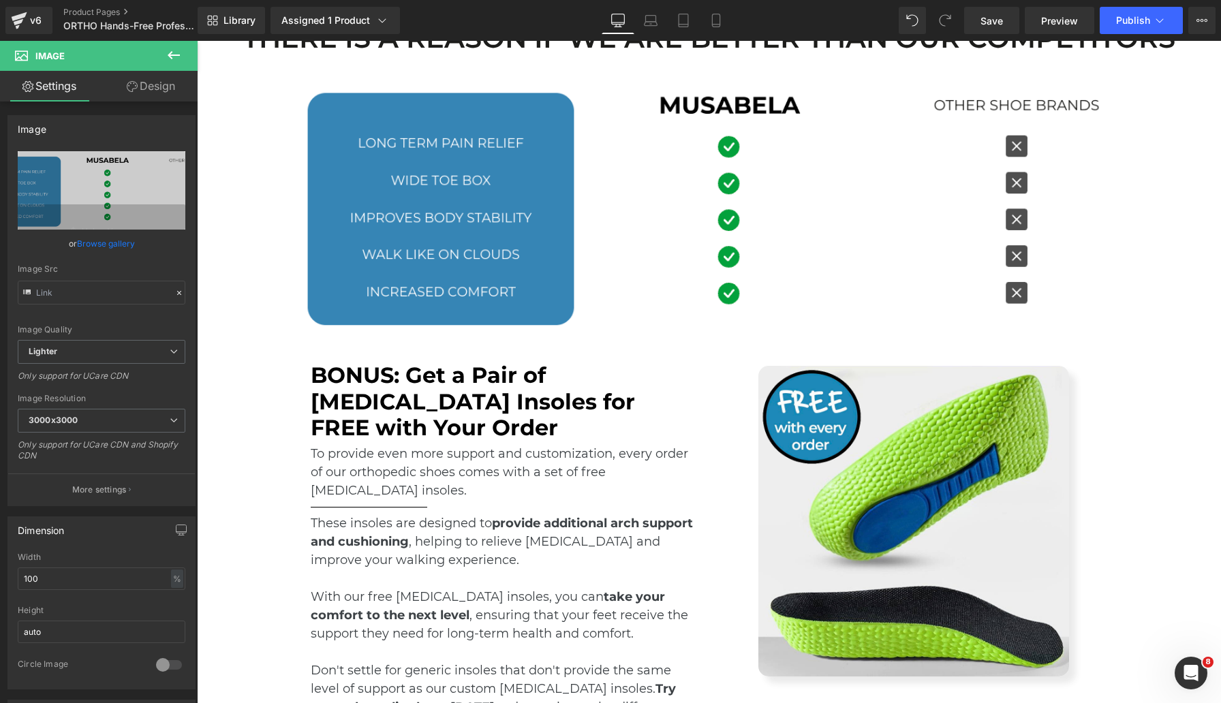
scroll to position [3703, 0]
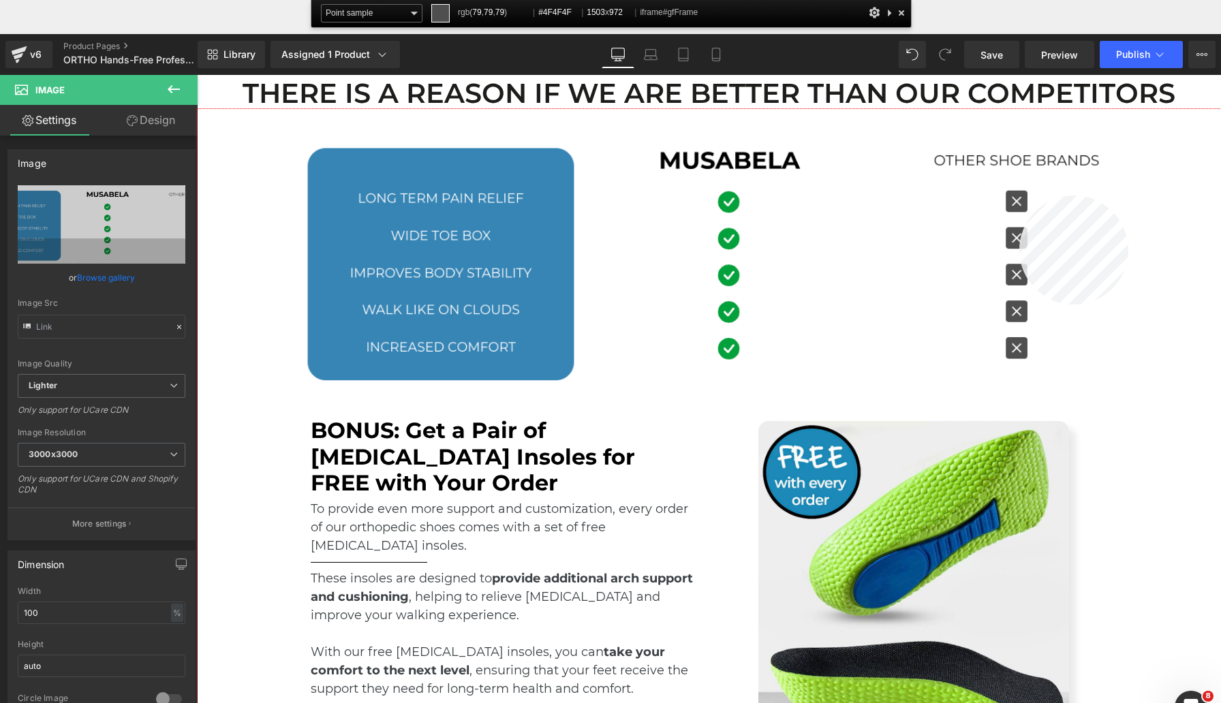
click at [1019, 196] on div at bounding box center [709, 440] width 1024 height 662
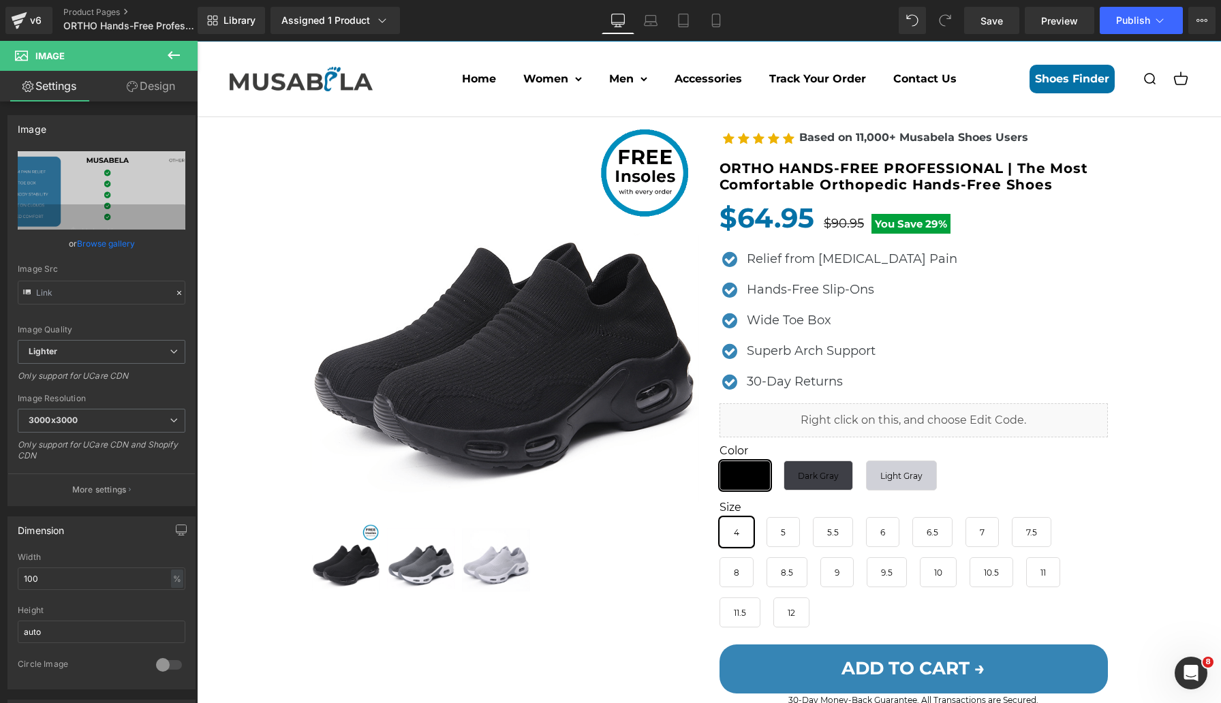
scroll to position [0, 0]
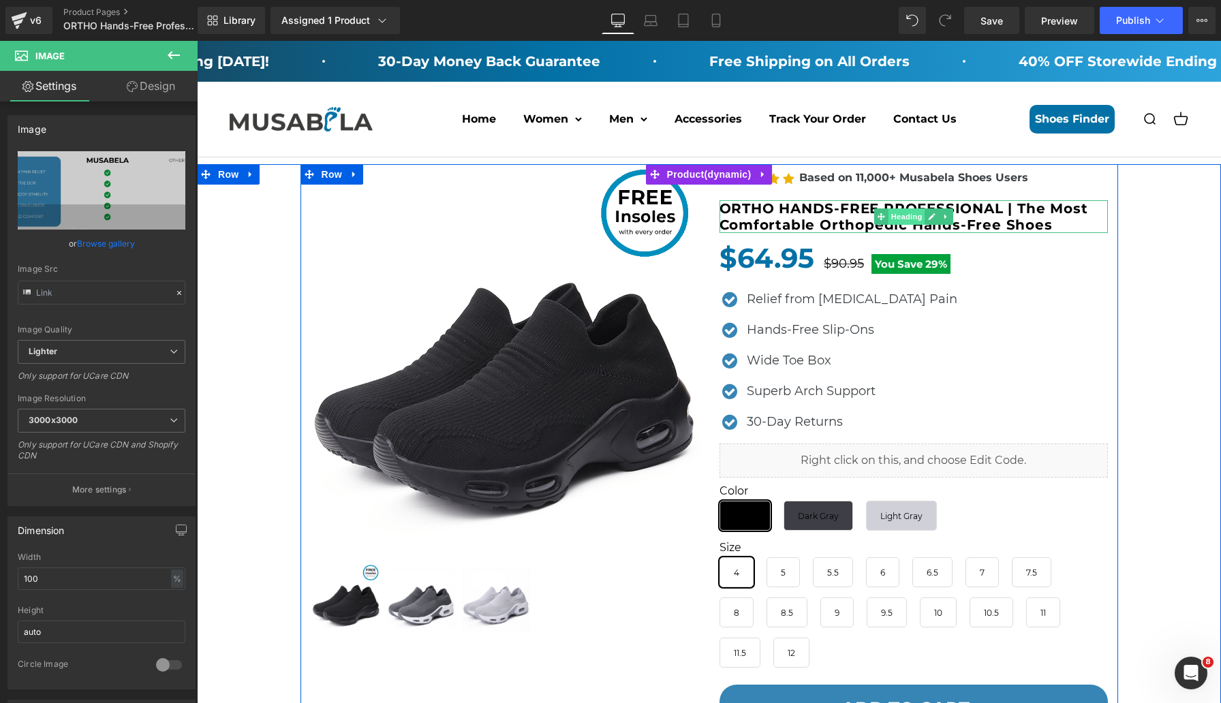
click at [902, 209] on span "Heading" at bounding box center [906, 216] width 37 height 16
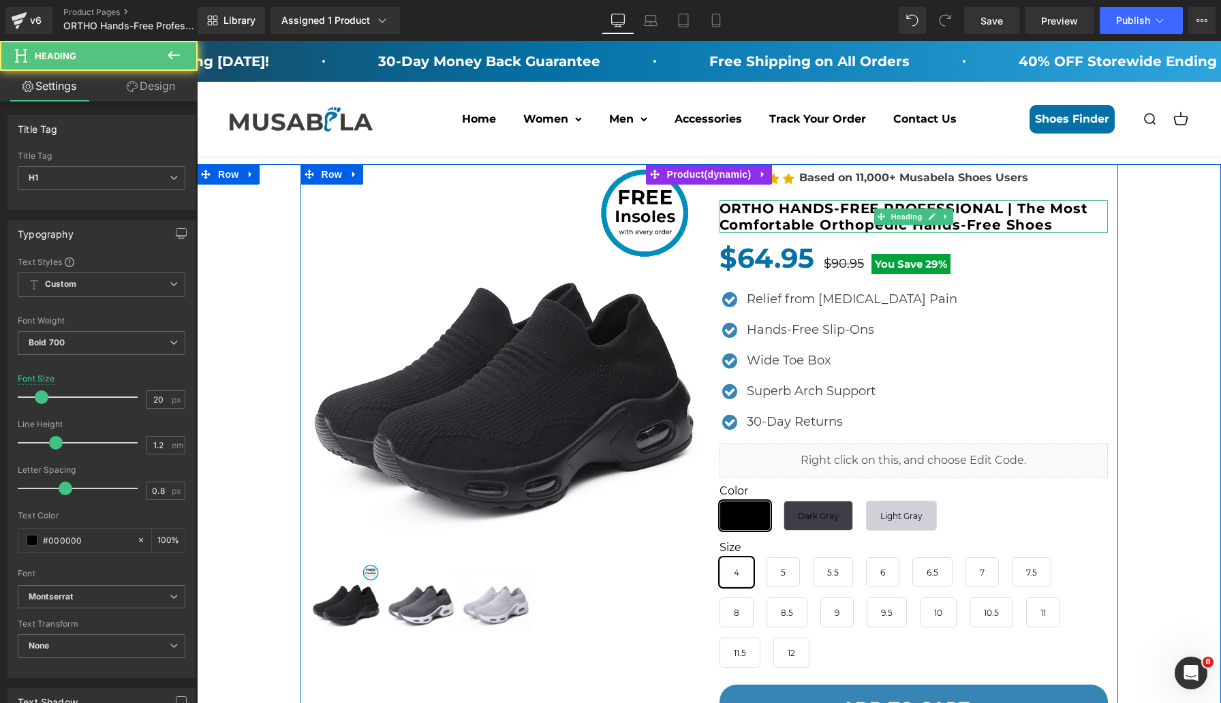
click at [995, 222] on h1 "ORTHO HANDS-FREE PROFESSIONAL | The Most Comfortable Orthopedic Hands-Free Shoes" at bounding box center [914, 216] width 388 height 33
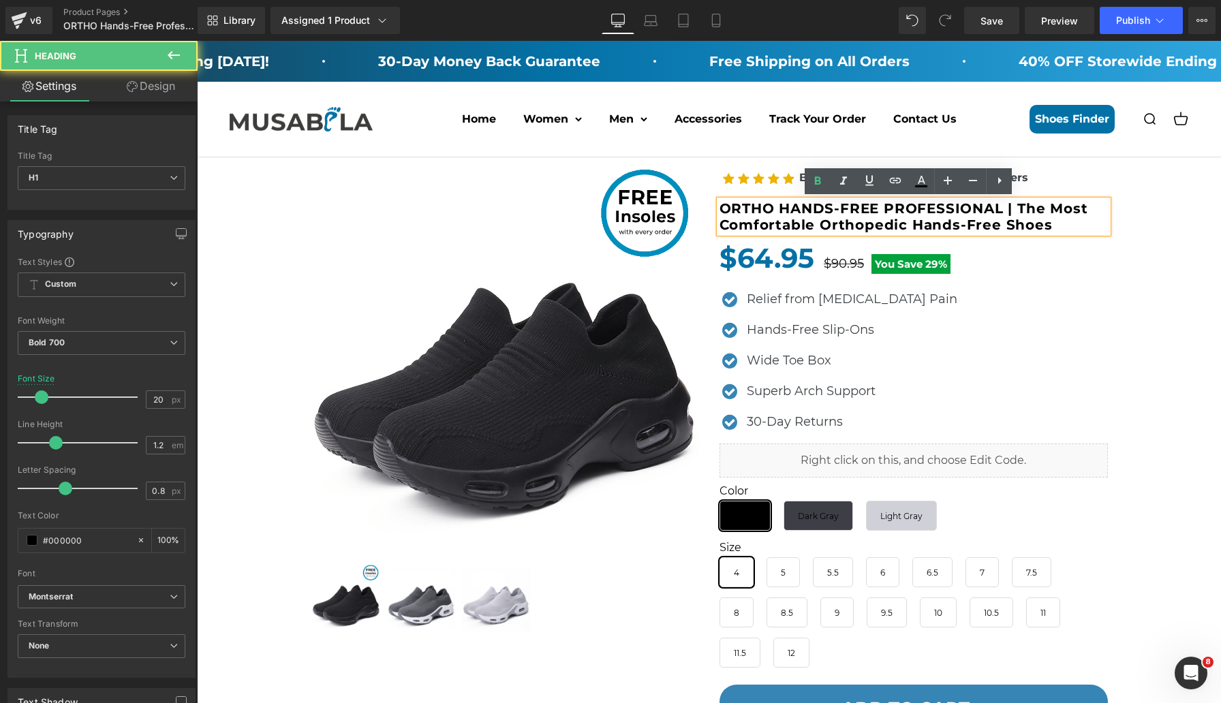
click at [1021, 224] on h1 "ORTHO HANDS-FREE PROFESSIONAL | The Most Comfortable Orthopedic Hands-Free Shoes" at bounding box center [914, 216] width 388 height 33
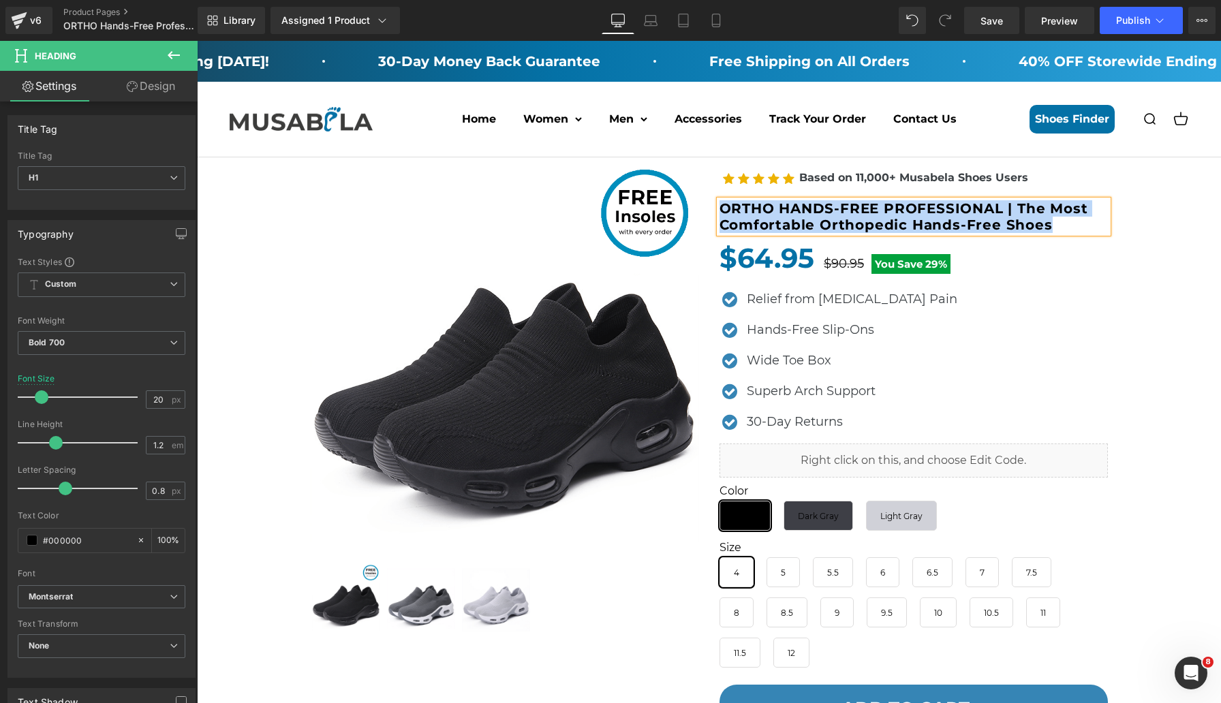
copy h1 "ORTHO HANDS-FREE PROFESSIONAL | The Most Comfortable Orthopedic Hands-Free Shoes"
click at [1141, 307] on div "[MEDICAL_DATA] Insoles (P) Image" at bounding box center [709, 521] width 1010 height 715
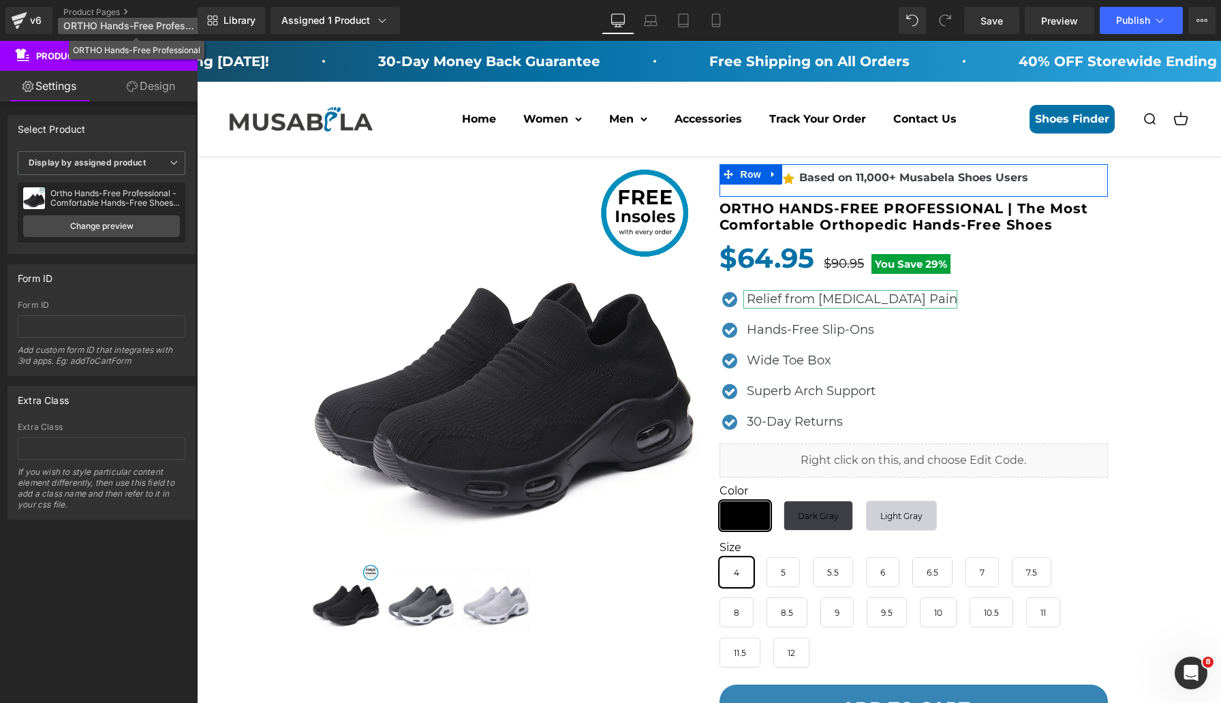
click at [124, 24] on span "ORTHO Hands-Free Professional" at bounding box center [128, 25] width 131 height 11
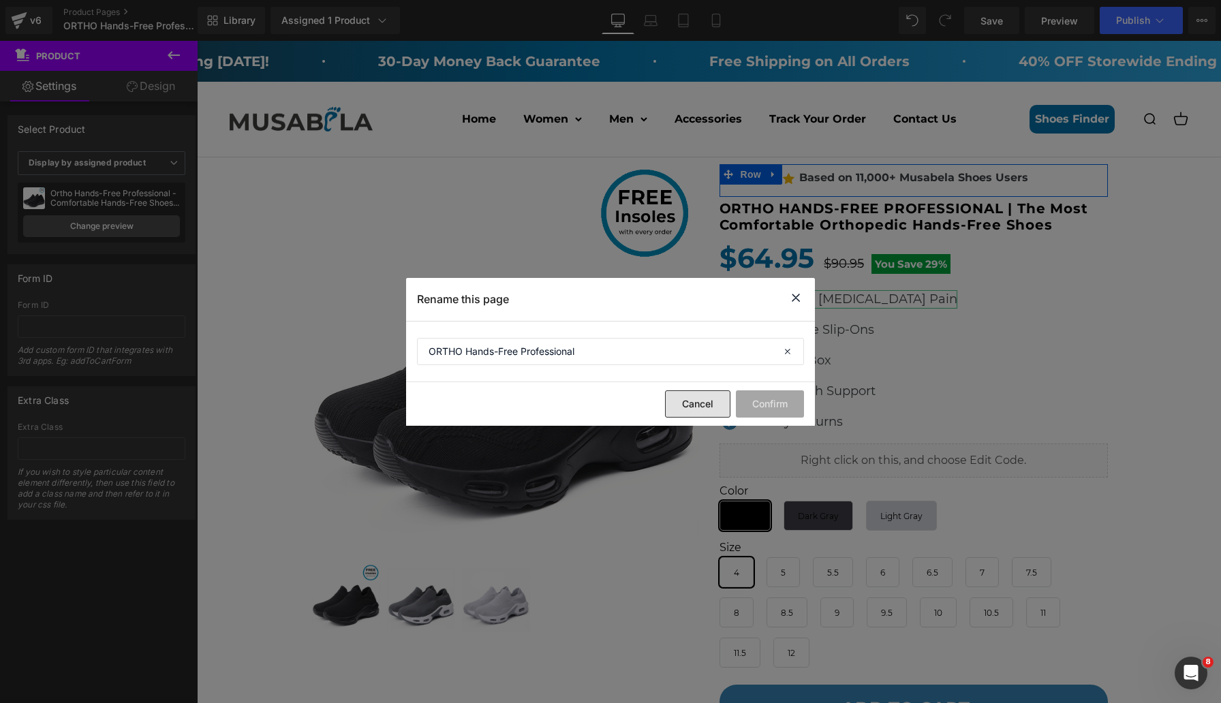
click at [716, 395] on button "Cancel" at bounding box center [697, 403] width 65 height 27
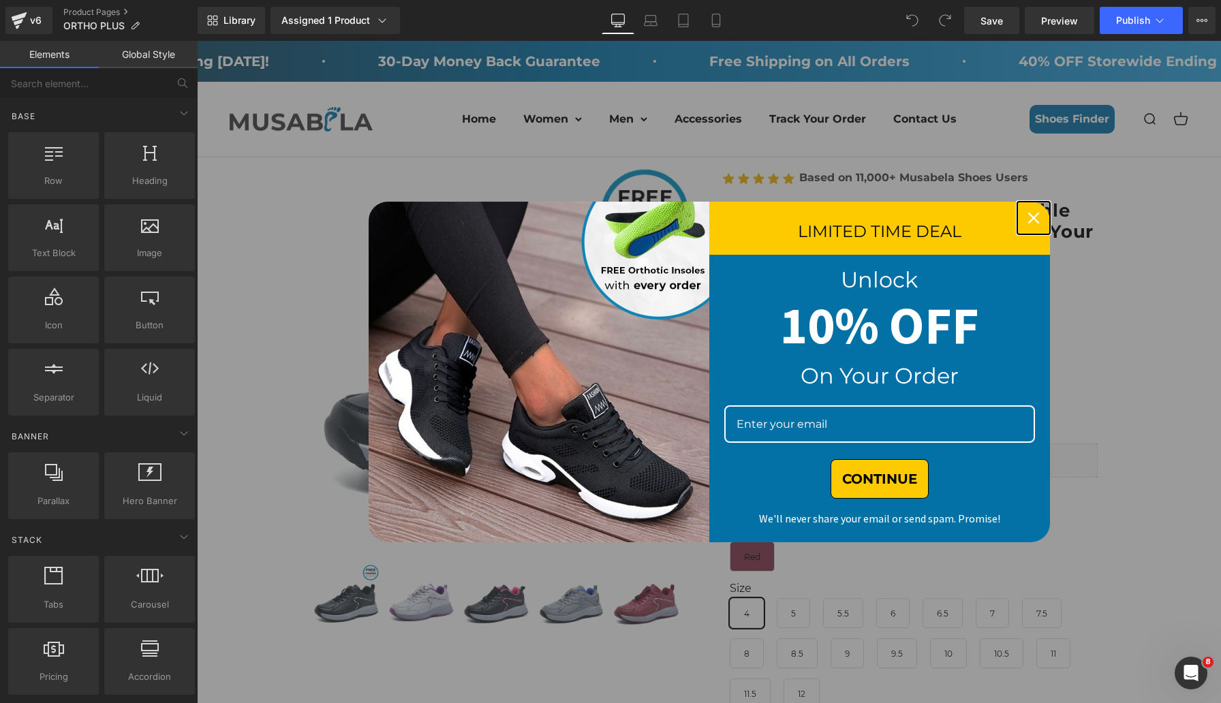
click at [1028, 217] on icon "close icon" at bounding box center [1033, 218] width 11 height 11
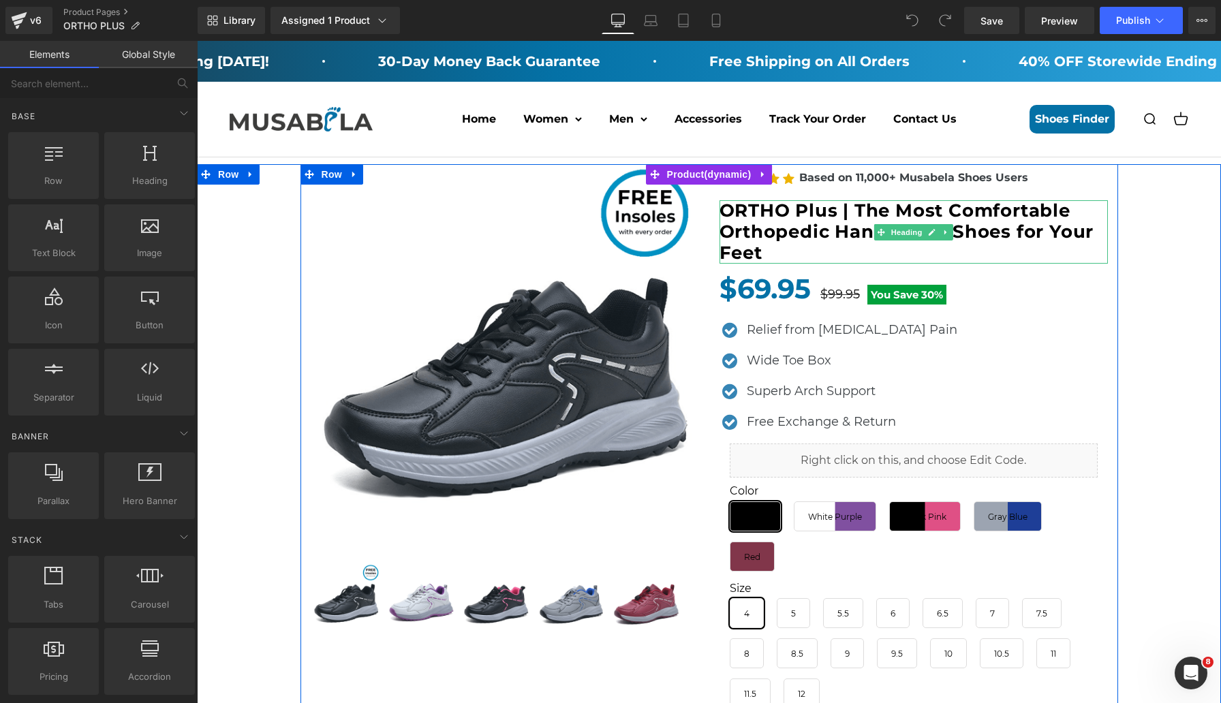
click at [775, 242] on h1 "ORTHO Plus | The Most Comfortable Orthopedic Hands-Free Shoes for Your Feet" at bounding box center [914, 232] width 388 height 64
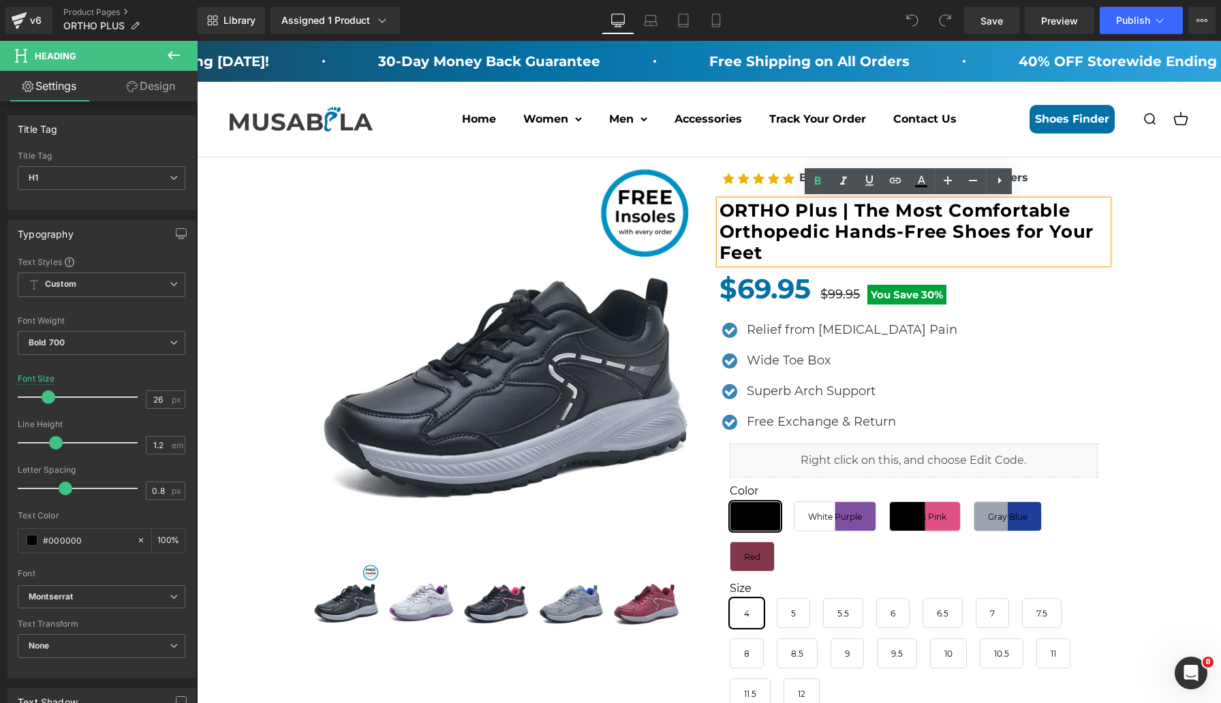
click at [770, 249] on h1 "ORTHO Plus | The Most Comfortable Orthopedic Hands-Free Shoes for Your Feet" at bounding box center [914, 232] width 388 height 64
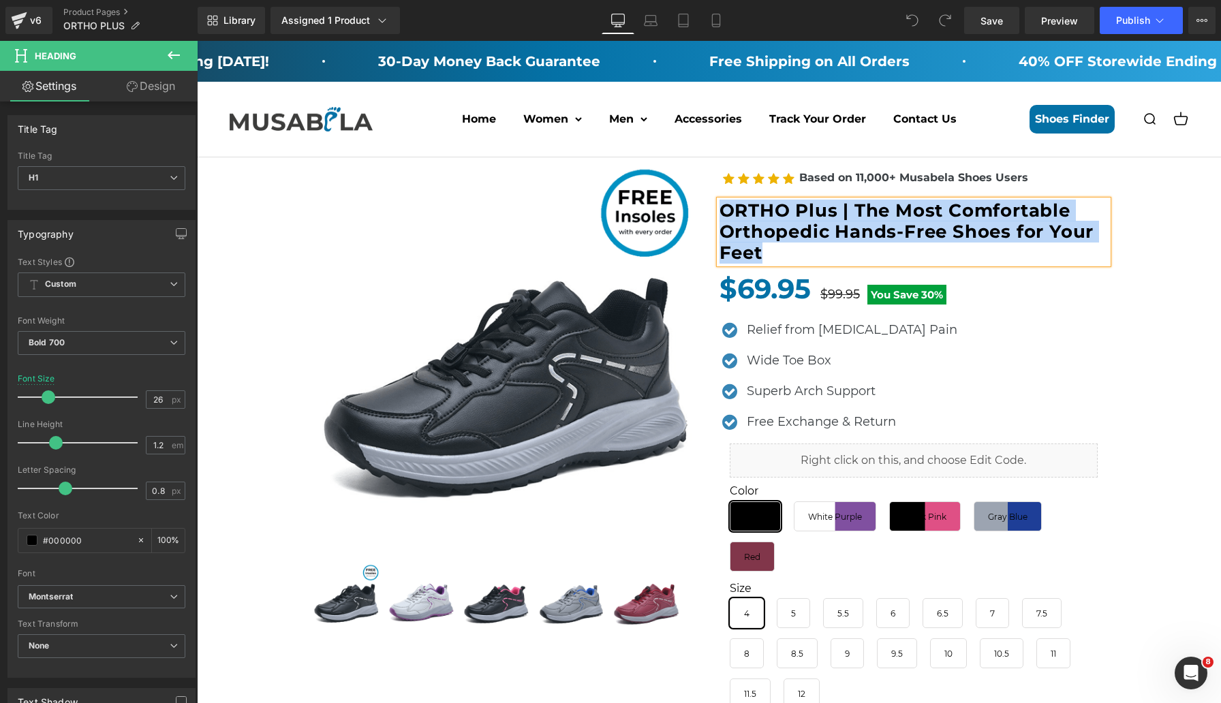
copy h1 "ORTHO Plus | The Most Comfortable Orthopedic Hands-Free Shoes for Your Feet"
click at [1169, 243] on div "[MEDICAL_DATA] Insoles (P) Image" at bounding box center [709, 551] width 1010 height 774
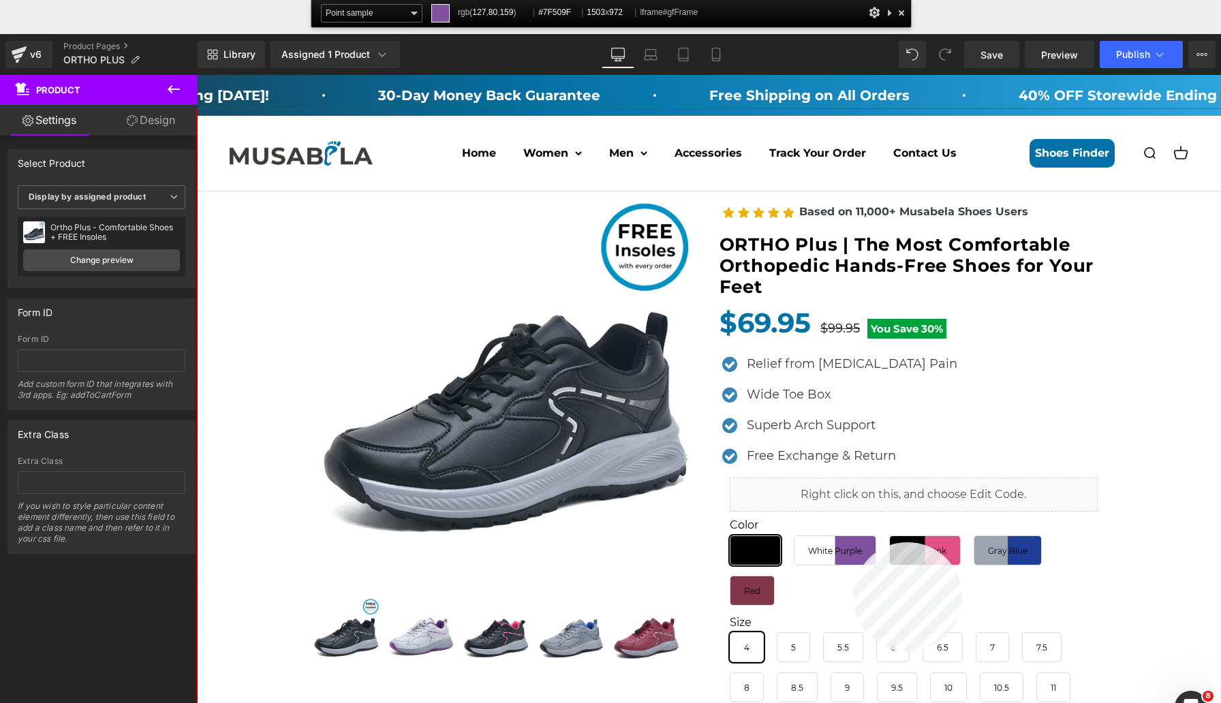
click at [853, 542] on div at bounding box center [709, 440] width 1024 height 662
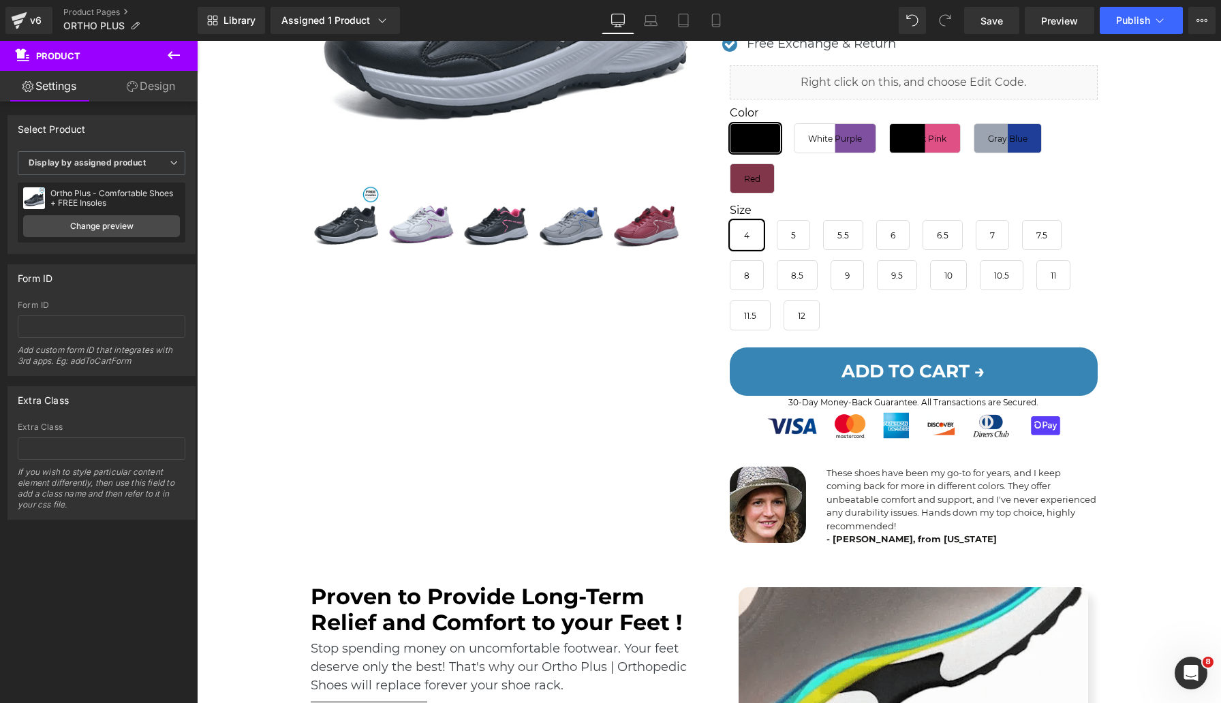
scroll to position [405, 0]
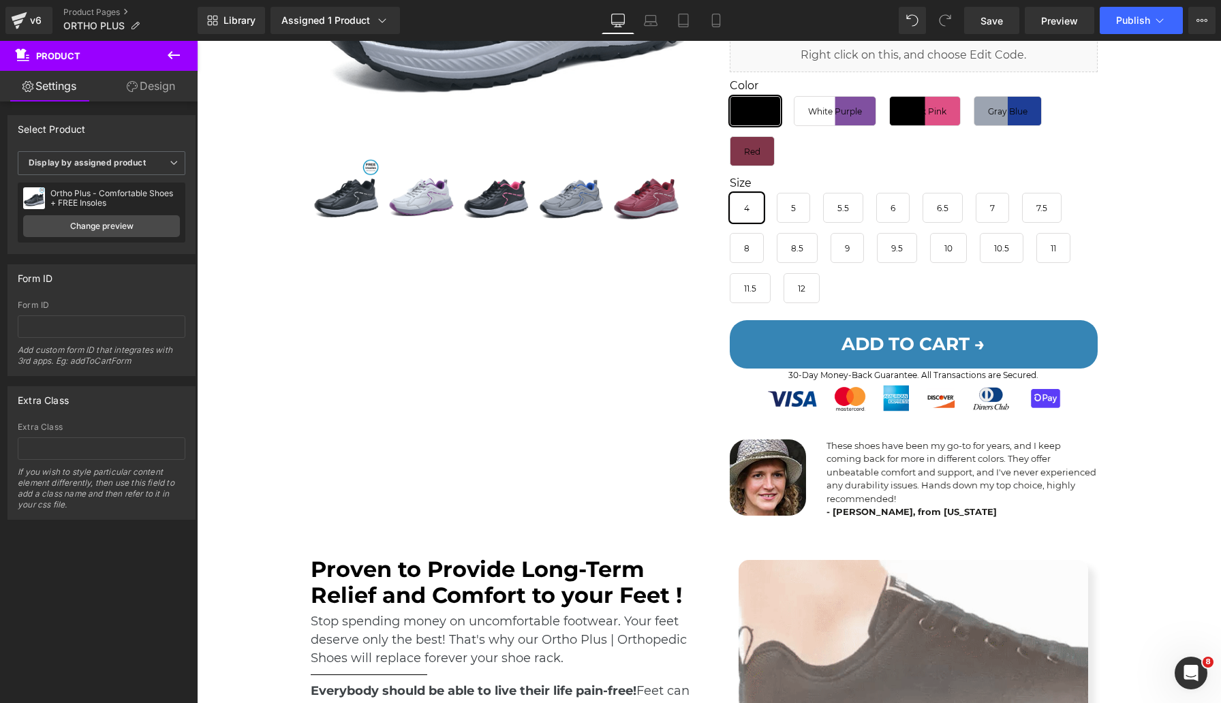
click at [885, 459] on p "These shoes have been my go-to for years, and I keep coming back for more in di…" at bounding box center [961, 472] width 271 height 67
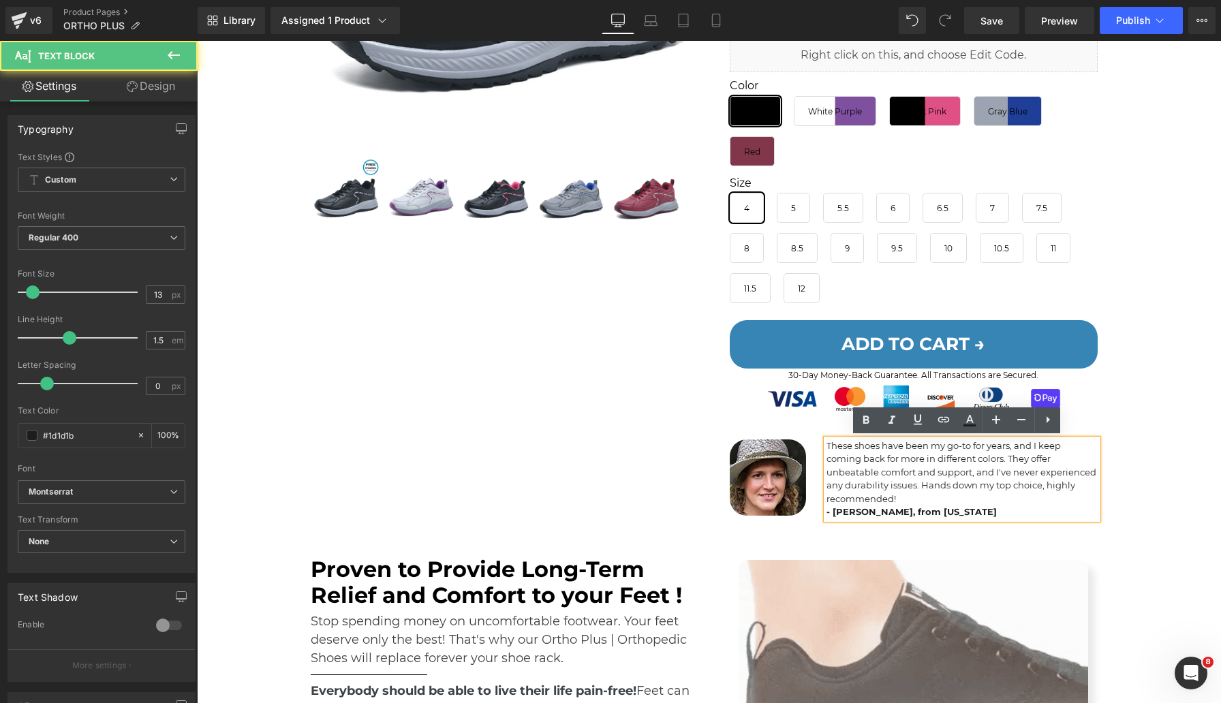
click at [893, 470] on p "These shoes have been my go-to for years, and I keep coming back for more in di…" at bounding box center [961, 472] width 271 height 67
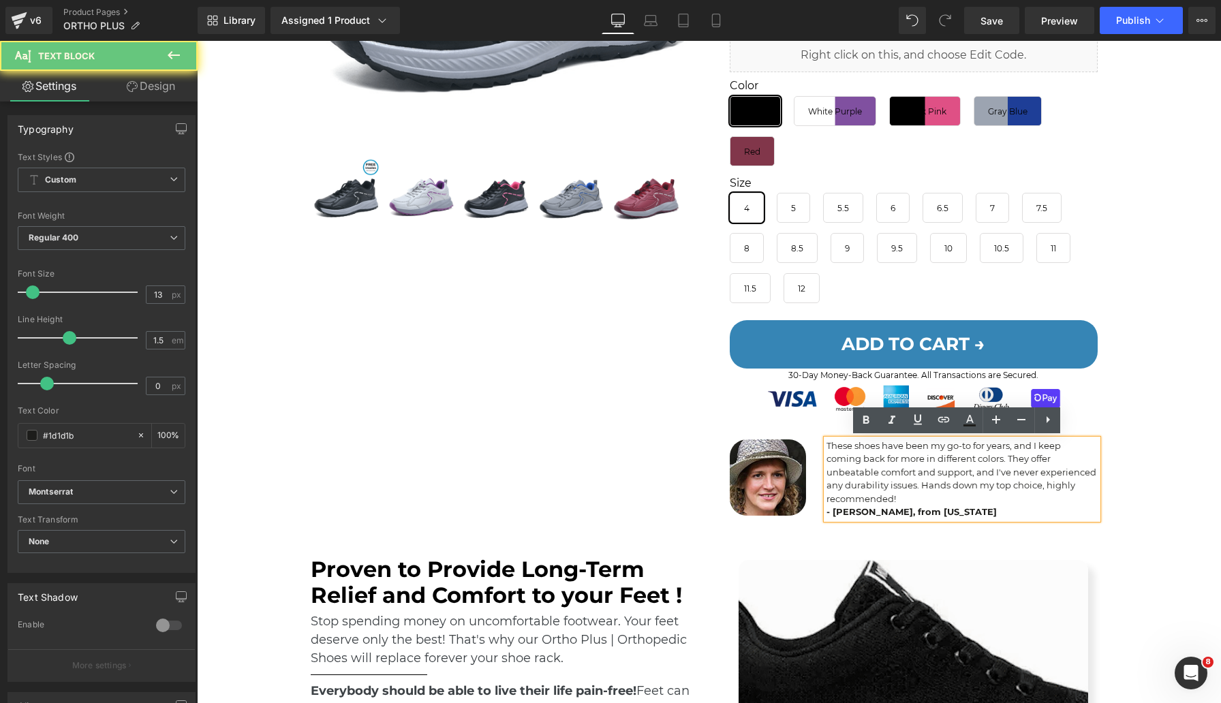
click at [893, 470] on p "These shoes have been my go-to for years, and I keep coming back for more in di…" at bounding box center [961, 472] width 271 height 67
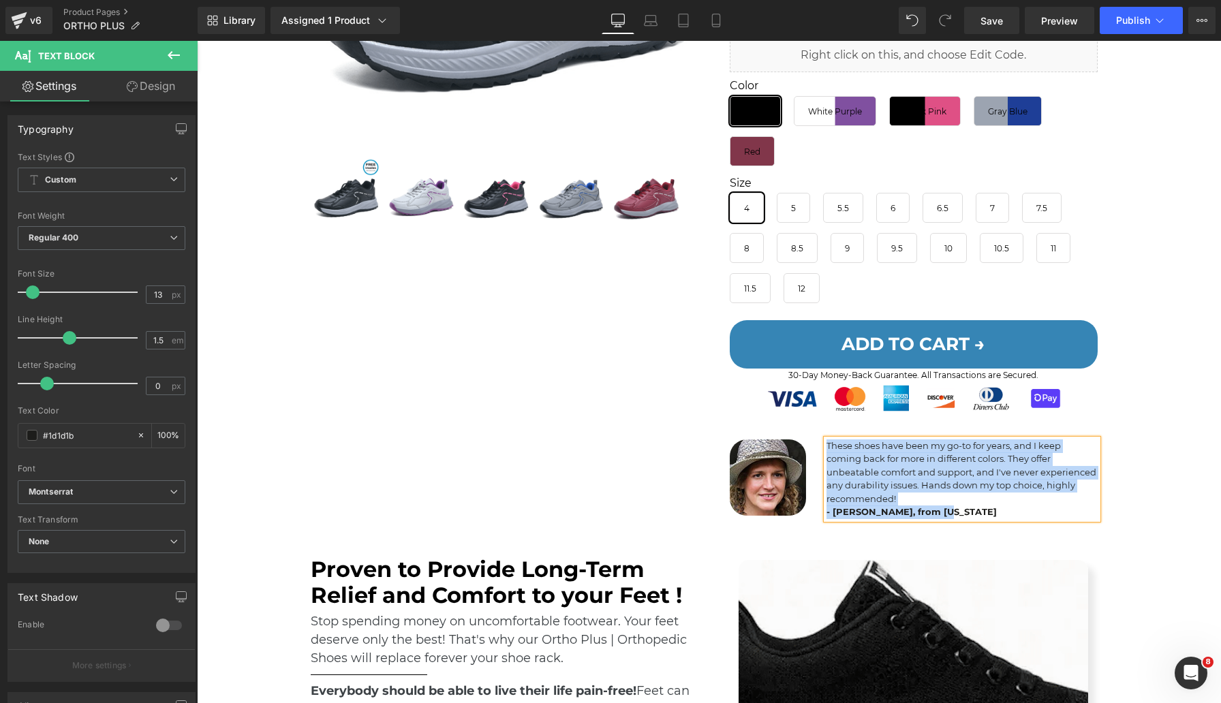
copy div "These shoes have been my go-to for years, and I keep coming back for more in di…"
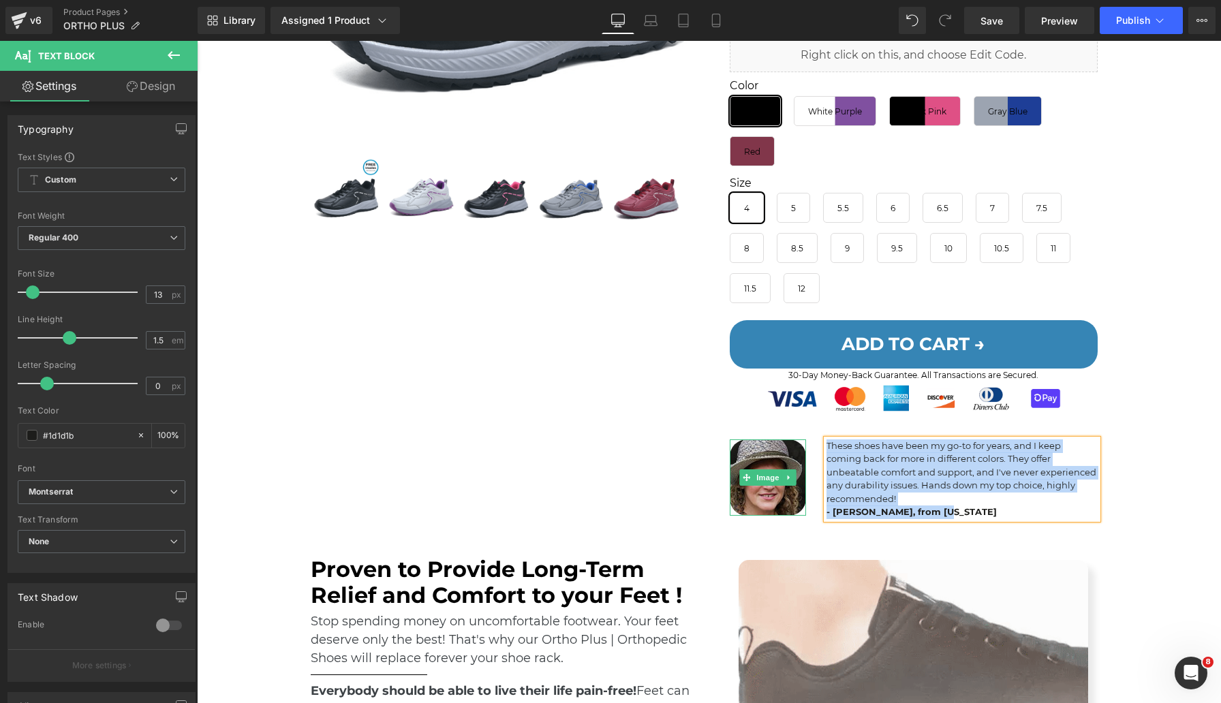
click at [767, 501] on img at bounding box center [768, 477] width 77 height 77
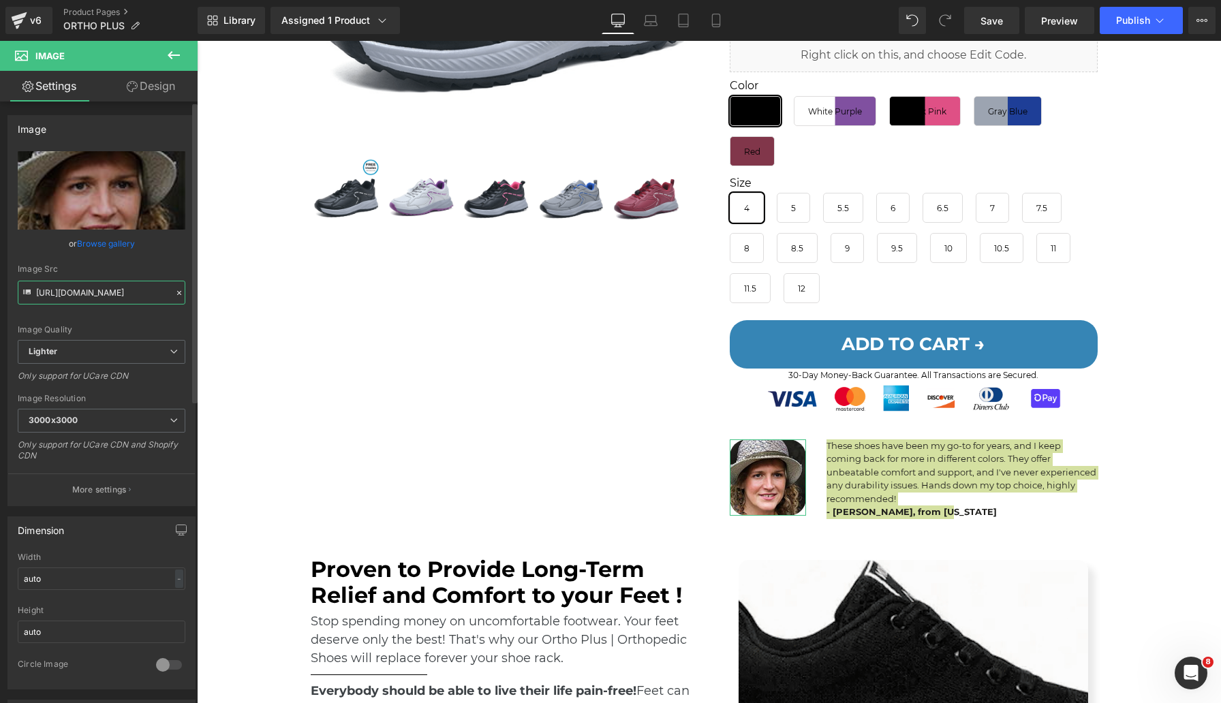
click at [114, 285] on input "https://ucarecdn.com/9548a978-0909-4e0f-8b3b-2785e081db48/-/format/auto/-/previ…" at bounding box center [102, 293] width 168 height 24
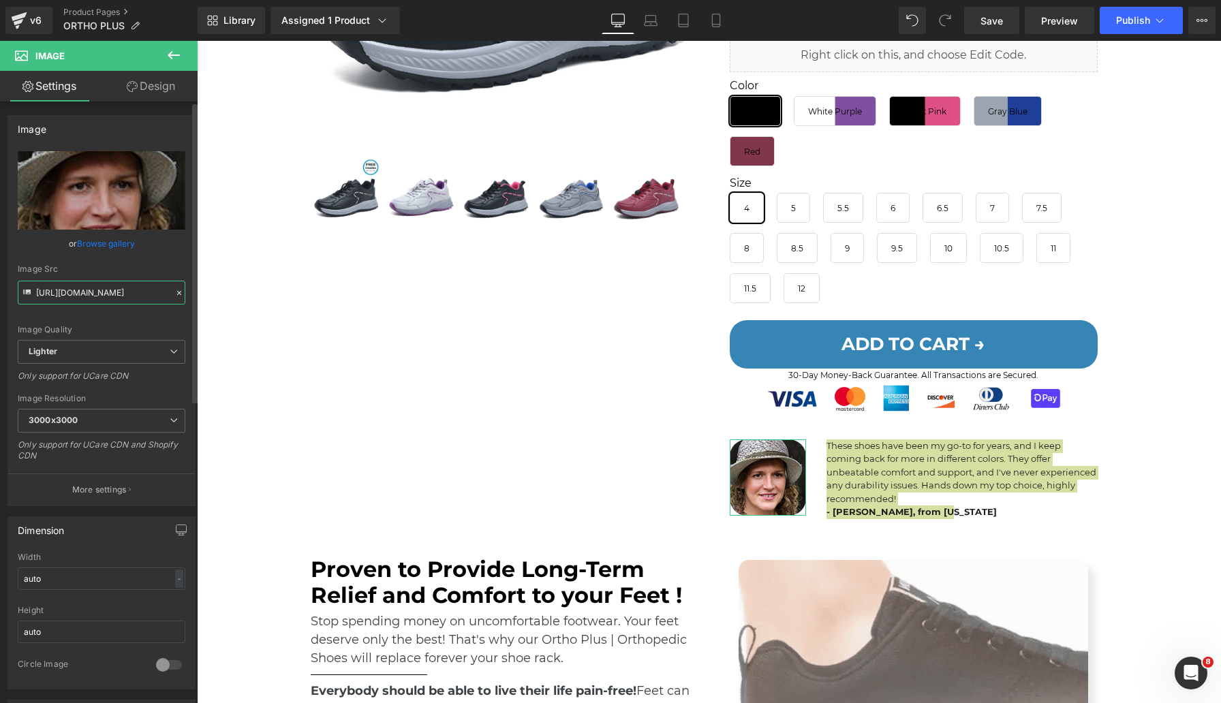
click at [112, 292] on input "https://ucarecdn.com/9548a978-0909-4e0f-8b3b-2785e081db48/-/format/auto/-/previ…" at bounding box center [102, 293] width 168 height 24
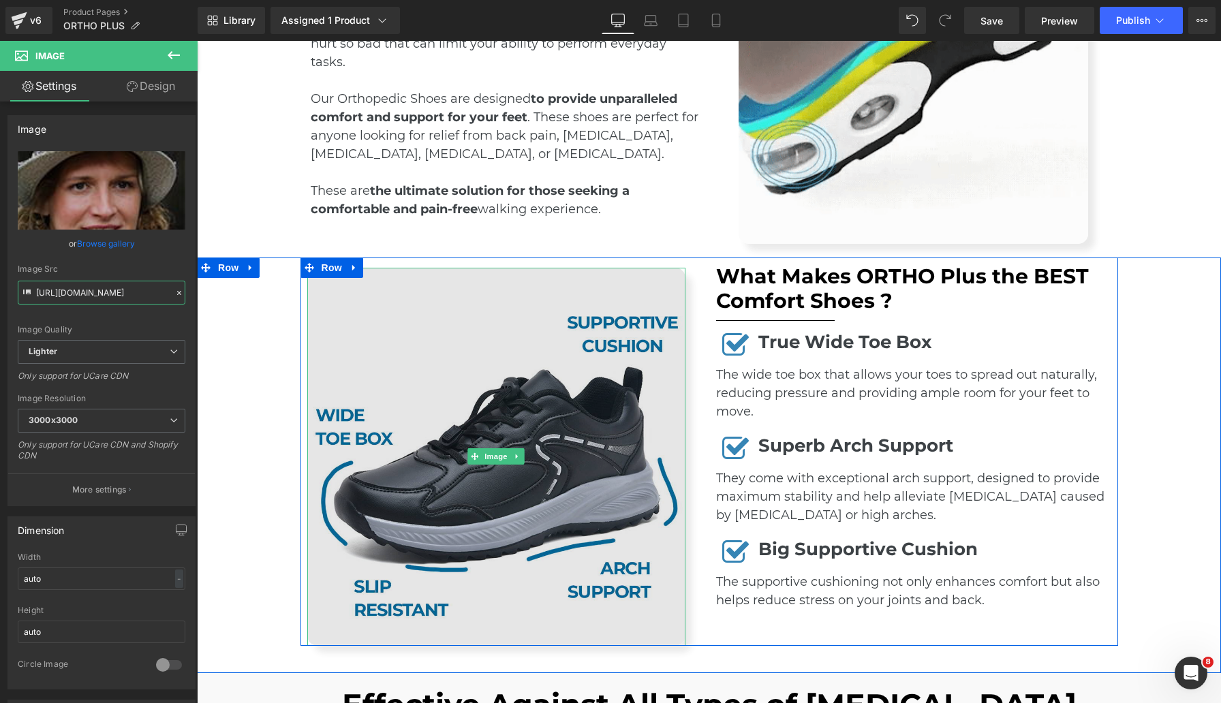
scroll to position [1149, 0]
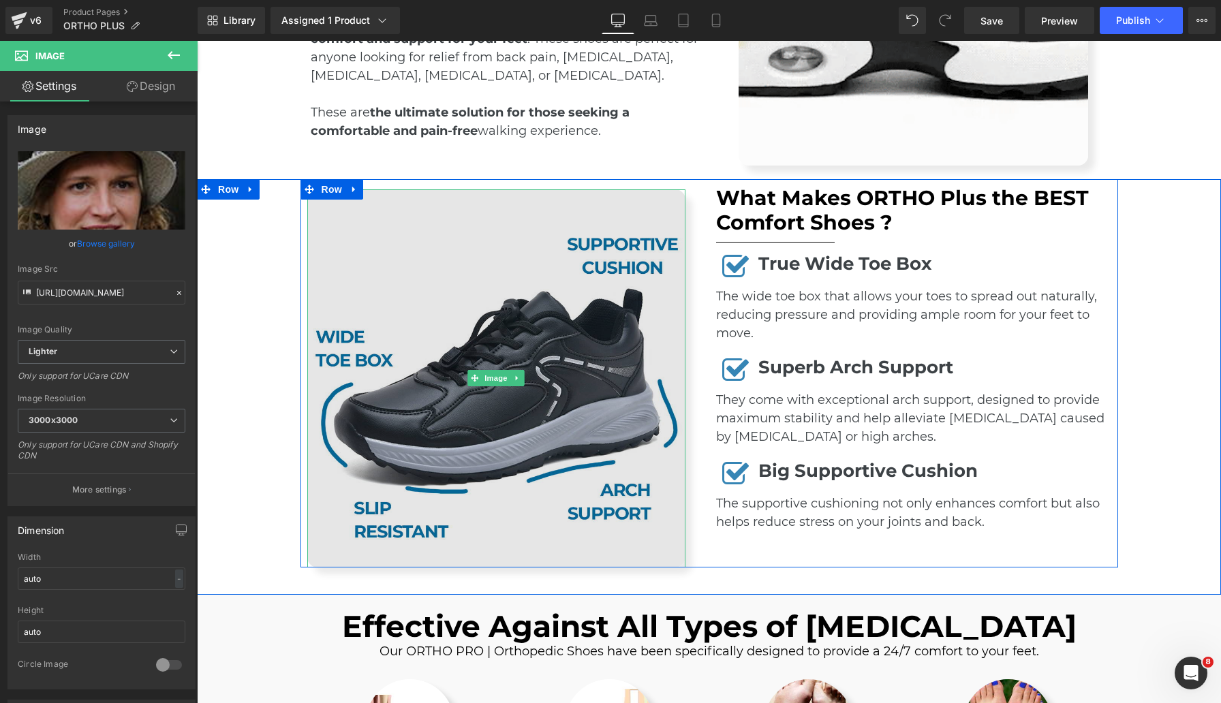
click at [602, 343] on img at bounding box center [496, 378] width 378 height 378
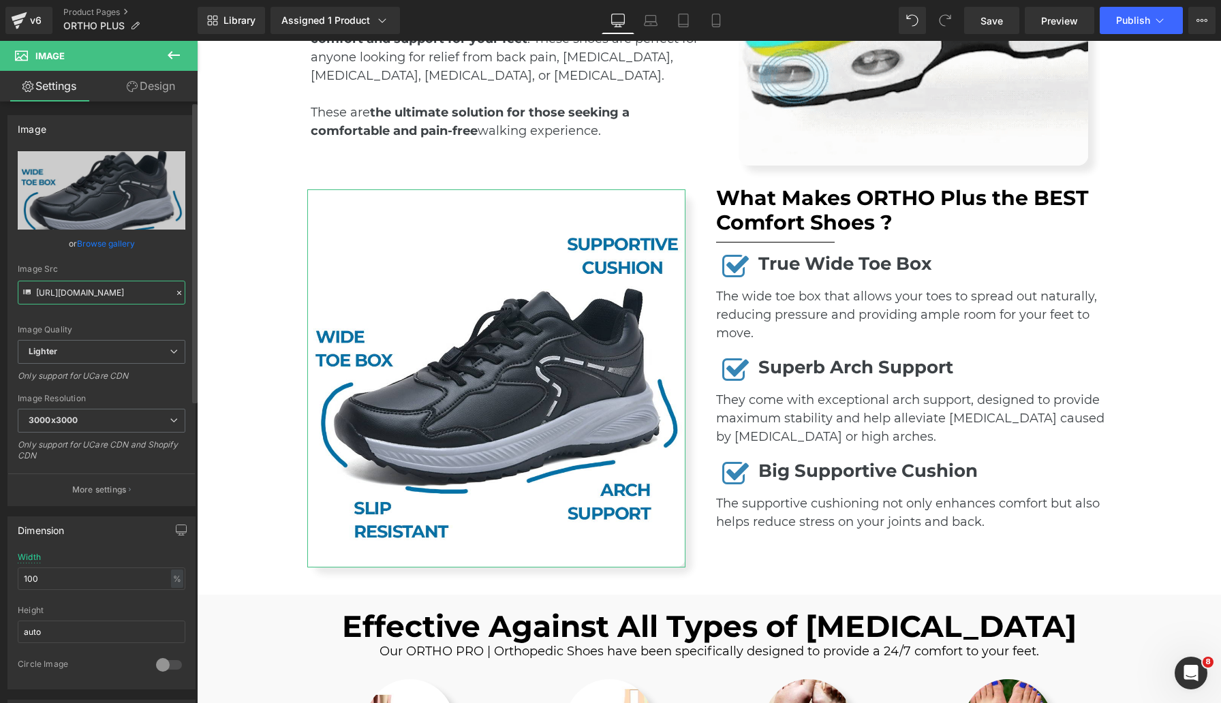
click at [114, 292] on input "https://ucarecdn.com/1918ca62-abab-49f6-8e90-0856c47a72f0/-/format/auto/-/previ…" at bounding box center [102, 293] width 168 height 24
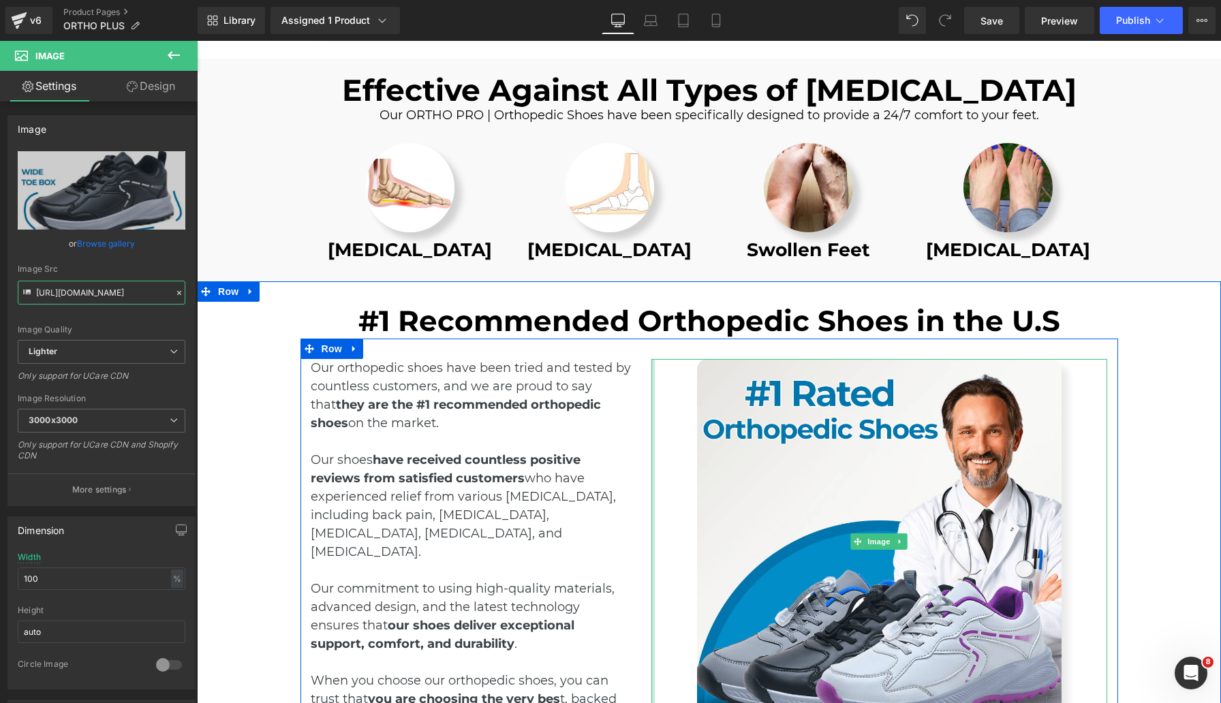
scroll to position [1853, 0]
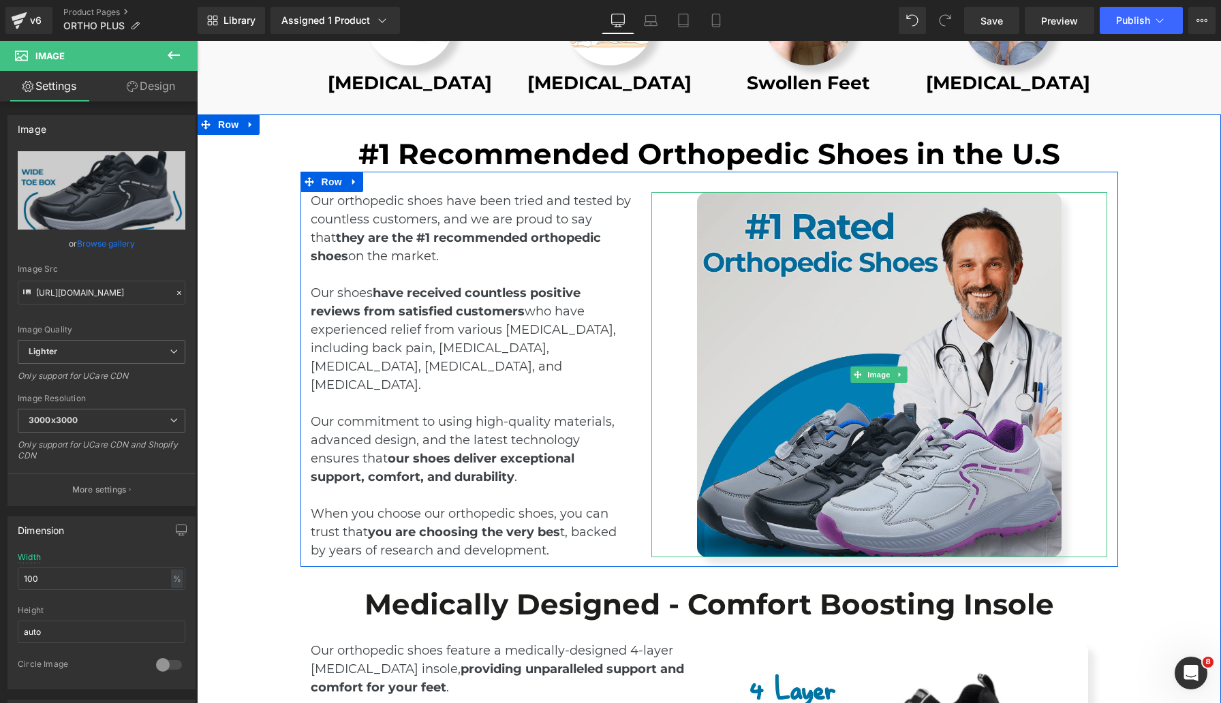
click at [745, 396] on img at bounding box center [879, 374] width 365 height 365
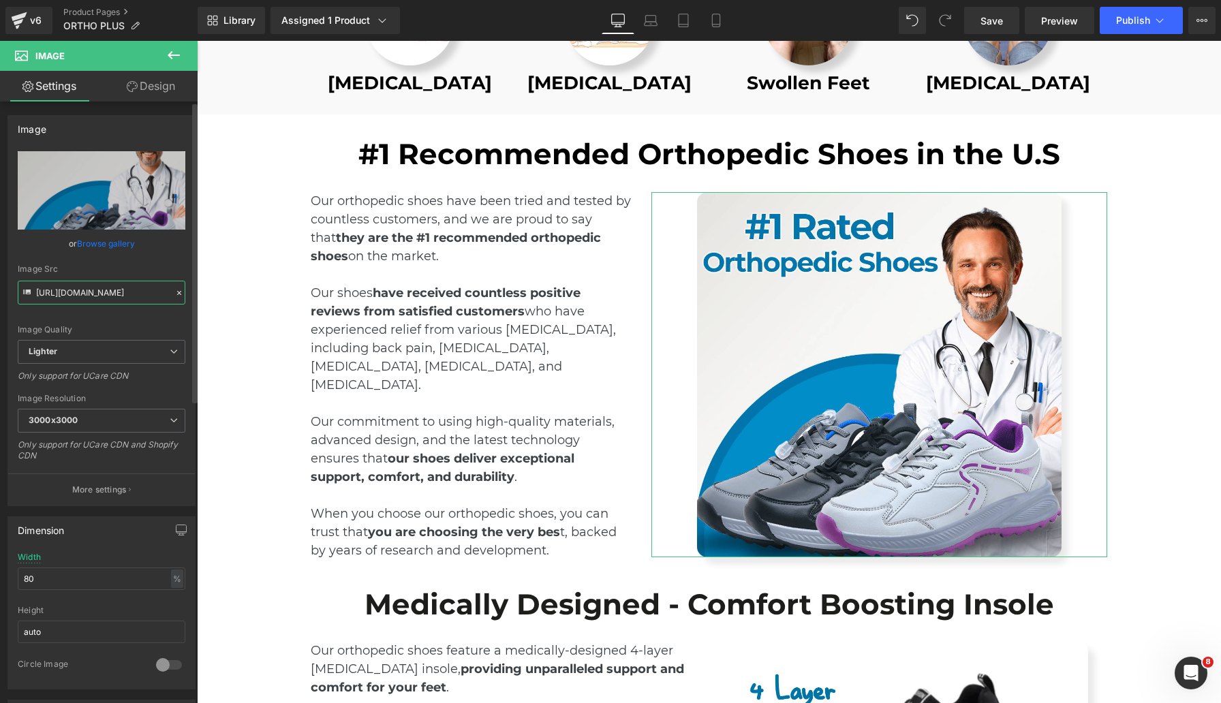
click at [99, 288] on input "https://ucarecdn.com/c0558a35-c0d7-49a5-80e0-d189b349079c/-/format/auto/-/previ…" at bounding box center [102, 293] width 168 height 24
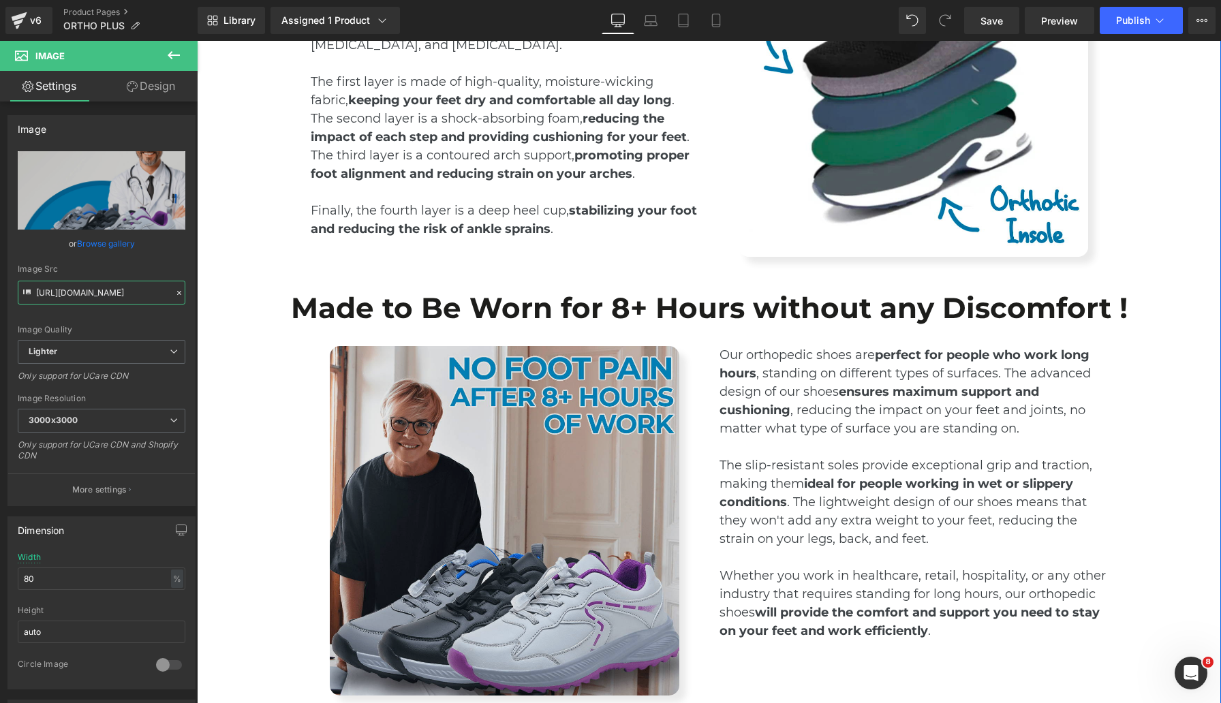
scroll to position [2670, 0]
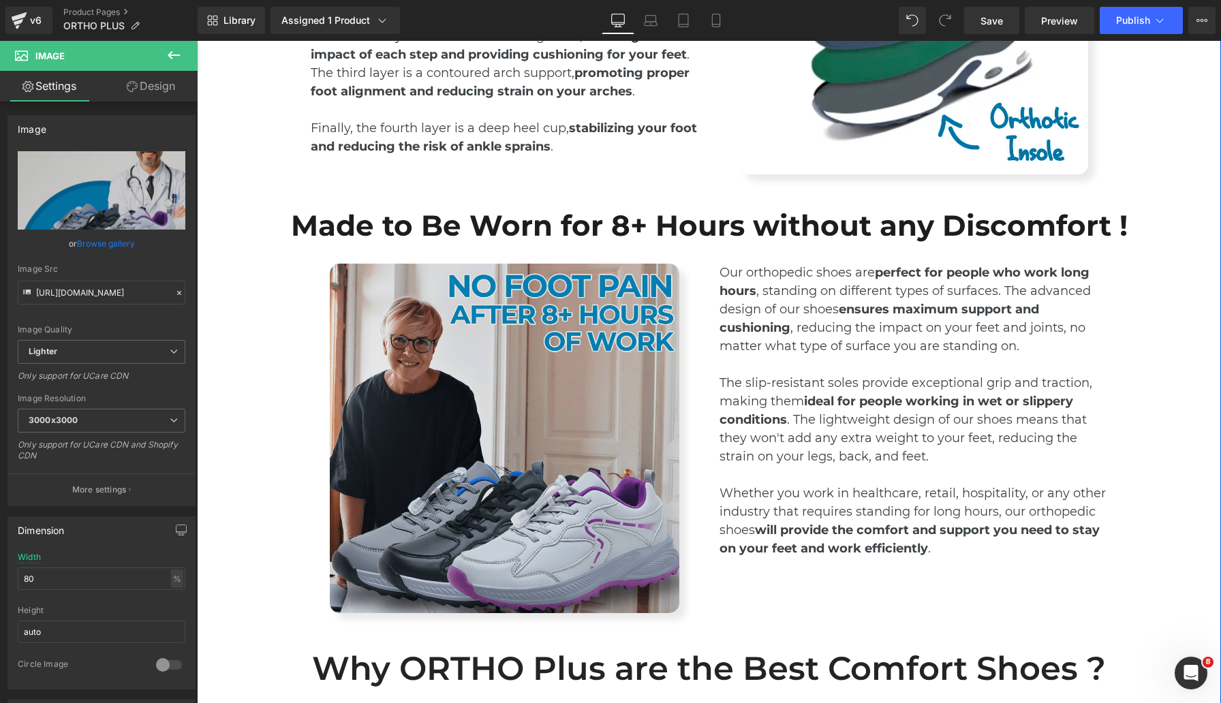
click at [565, 395] on img at bounding box center [505, 439] width 350 height 350
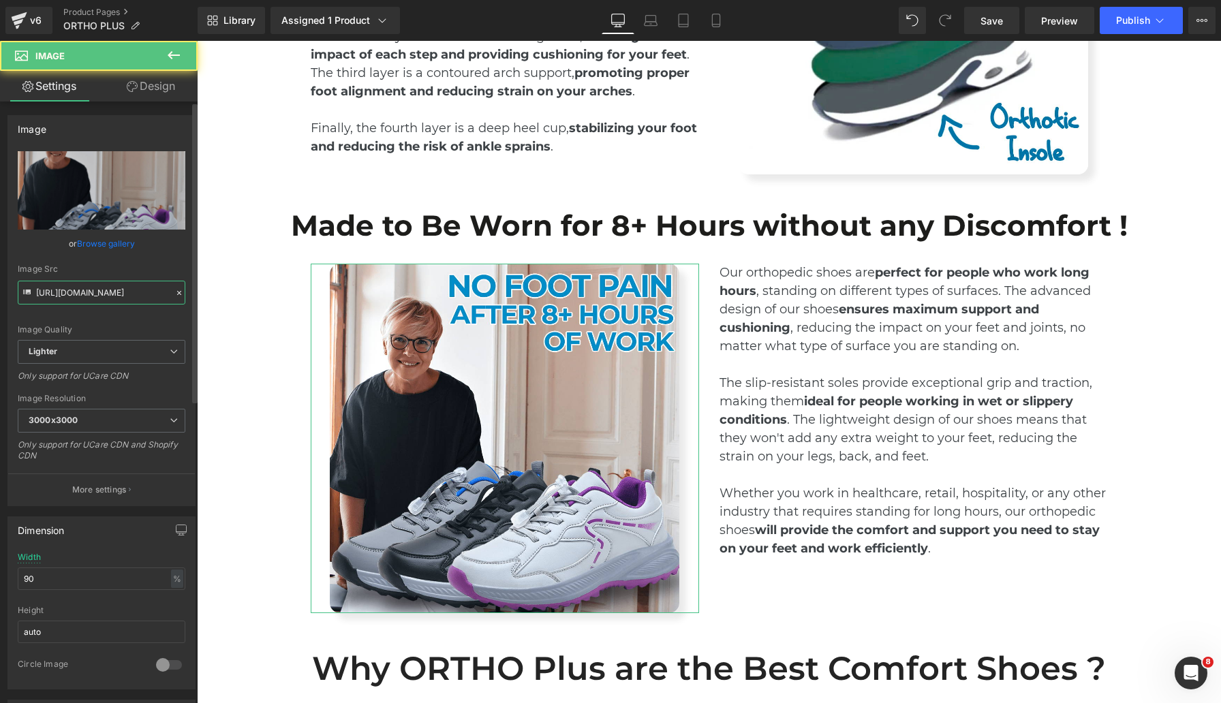
click at [84, 294] on input "https://ucarecdn.com/b35f568d-5e3c-4232-afbf-8aa220c69455/-/format/auto/-/previ…" at bounding box center [102, 293] width 168 height 24
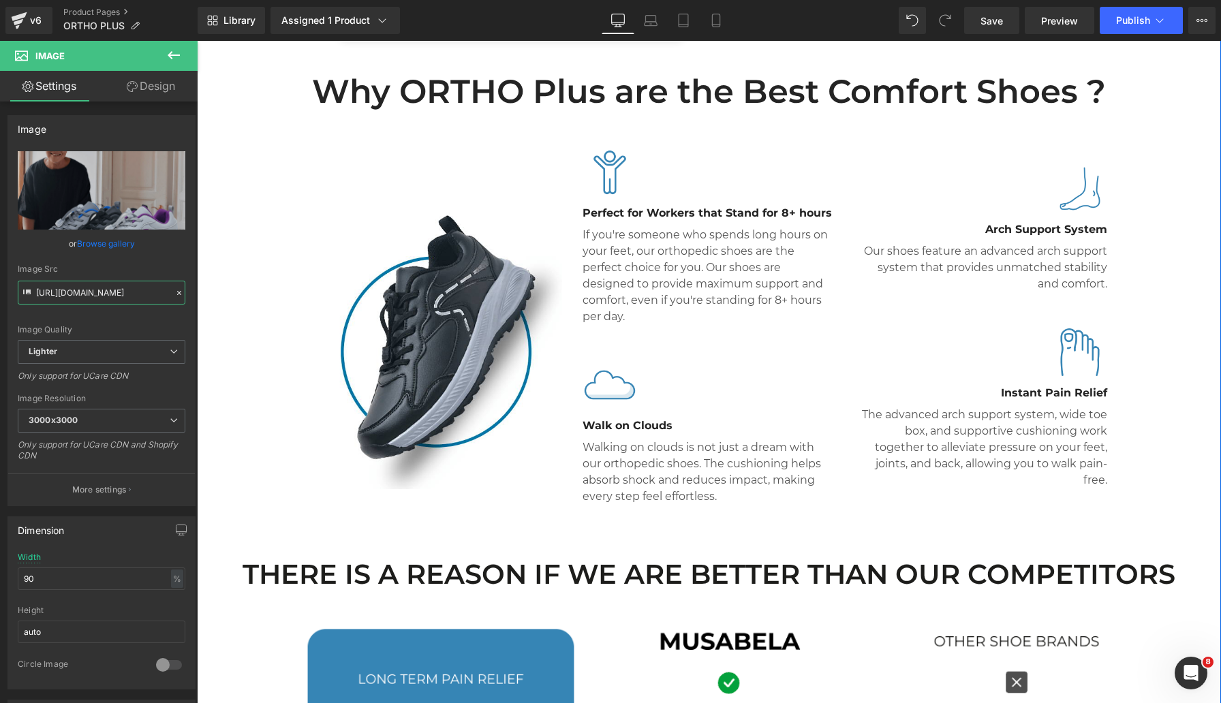
scroll to position [3272, 0]
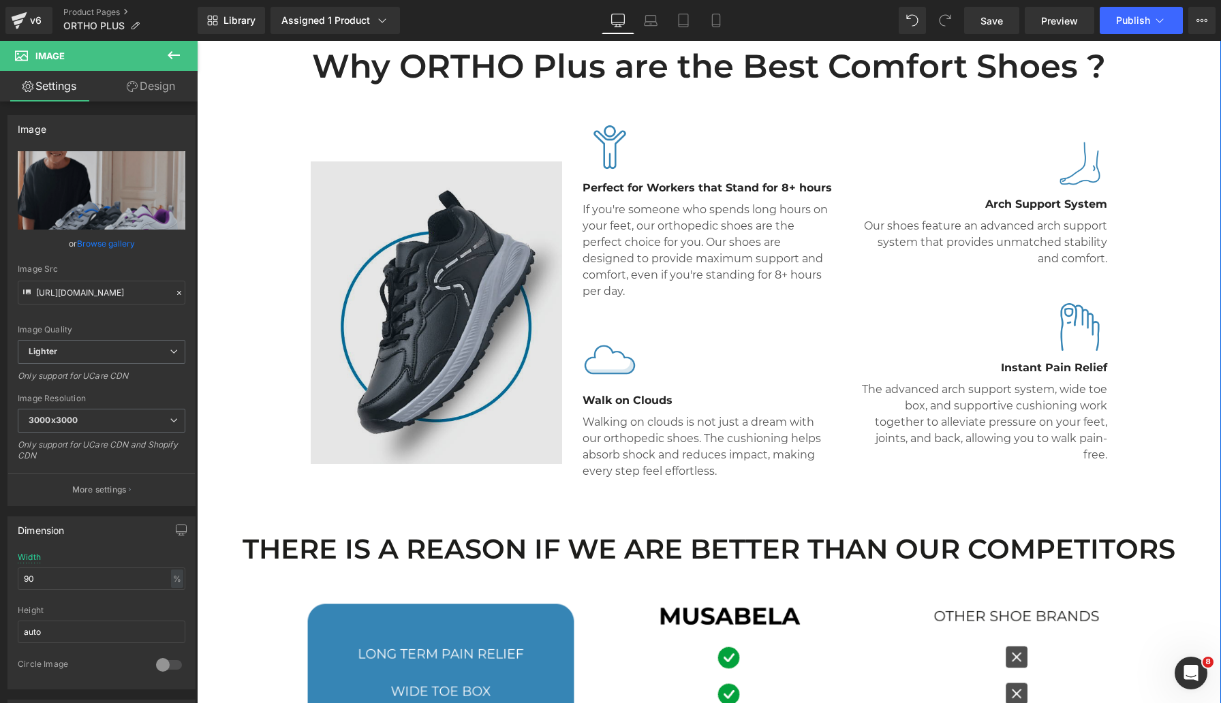
click at [469, 320] on img at bounding box center [437, 312] width 252 height 303
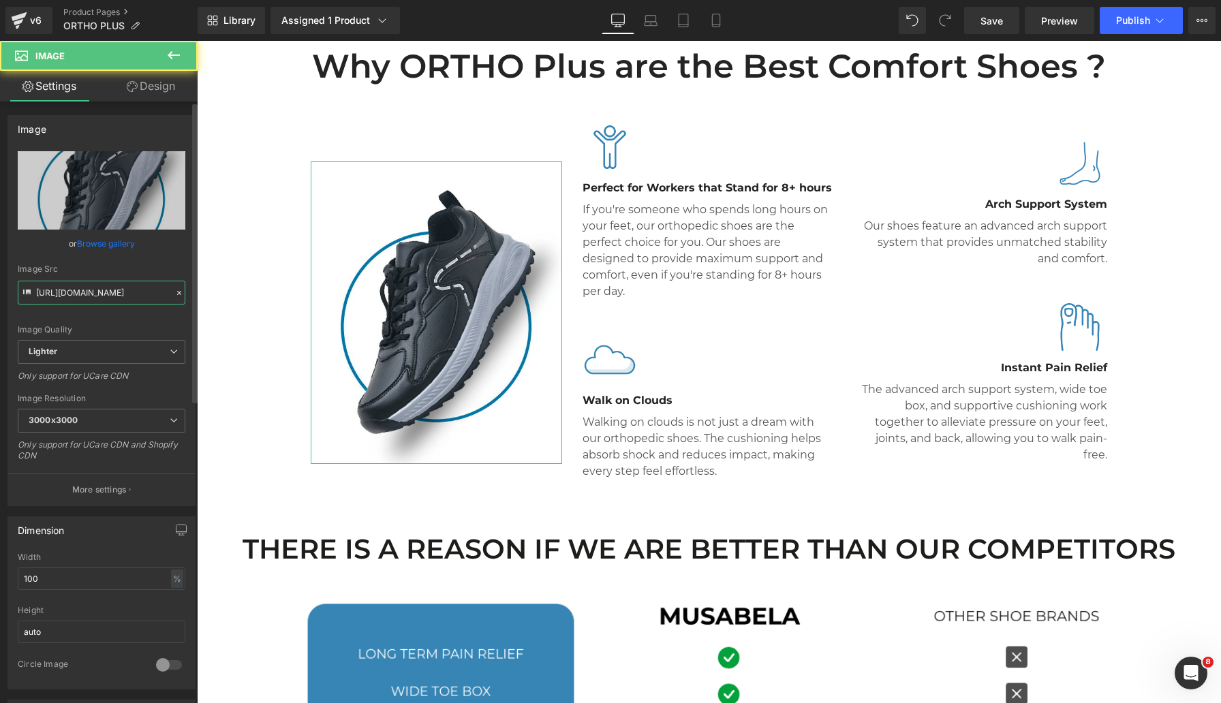
click at [93, 298] on input "https://ucarecdn.com/cc91952b-f1b7-4ce8-8763-01237dbf0e6f/-/format/auto/-/previ…" at bounding box center [102, 293] width 168 height 24
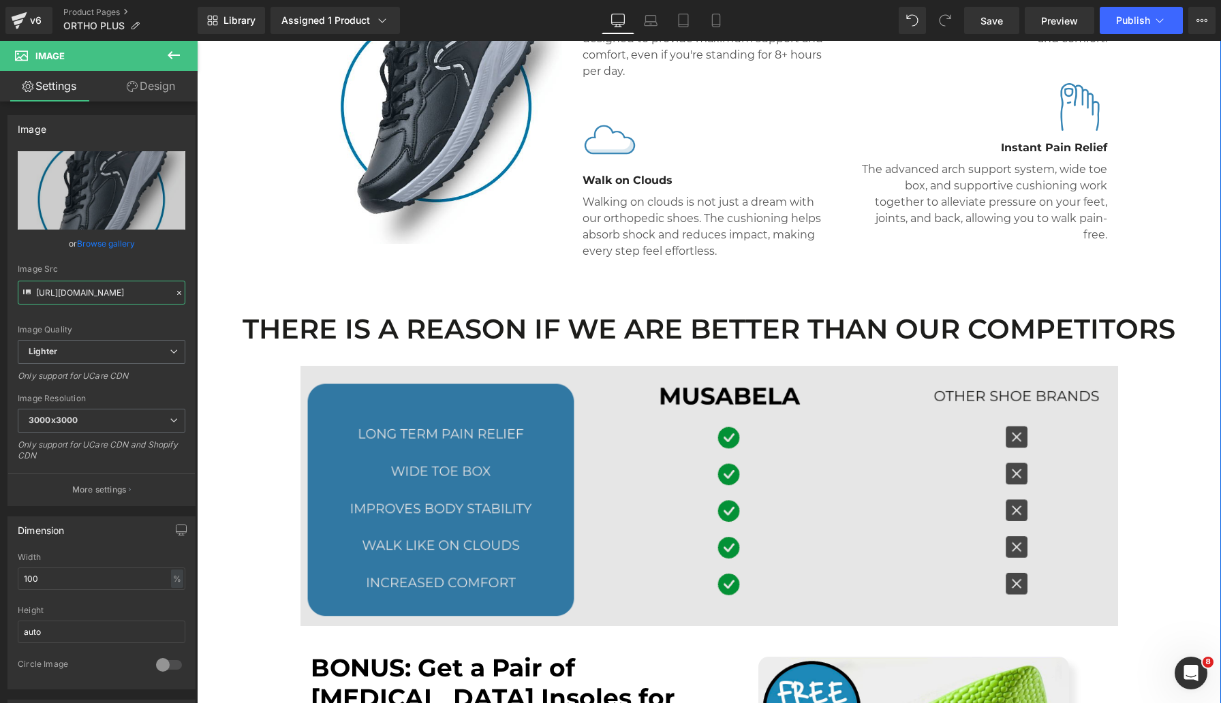
scroll to position [3494, 0]
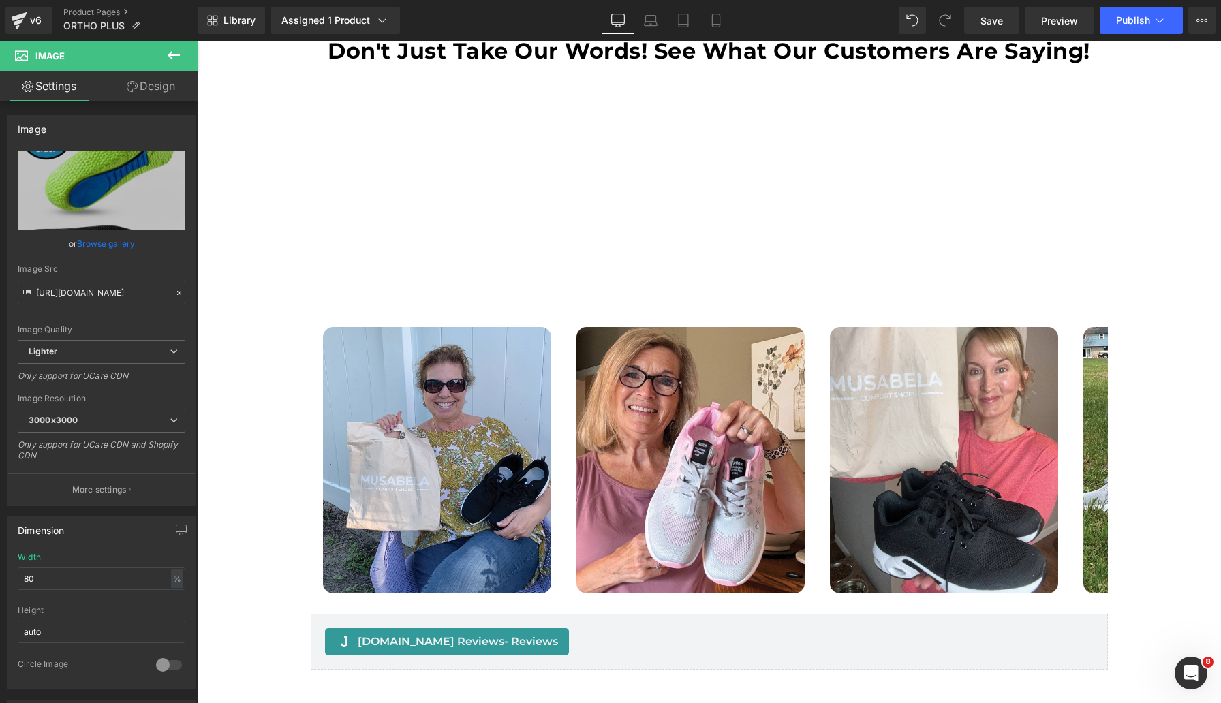
scroll to position [4600, 0]
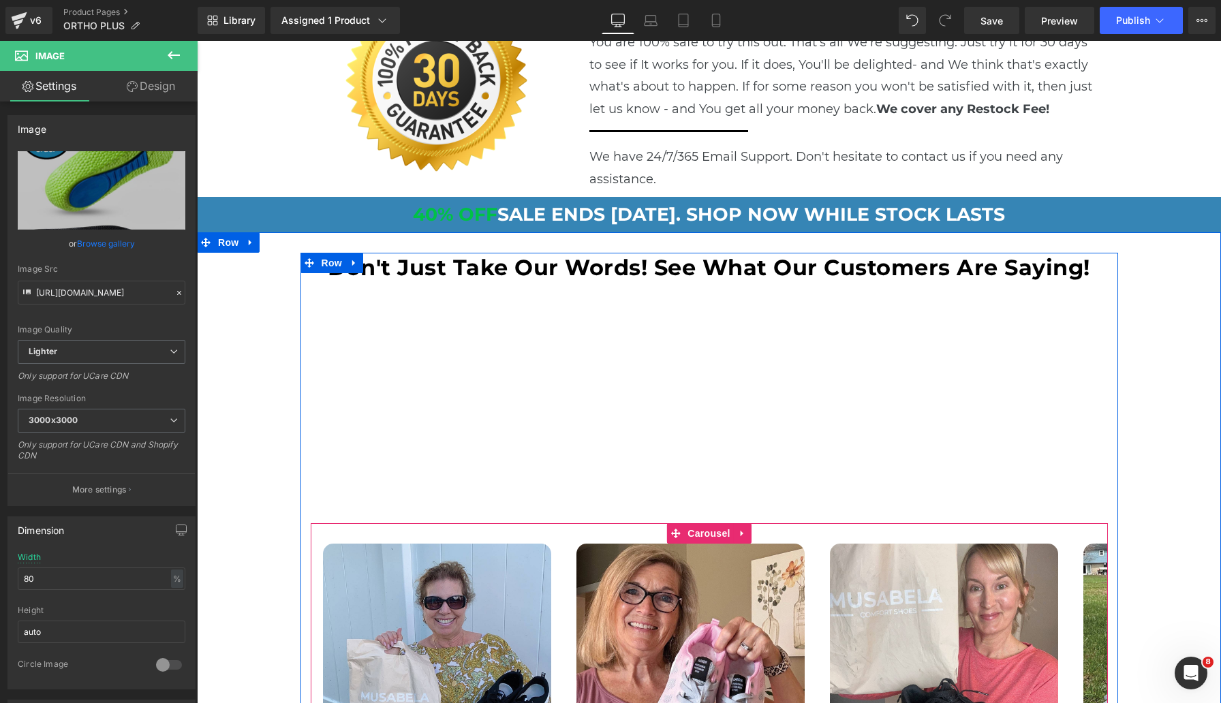
click at [377, 523] on div "Image Image Image Image Image ‹ ›" at bounding box center [709, 676] width 797 height 307
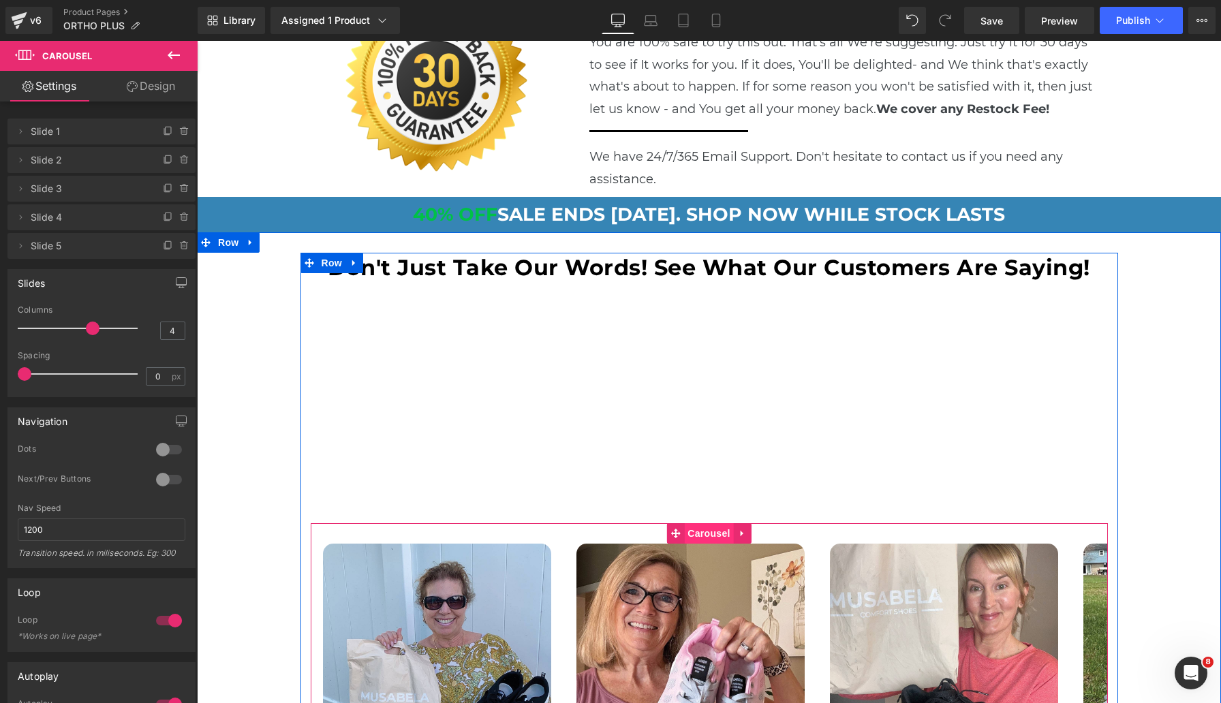
click at [693, 523] on span "Carousel" at bounding box center [708, 533] width 49 height 20
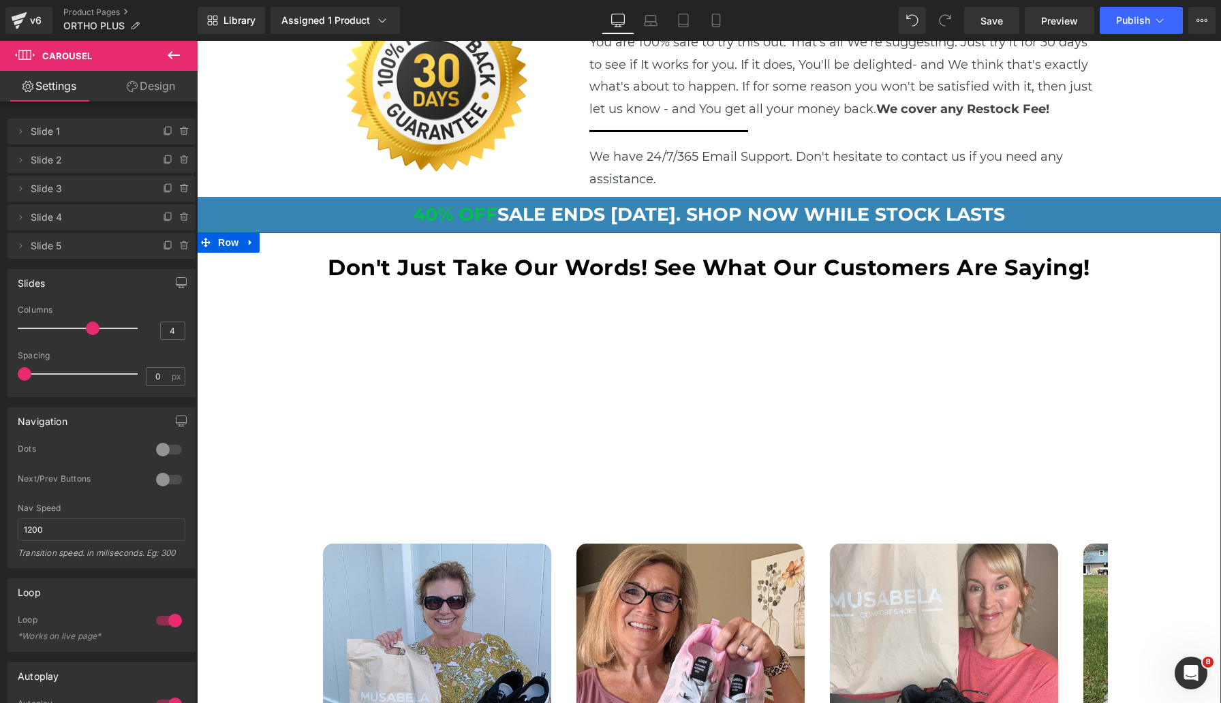
click at [268, 253] on div "Don't Just Take Our Words! See What Our Customers Are Saying! Heading Youtube Y…" at bounding box center [709, 573] width 1024 height 640
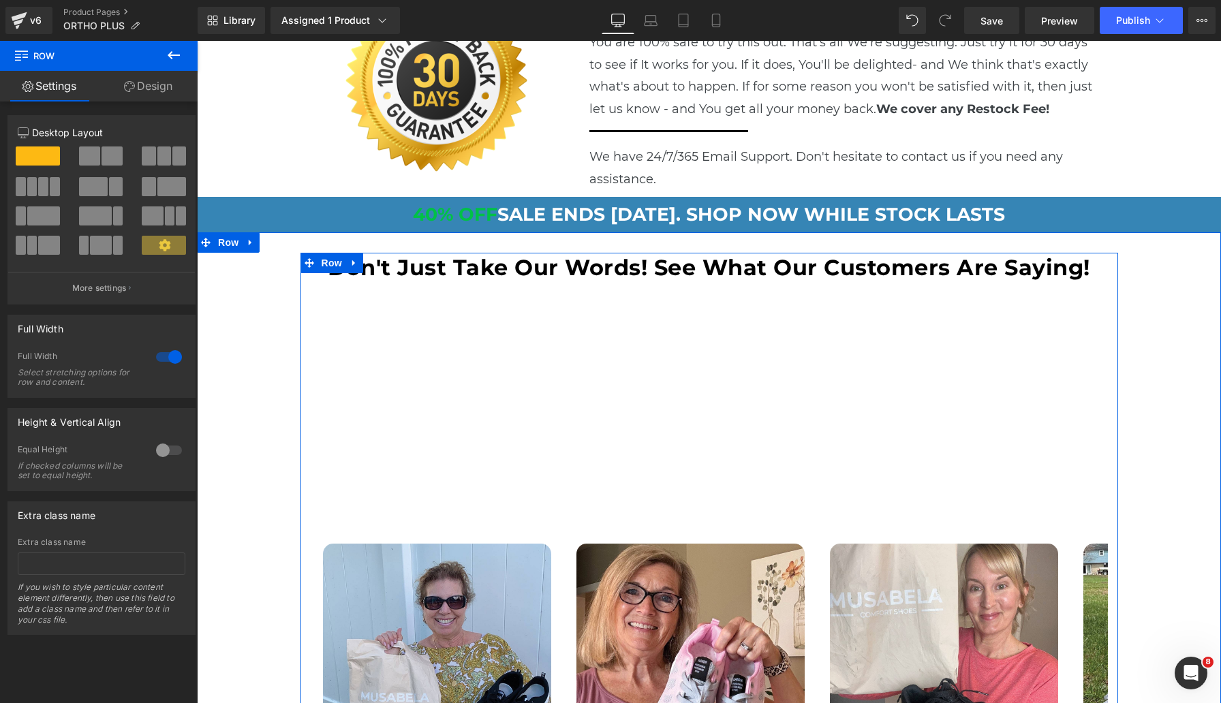
click at [1105, 262] on div "Don't Just Take Our Words! See What Our Customers Are Saying! Heading Youtube Y…" at bounding box center [709, 570] width 818 height 634
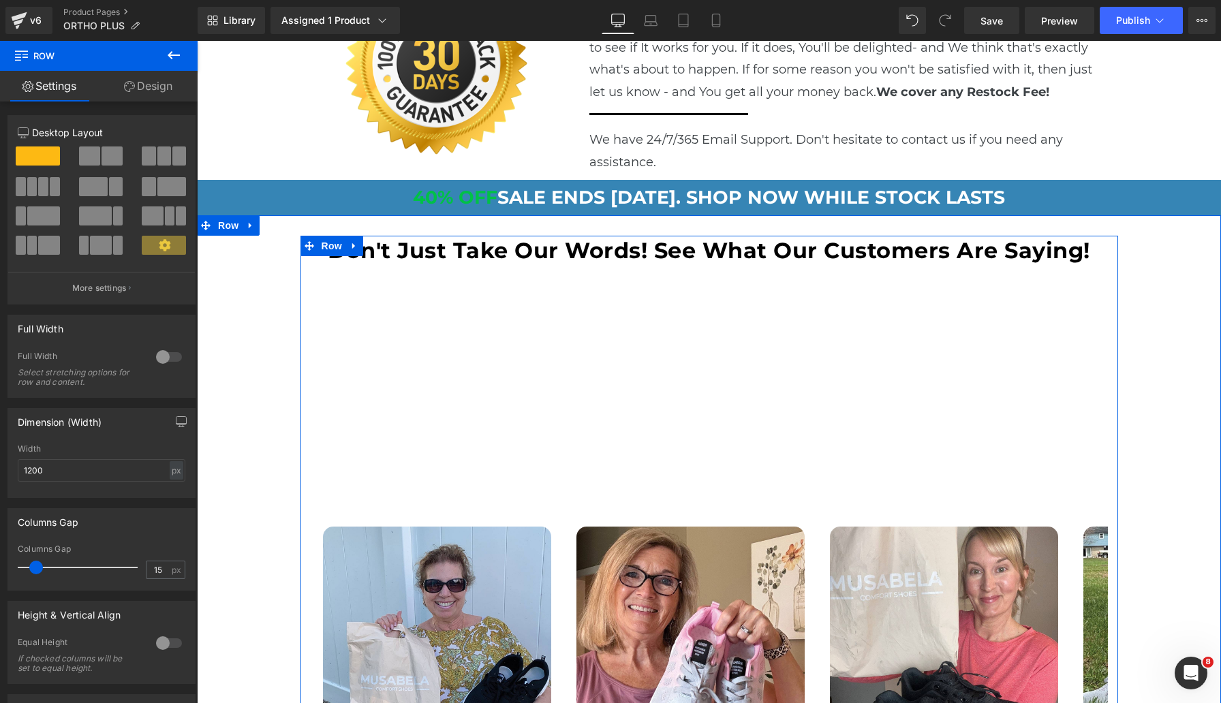
scroll to position [4628, 0]
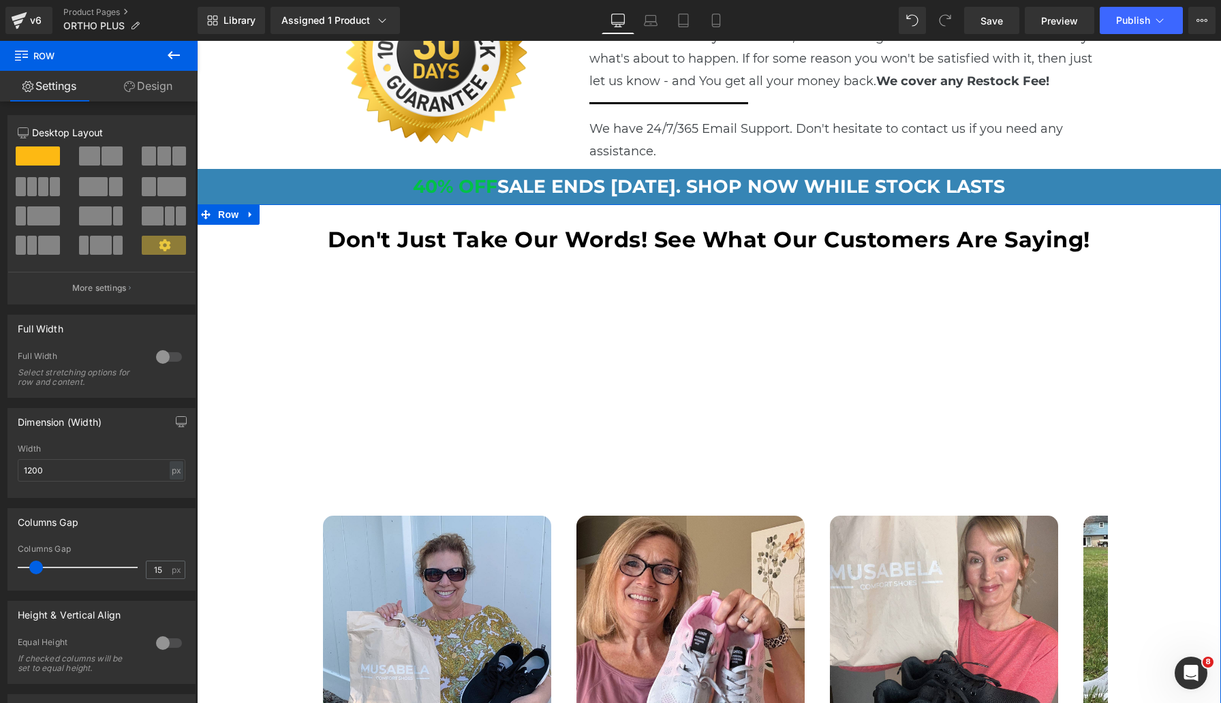
click at [1163, 225] on div "Don't Just Take Our Words! See What Our Customers Are Saying! Heading Youtube Y…" at bounding box center [709, 545] width 1024 height 640
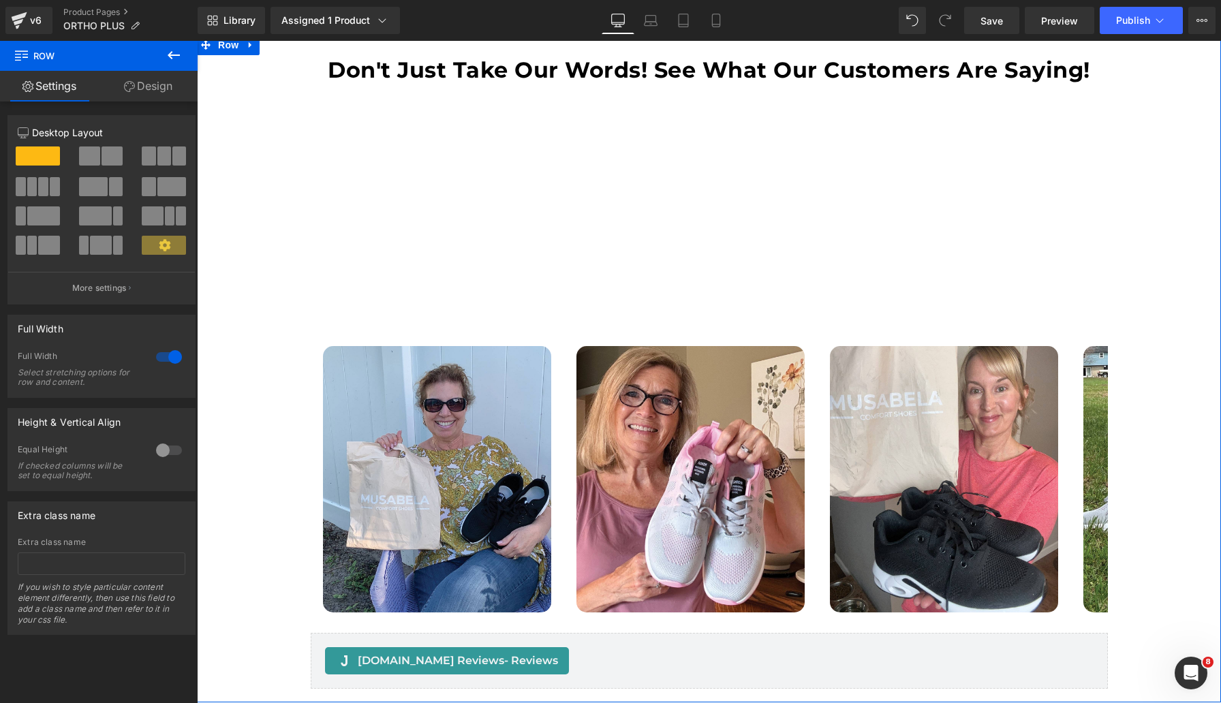
scroll to position [4914, 0]
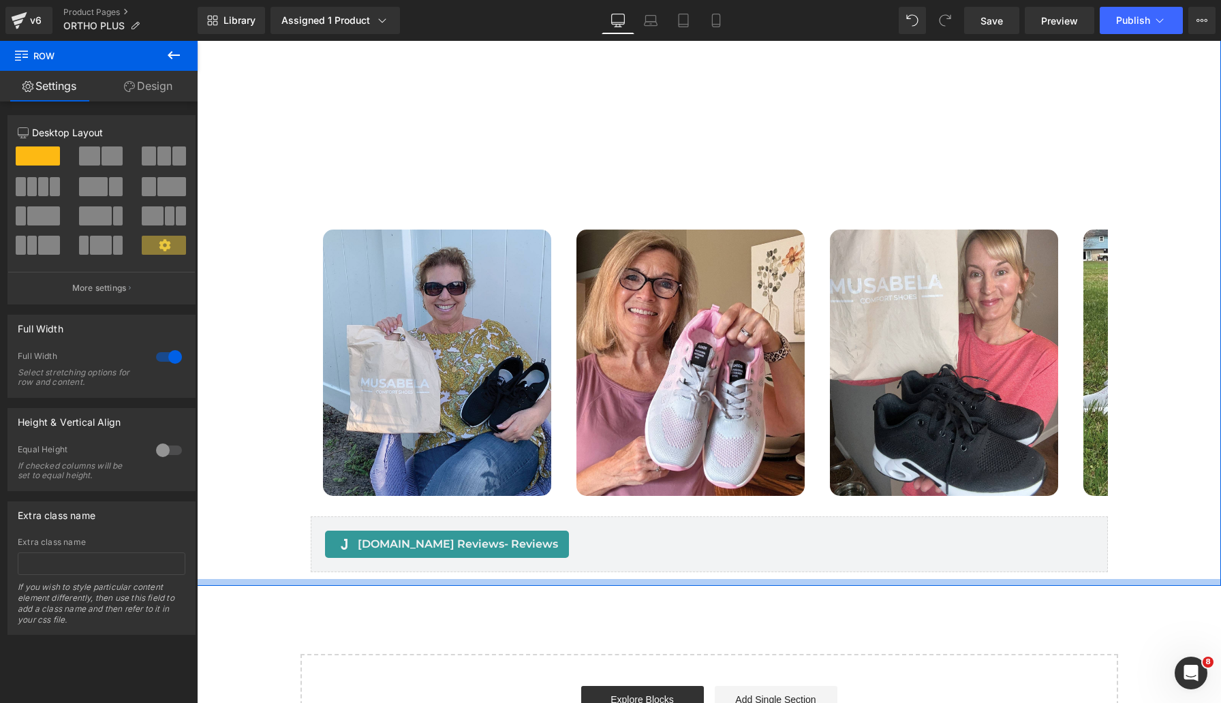
click at [1156, 579] on div at bounding box center [709, 582] width 1024 height 7
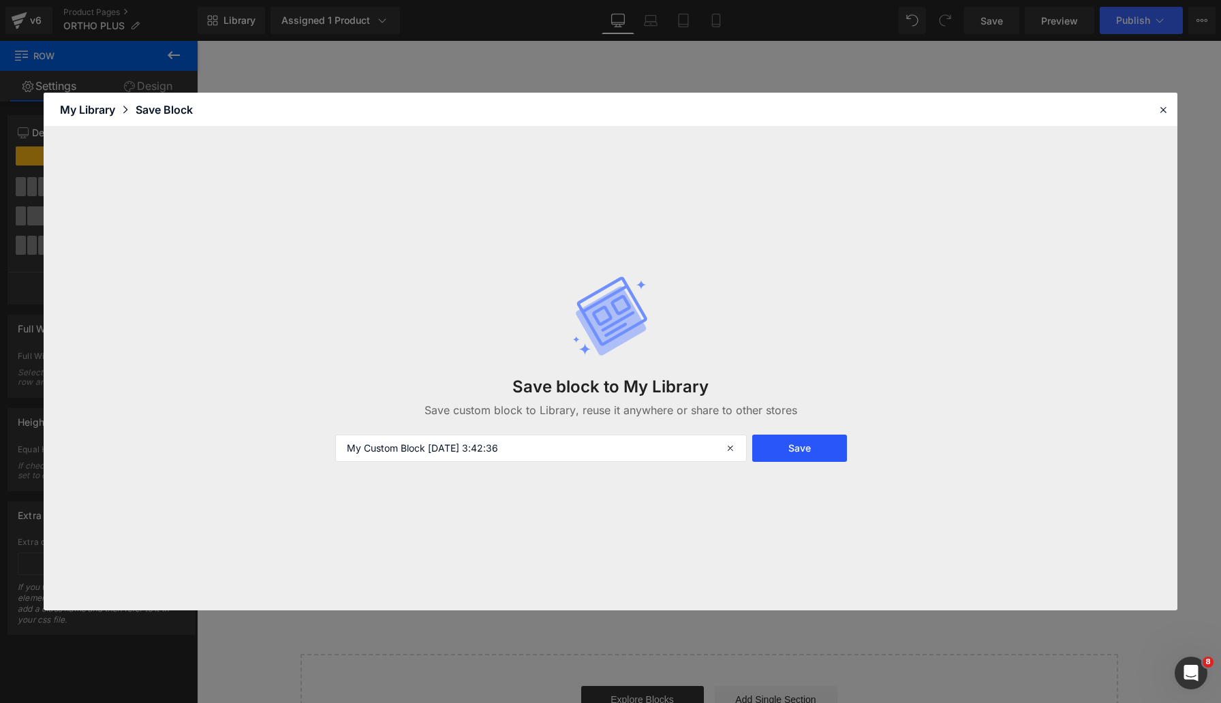
click at [793, 446] on button "Save" at bounding box center [799, 448] width 95 height 27
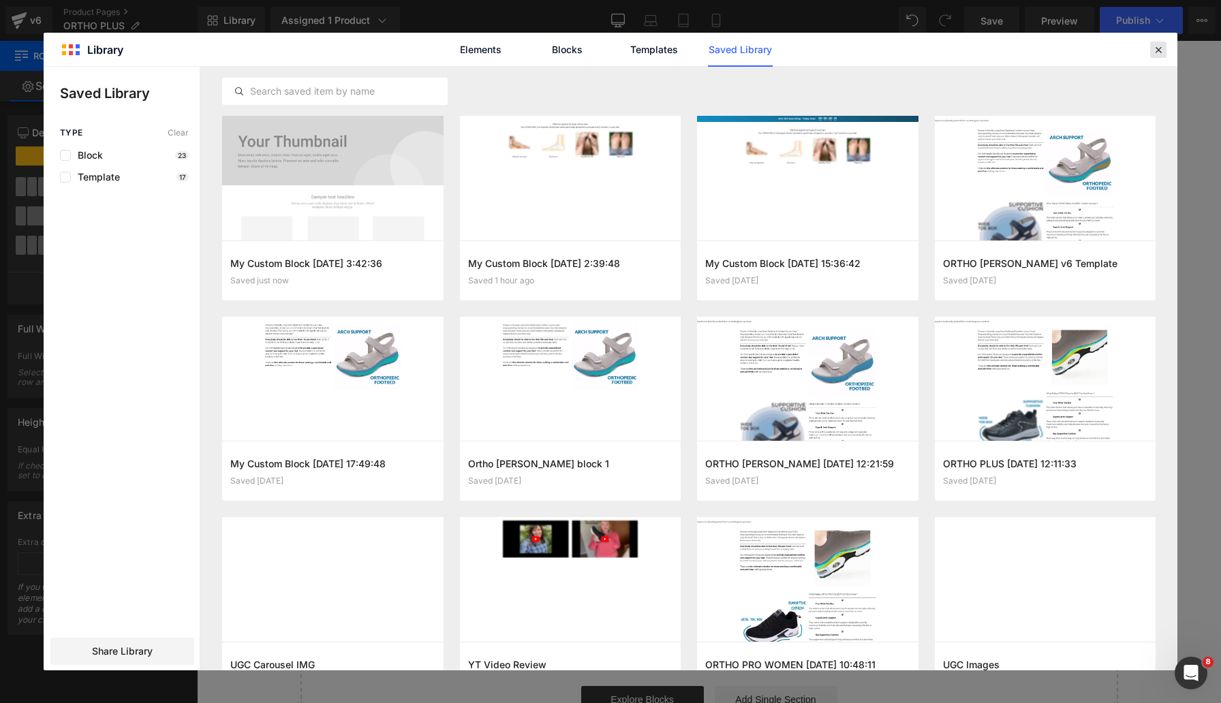
click at [1155, 51] on icon at bounding box center [1158, 50] width 12 height 12
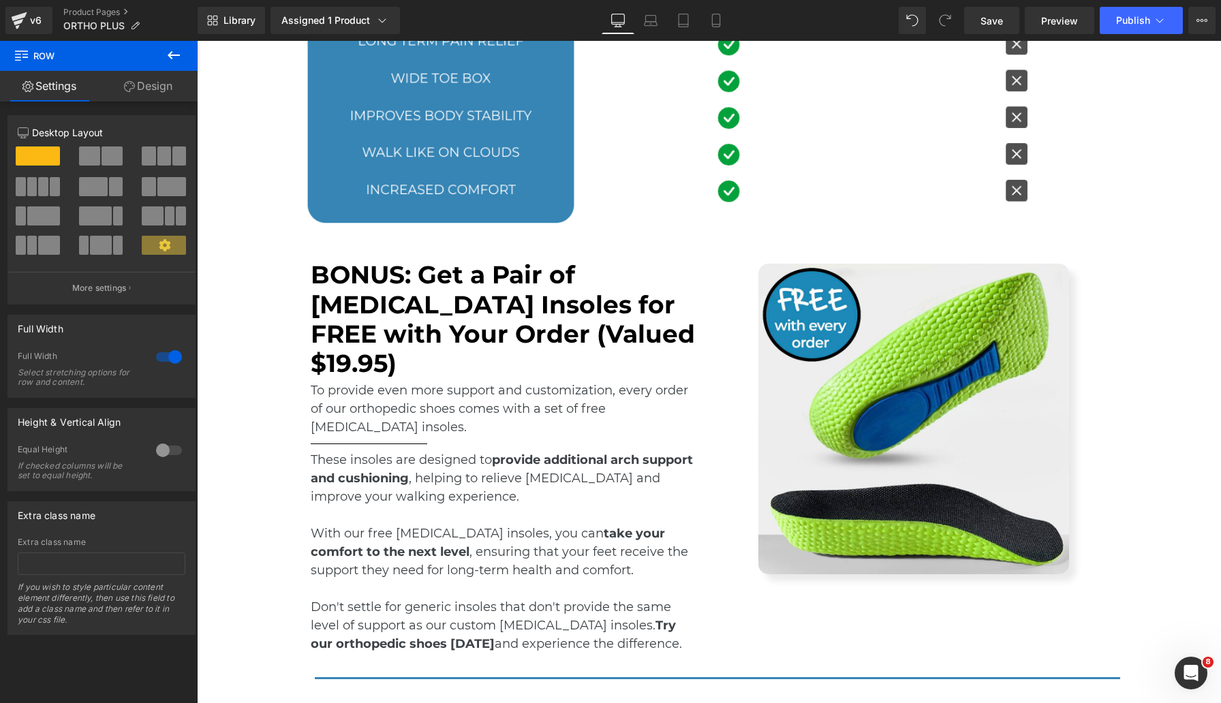
scroll to position [3660, 0]
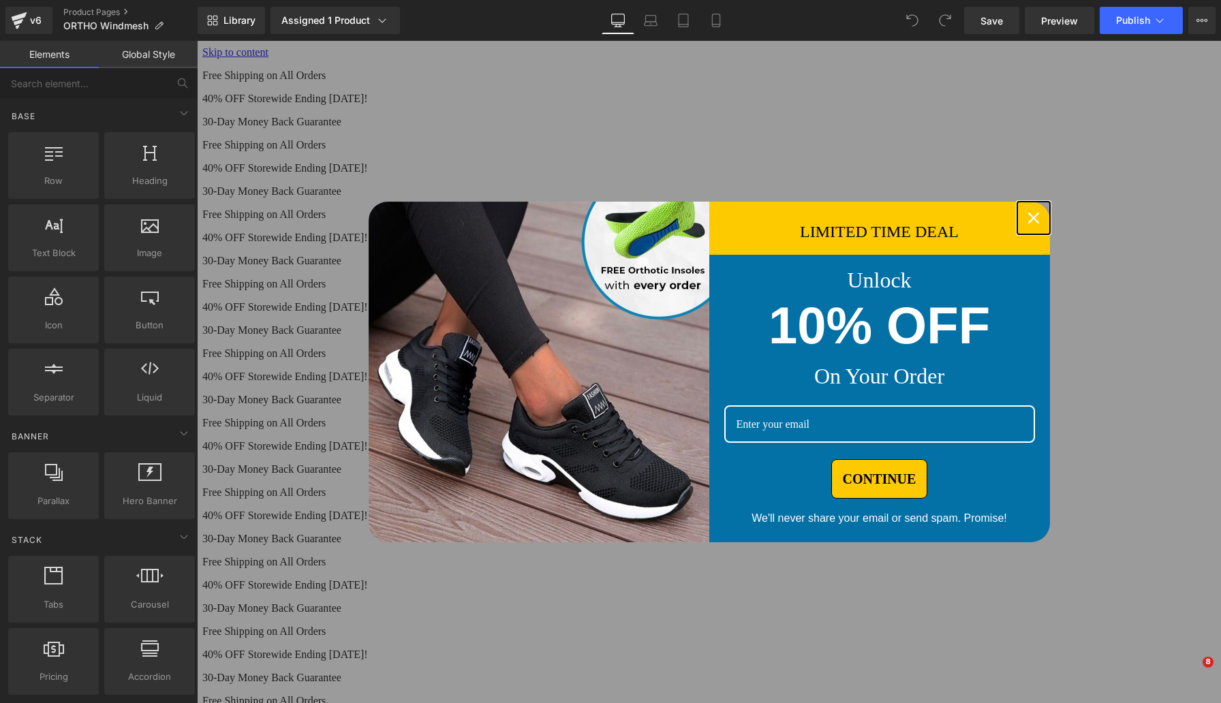
click at [1032, 219] on icon "close icon" at bounding box center [1033, 218] width 11 height 11
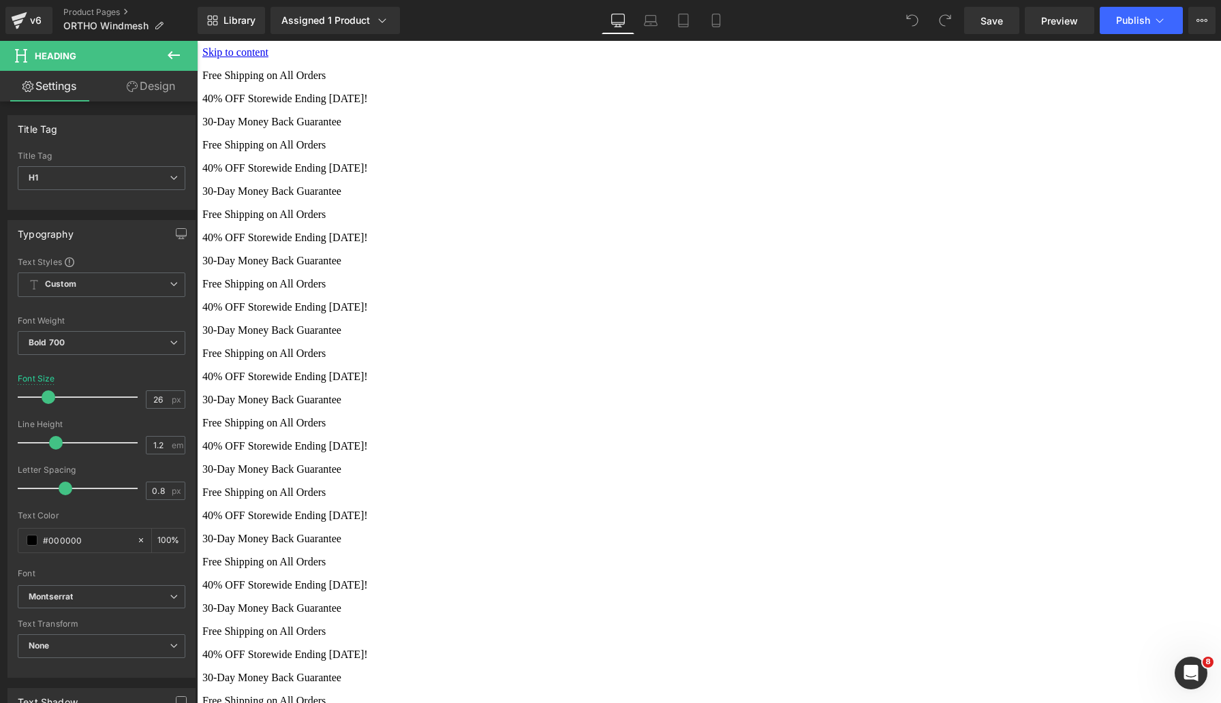
copy h1 "ORTHO WINDMESH | The Most Comfortable Hands-Free Orthopedic Shoes for Your Feet"
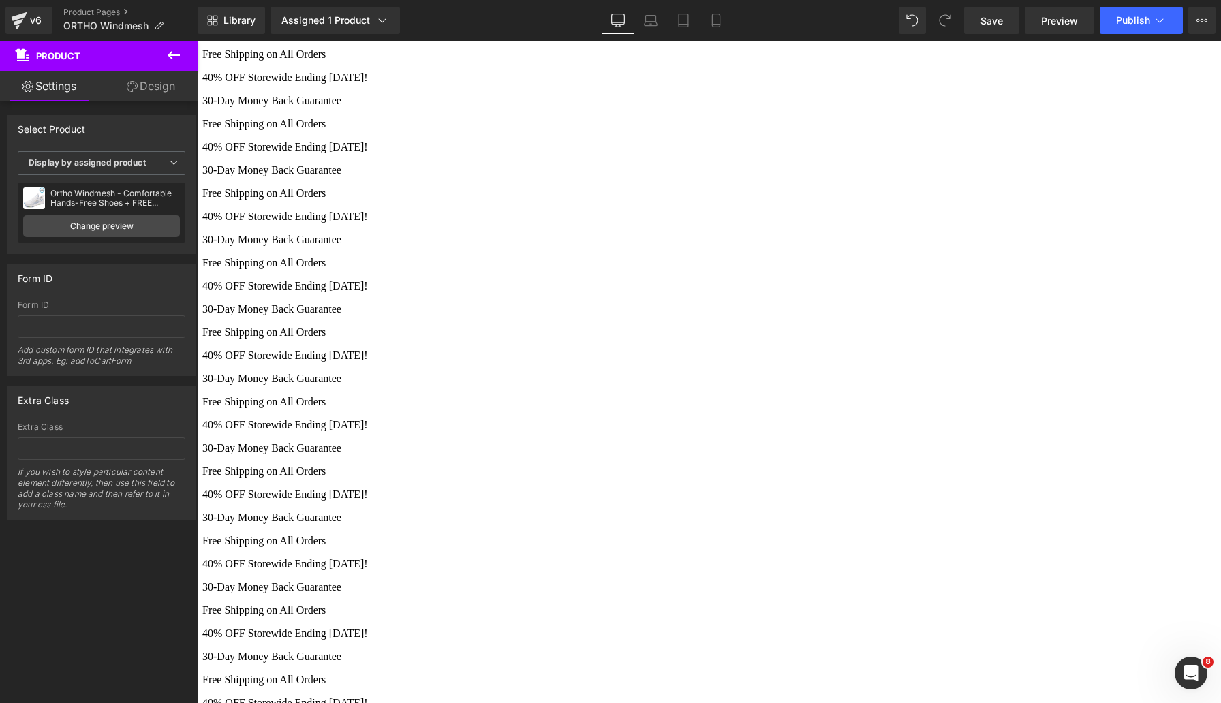
scroll to position [20, 0]
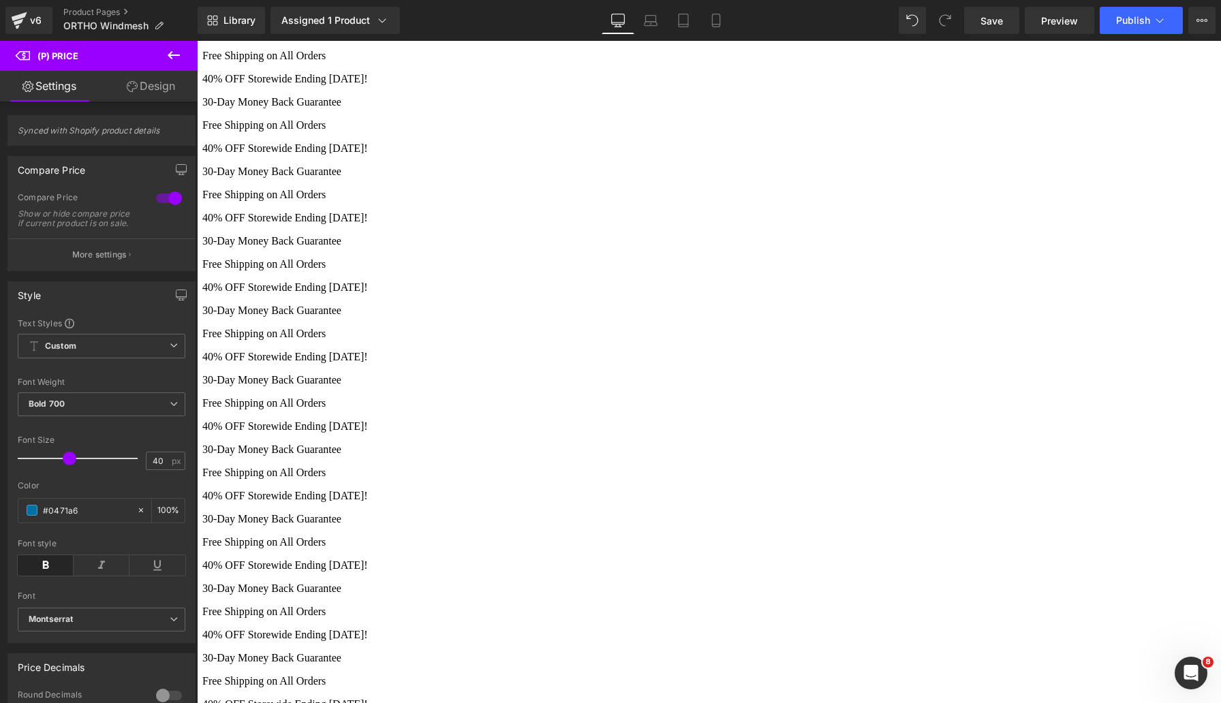
click at [197, 41] on span "(P) Price" at bounding box center [197, 41] width 0 height 0
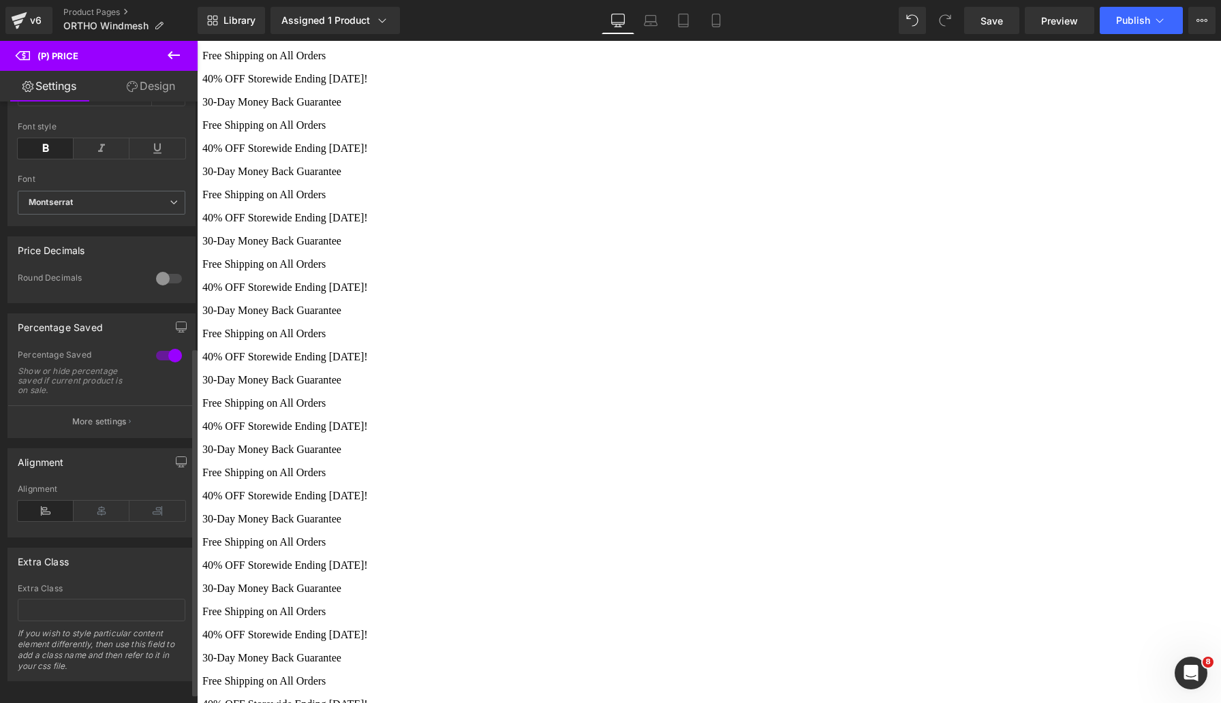
scroll to position [442, 0]
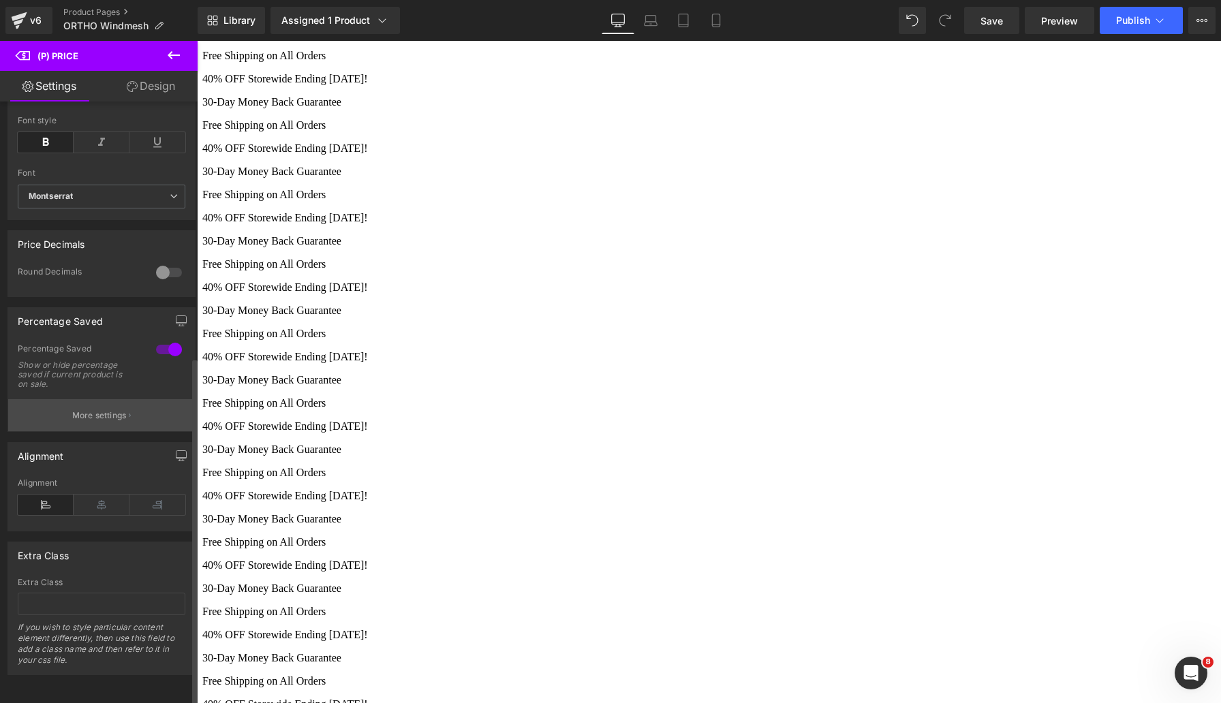
click at [113, 410] on p "More settings" at bounding box center [99, 416] width 55 height 12
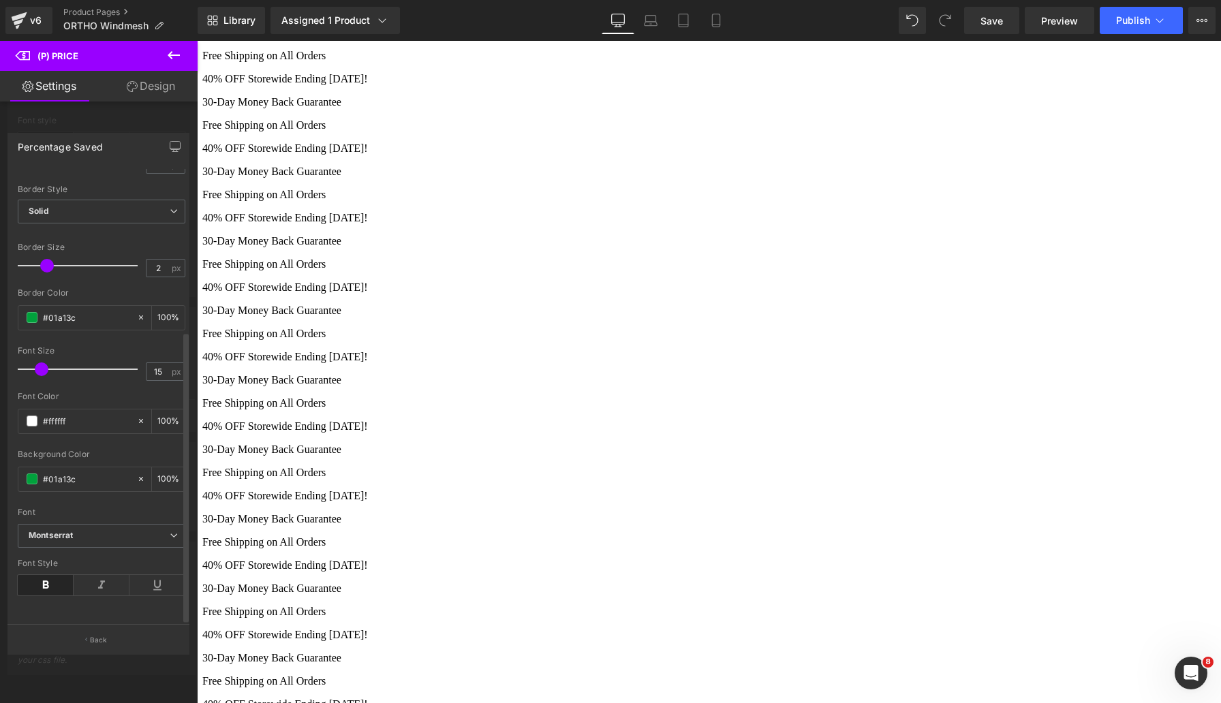
scroll to position [0, 0]
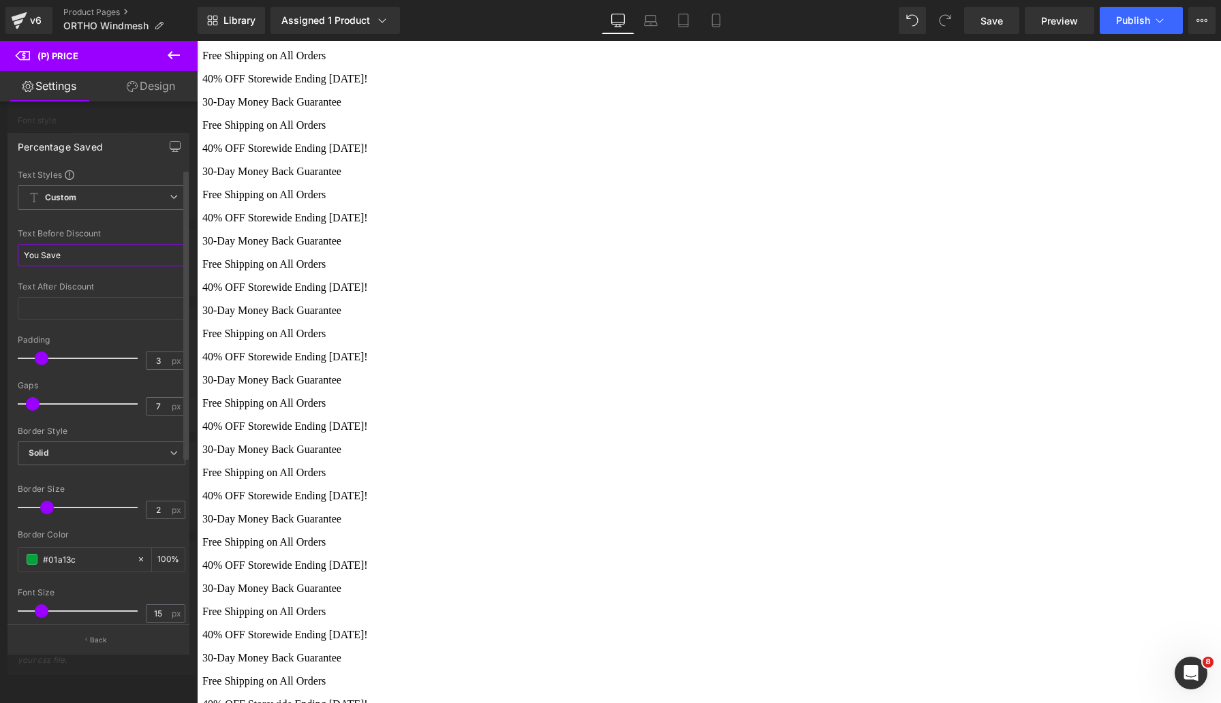
click at [116, 262] on input "You Save" at bounding box center [102, 255] width 168 height 22
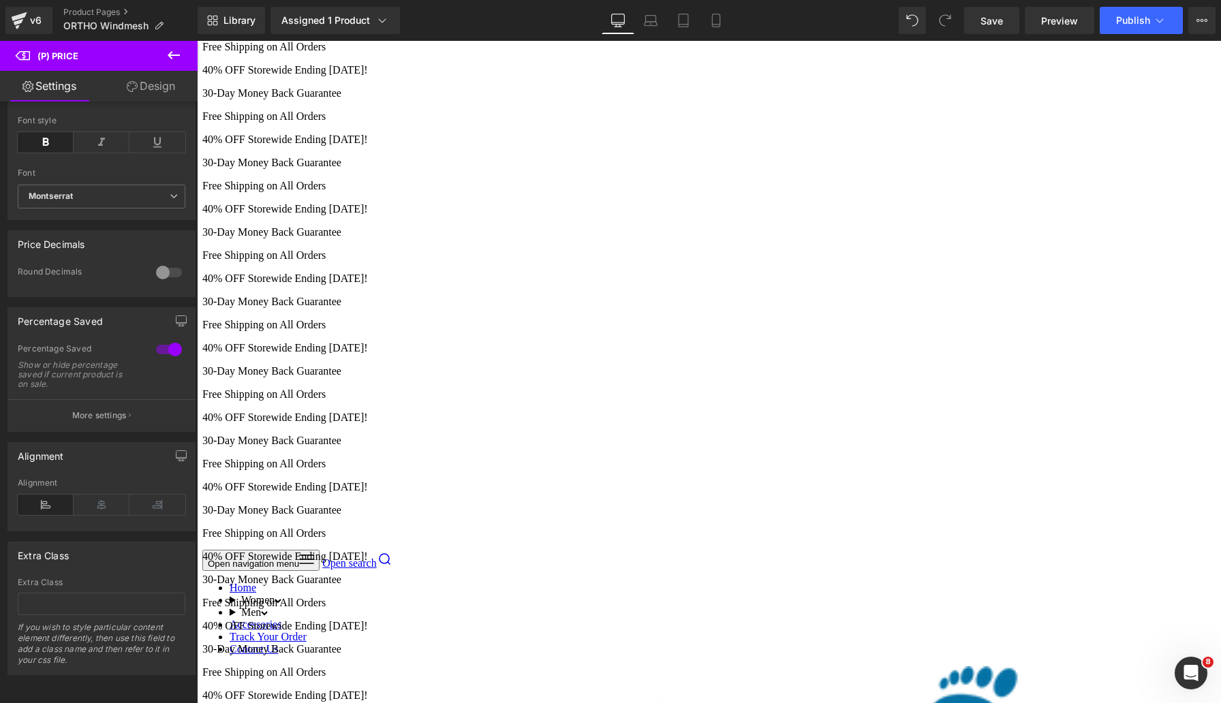
scroll to position [395, 0]
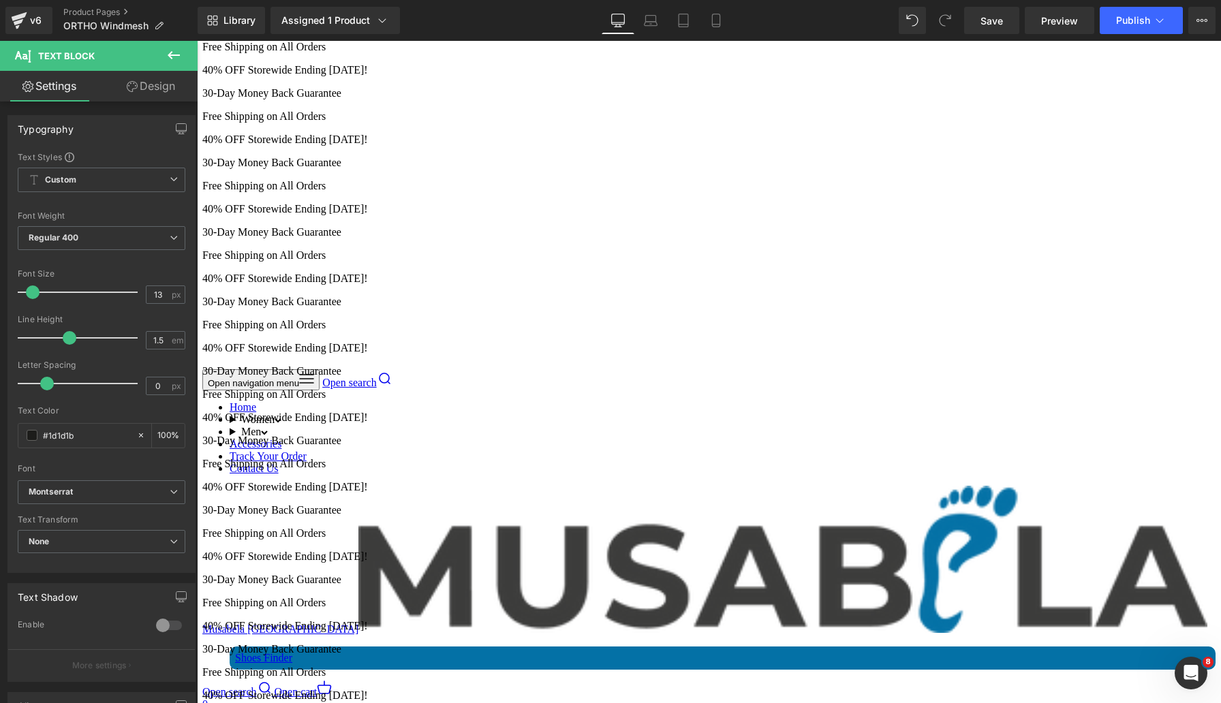
copy div ""I've been buying these shoes for several years in different colors. They are c…"
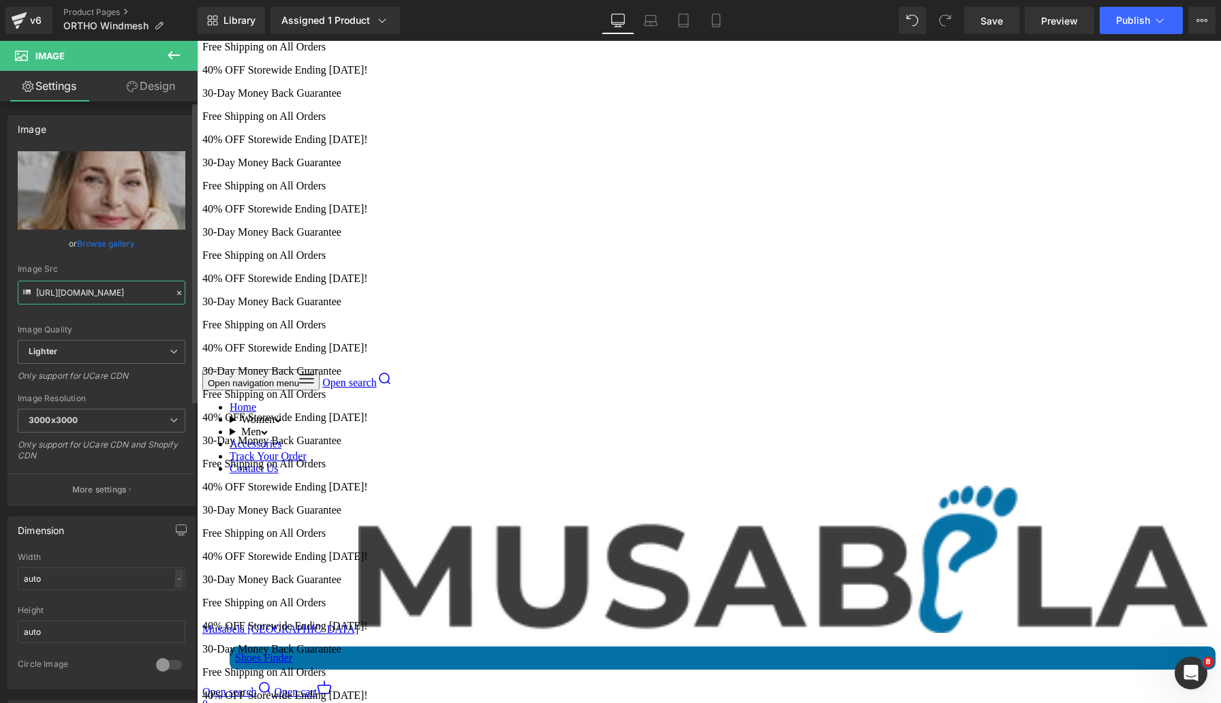
click at [82, 294] on input "[URL][DOMAIN_NAME]" at bounding box center [102, 293] width 168 height 24
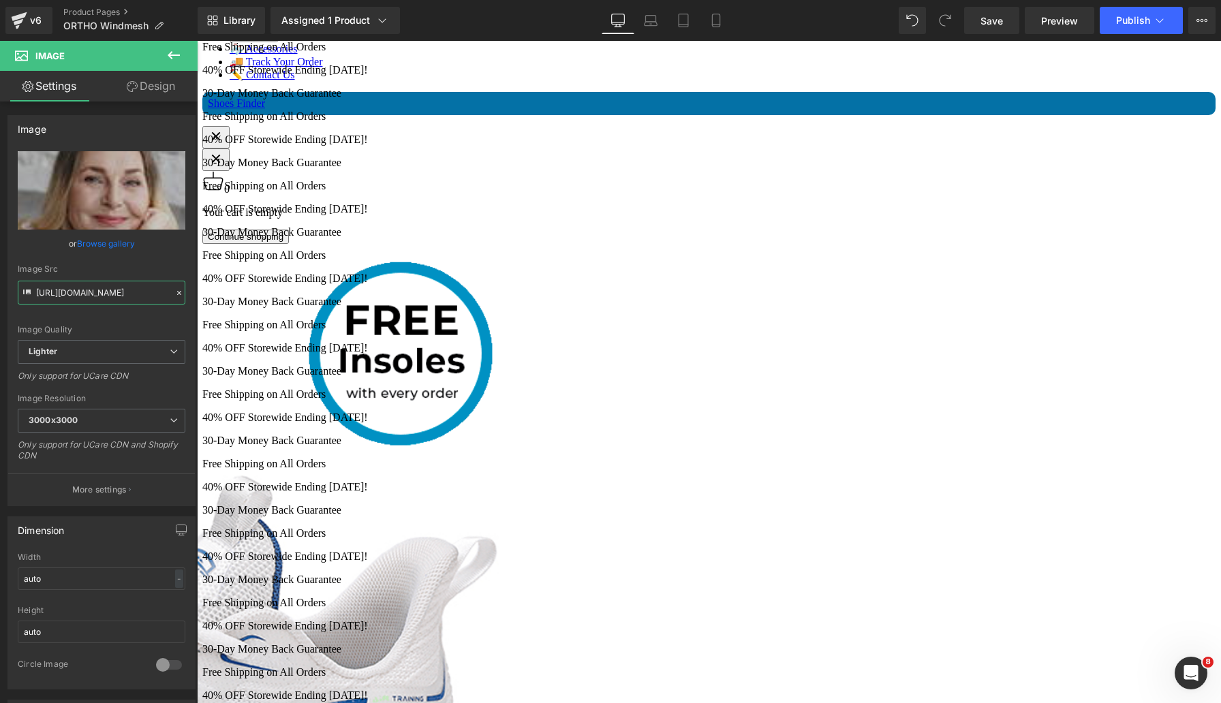
scroll to position [1427, 0]
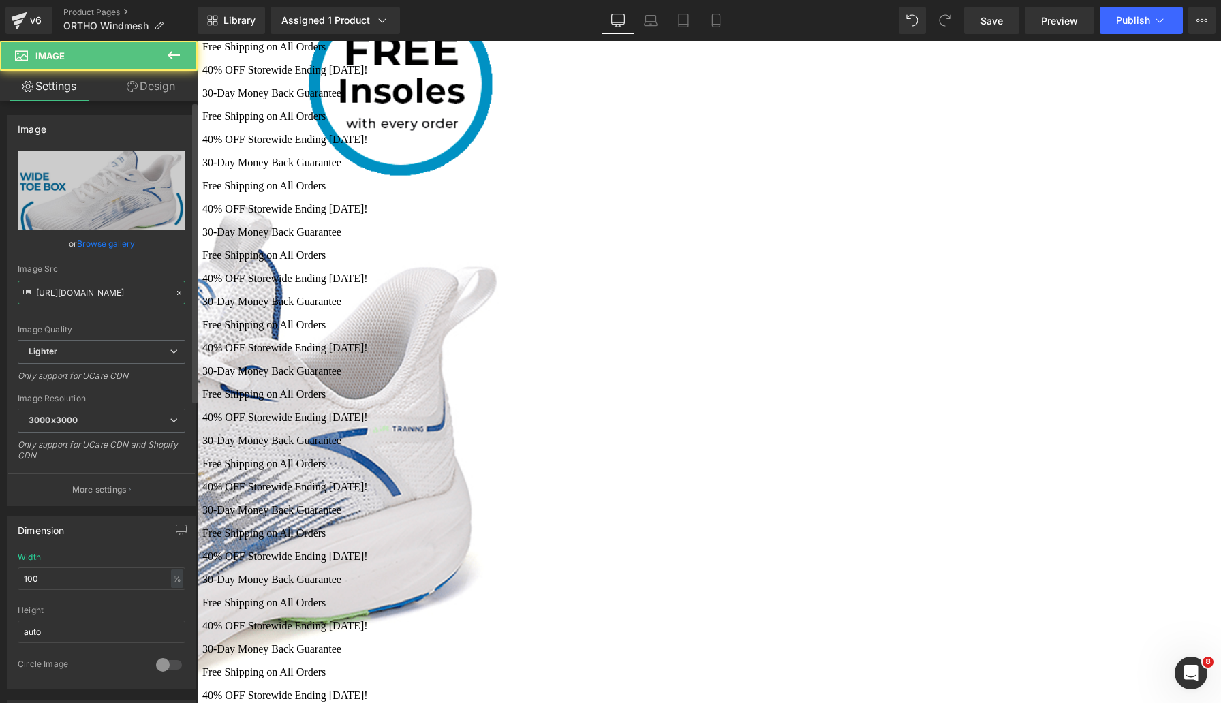
click at [102, 292] on input "[URL][DOMAIN_NAME]" at bounding box center [102, 293] width 168 height 24
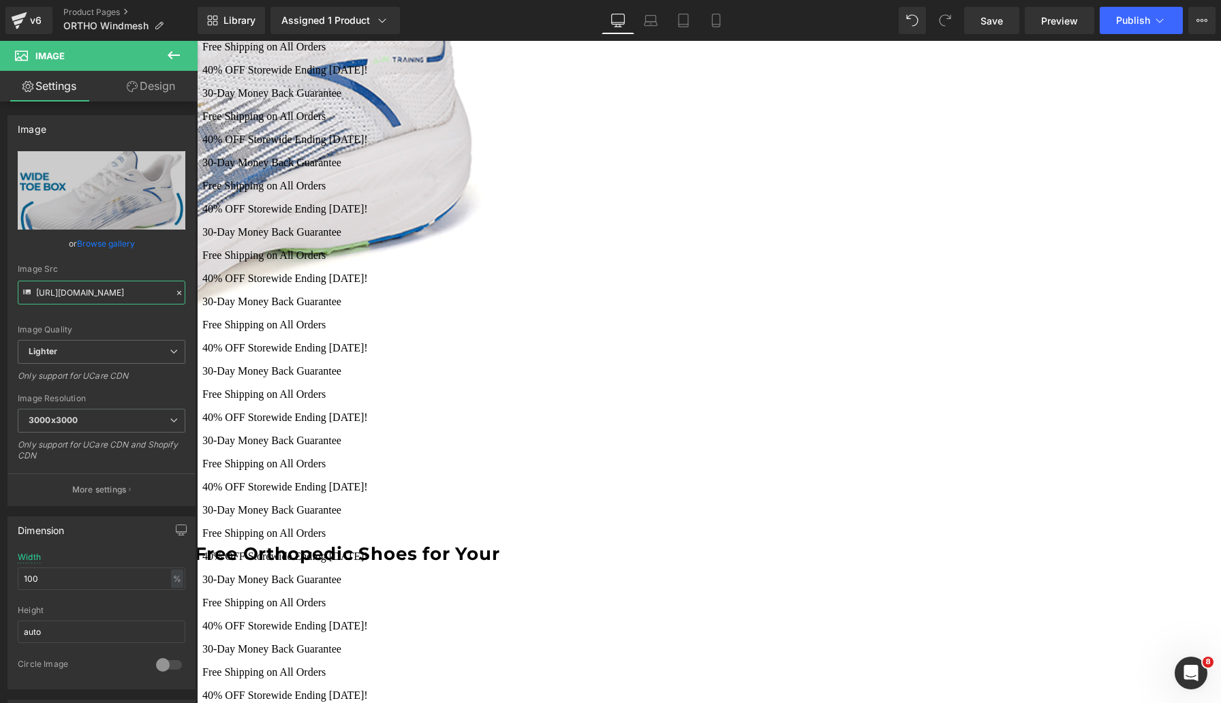
scroll to position [1947, 0]
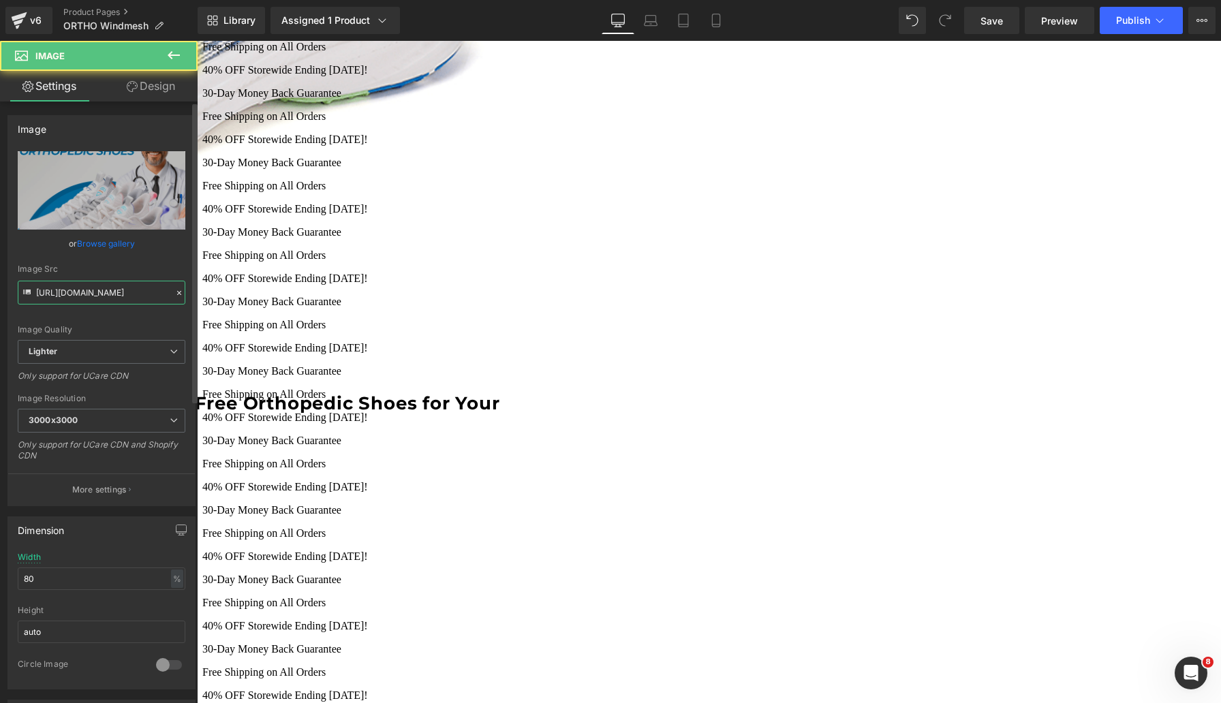
click at [60, 295] on input "[URL][DOMAIN_NAME]" at bounding box center [102, 293] width 168 height 24
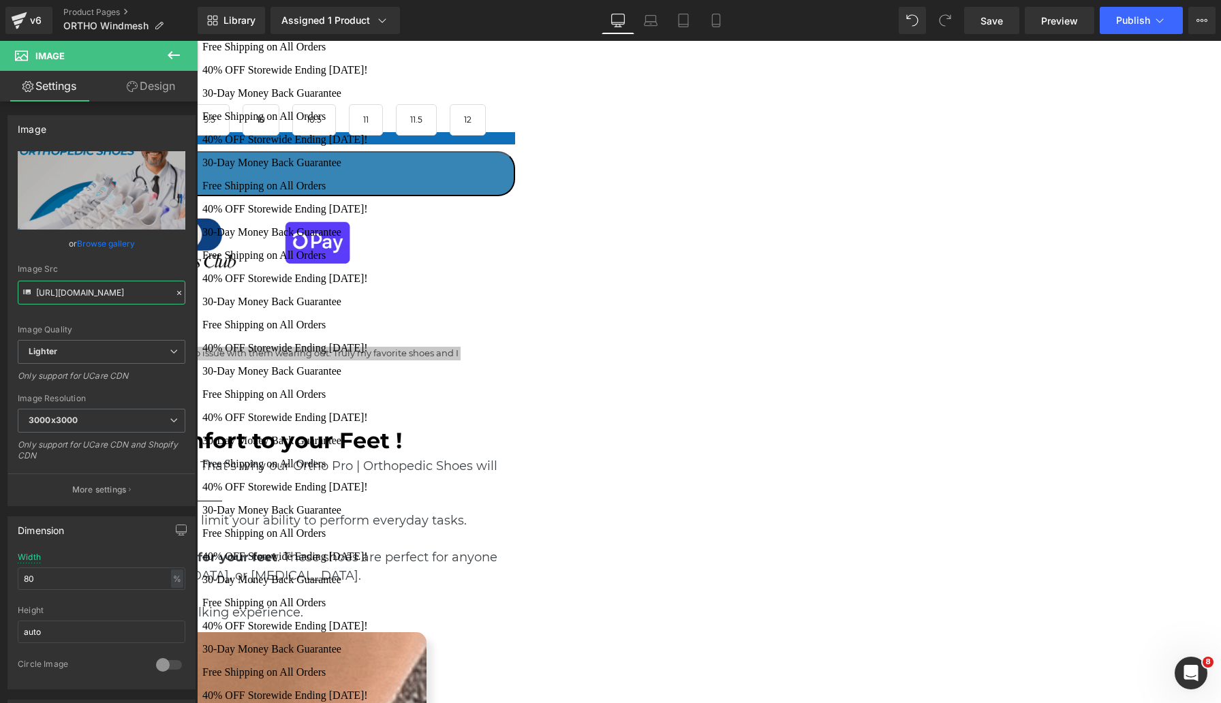
scroll to position [2866, 0]
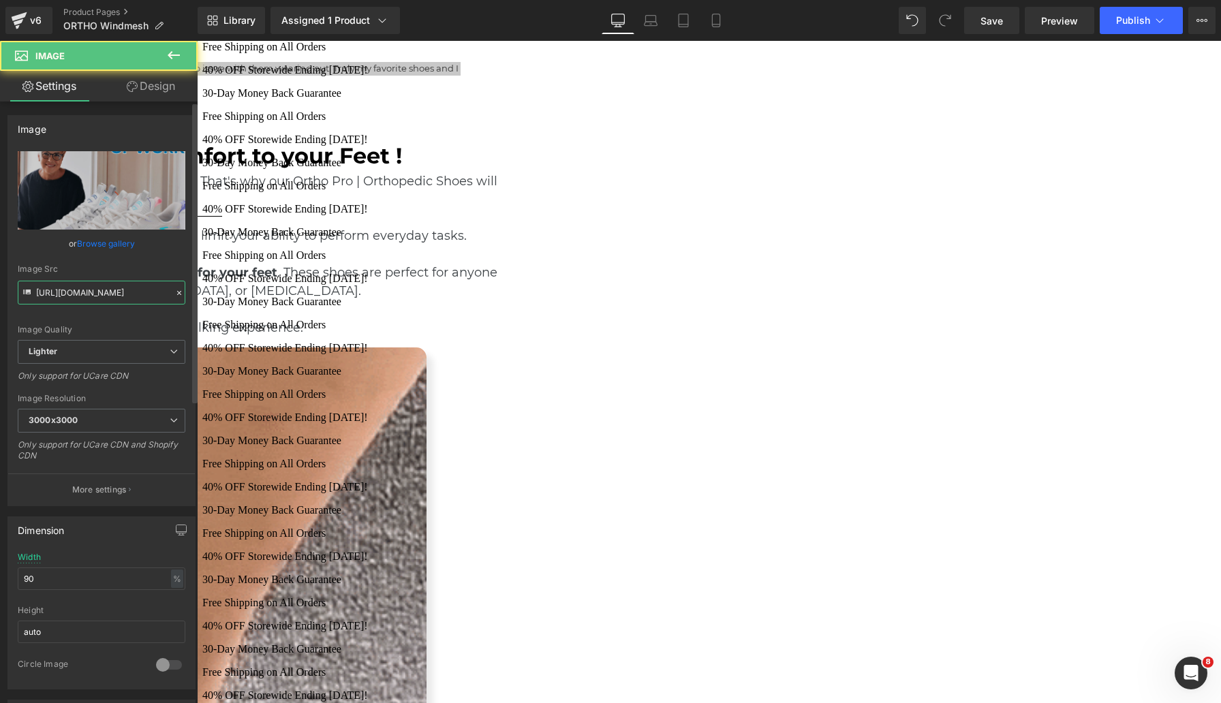
click at [104, 300] on input "[URL][DOMAIN_NAME]" at bounding box center [102, 293] width 168 height 24
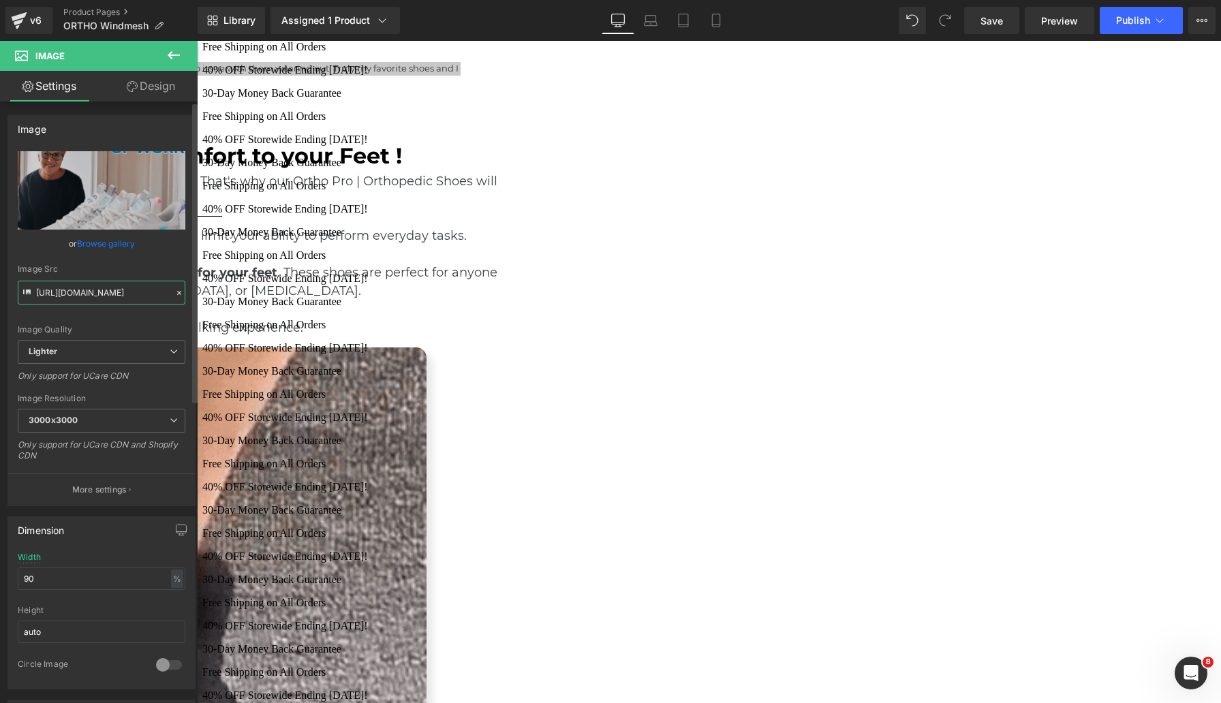
click at [121, 285] on input "[URL][DOMAIN_NAME]" at bounding box center [102, 293] width 168 height 24
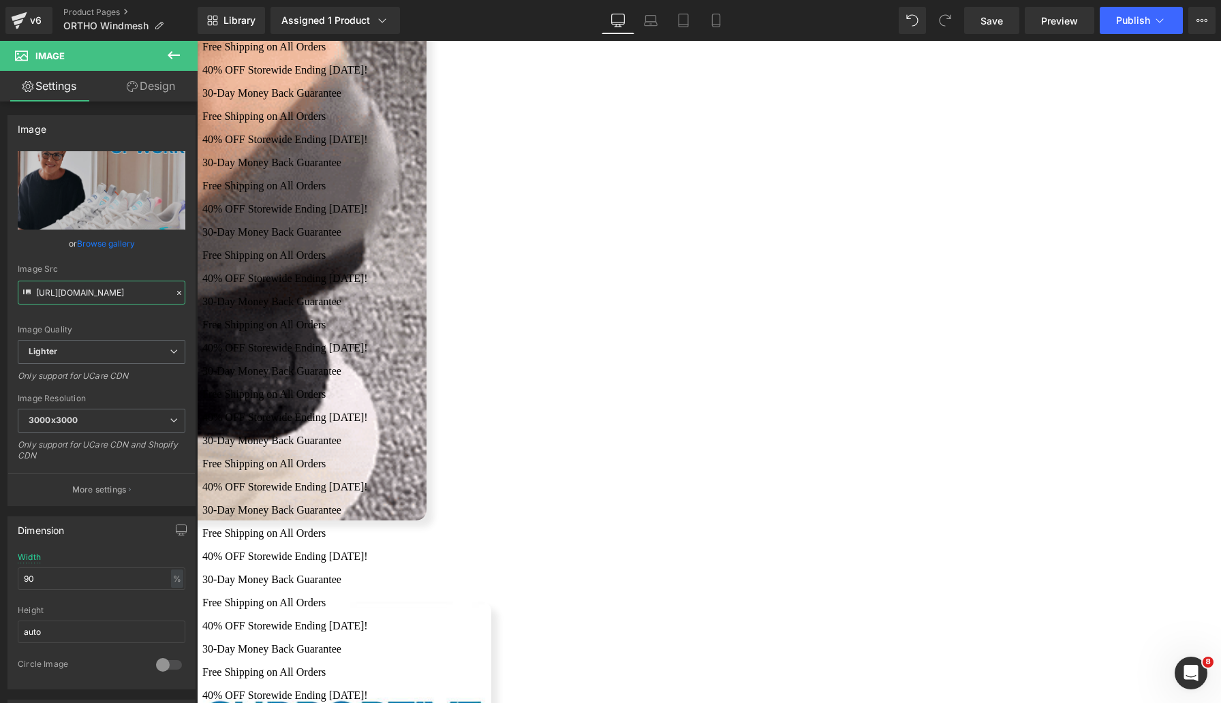
scroll to position [3540, 0]
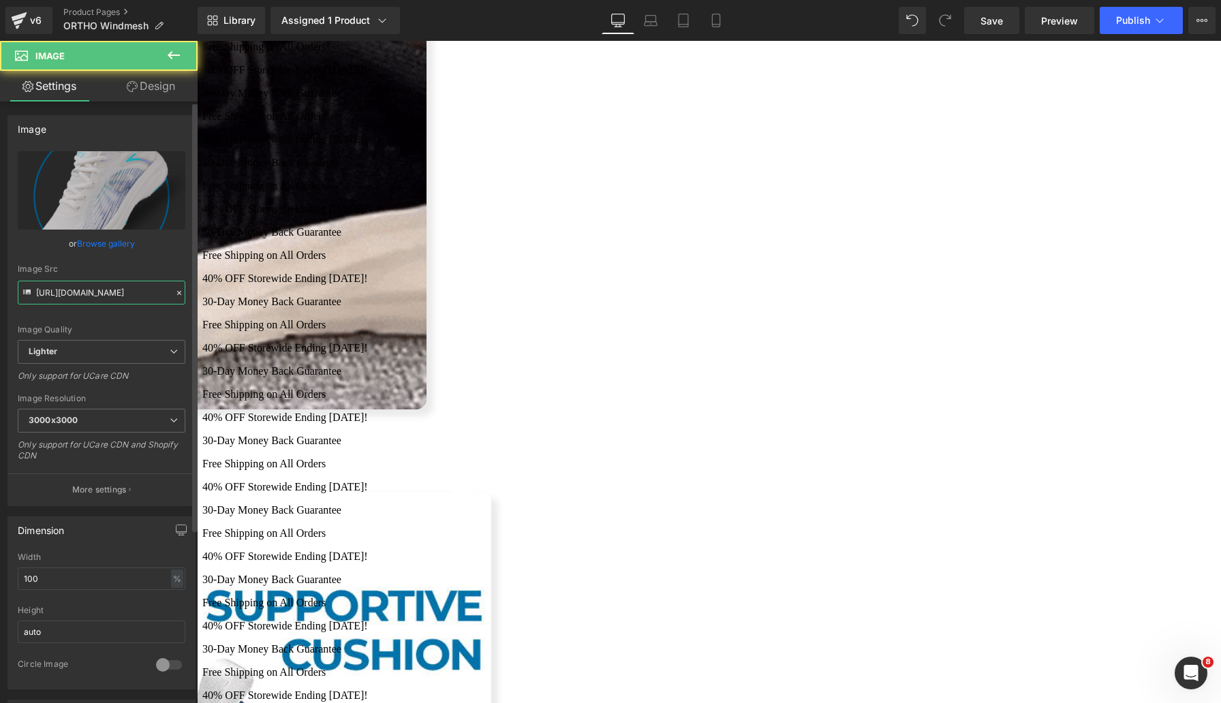
click at [104, 302] on input "[URL][DOMAIN_NAME]" at bounding box center [102, 293] width 168 height 24
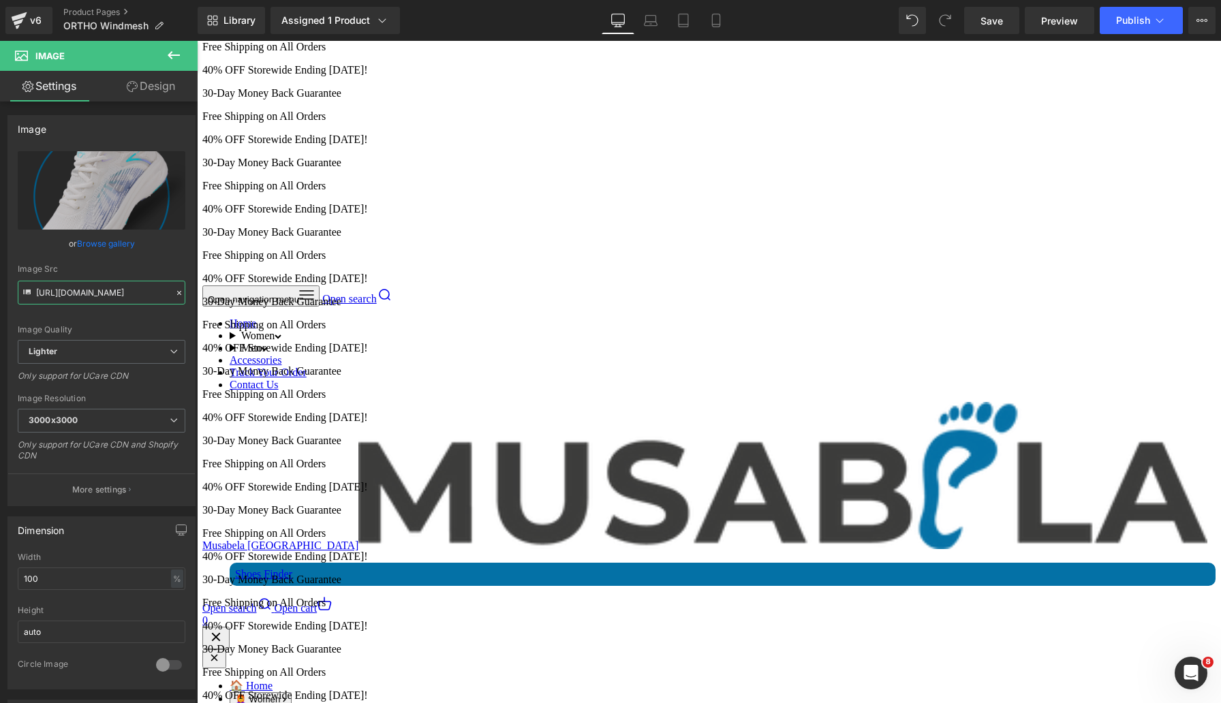
scroll to position [0, 0]
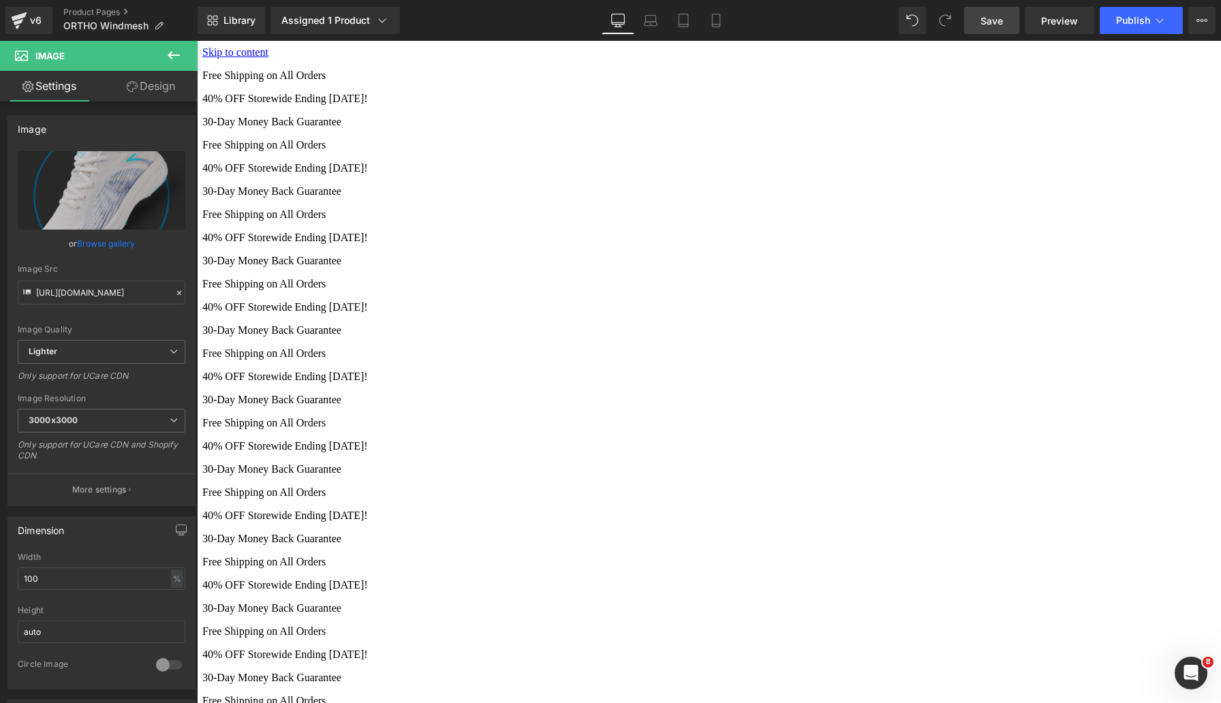
click at [1006, 22] on link "Save" at bounding box center [991, 20] width 55 height 27
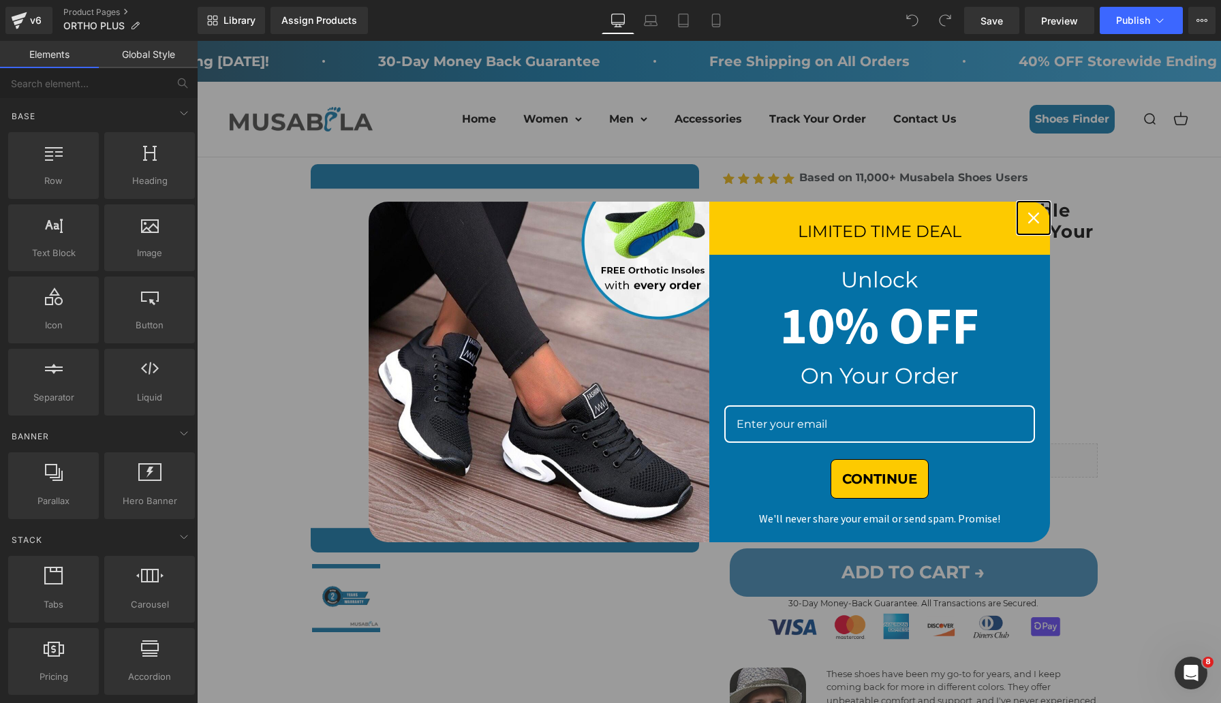
click at [1030, 216] on icon "close icon" at bounding box center [1033, 218] width 11 height 11
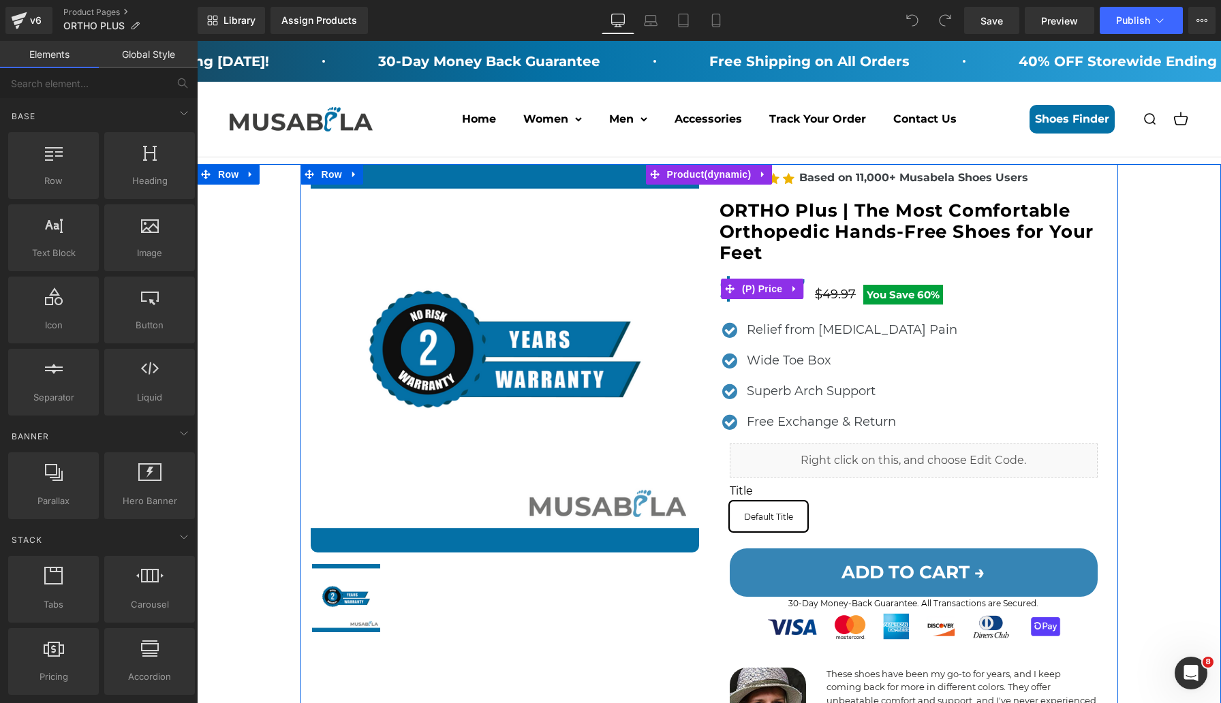
click at [872, 298] on span "You Save" at bounding box center [891, 294] width 48 height 13
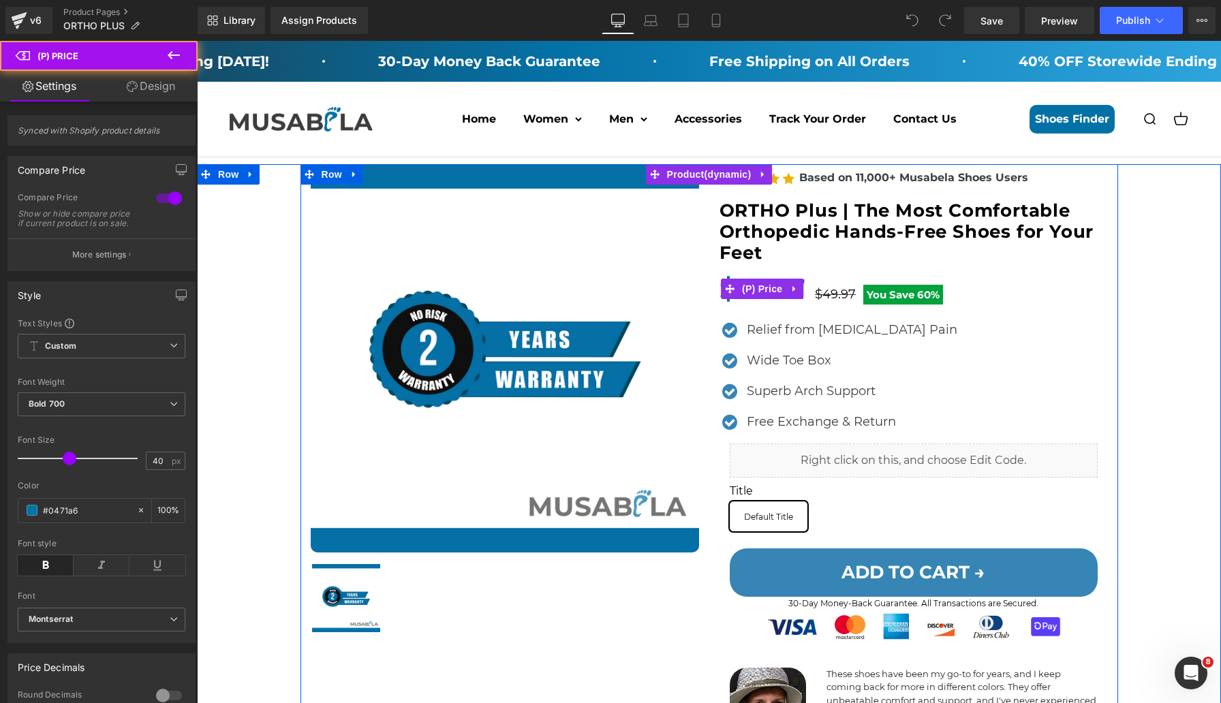
click at [1022, 281] on div "$19.97 $49.97 You Save 60%" at bounding box center [914, 289] width 388 height 44
click at [771, 291] on span "(P) Price" at bounding box center [763, 289] width 48 height 20
click at [814, 303] on div "$19.97 $49.97 You Save 60%" at bounding box center [914, 289] width 388 height 44
click at [819, 300] on span "$49.97" at bounding box center [835, 294] width 41 height 15
click at [825, 294] on span "$49.97" at bounding box center [835, 294] width 41 height 15
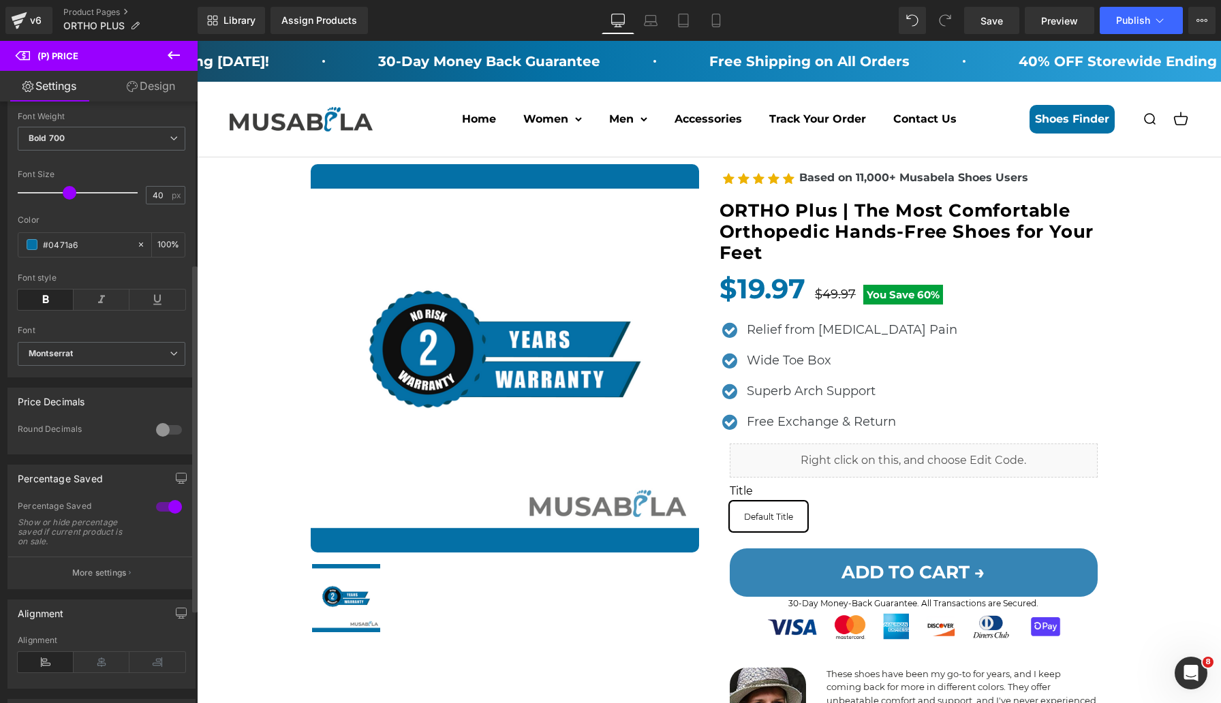
scroll to position [280, 0]
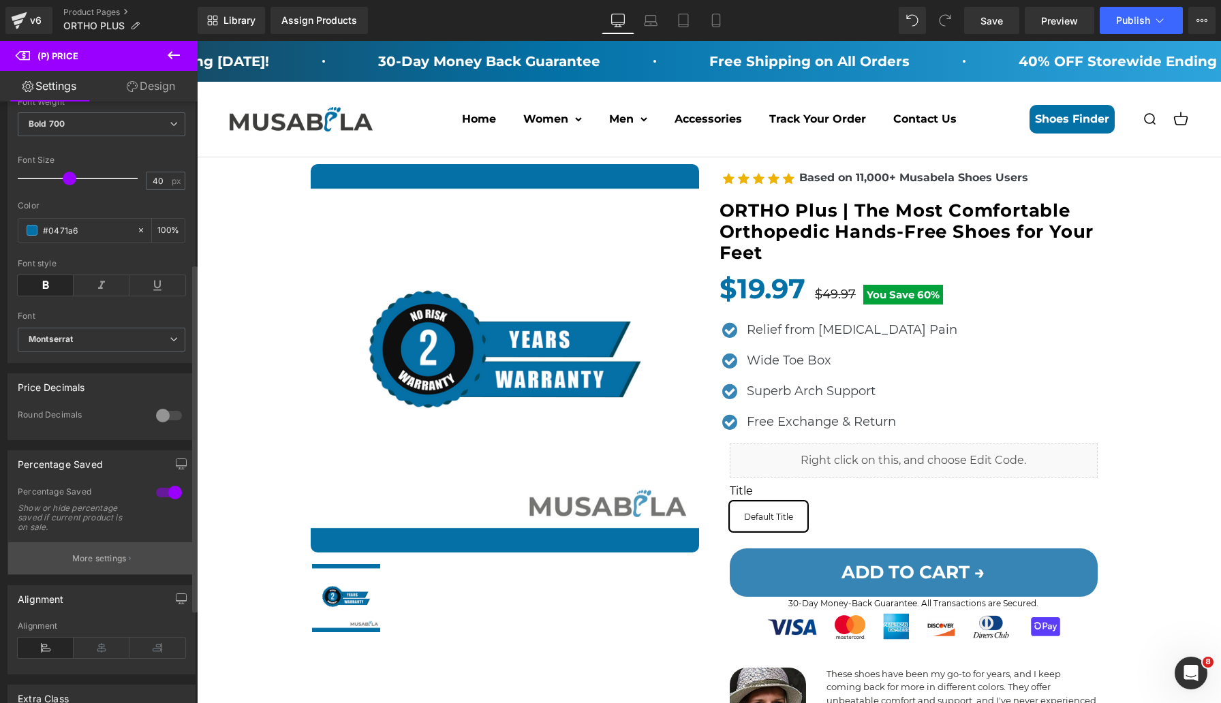
click at [128, 560] on button "More settings" at bounding box center [101, 558] width 187 height 32
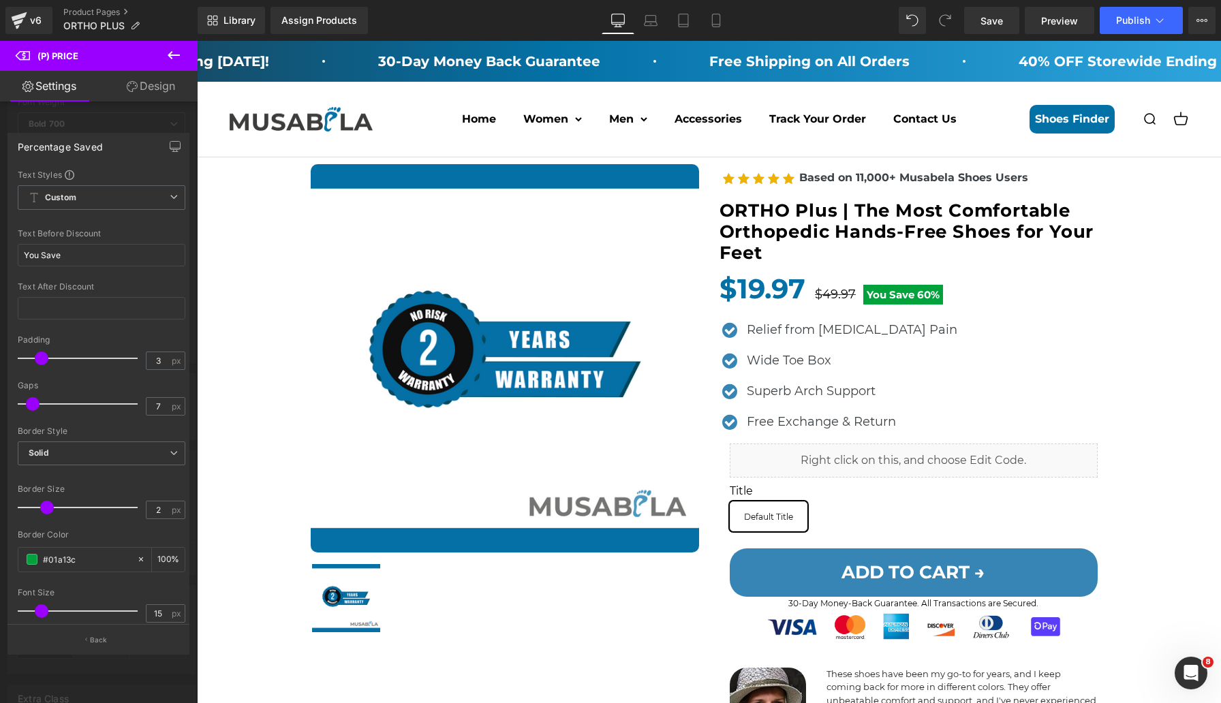
click at [903, 296] on div at bounding box center [709, 372] width 1024 height 662
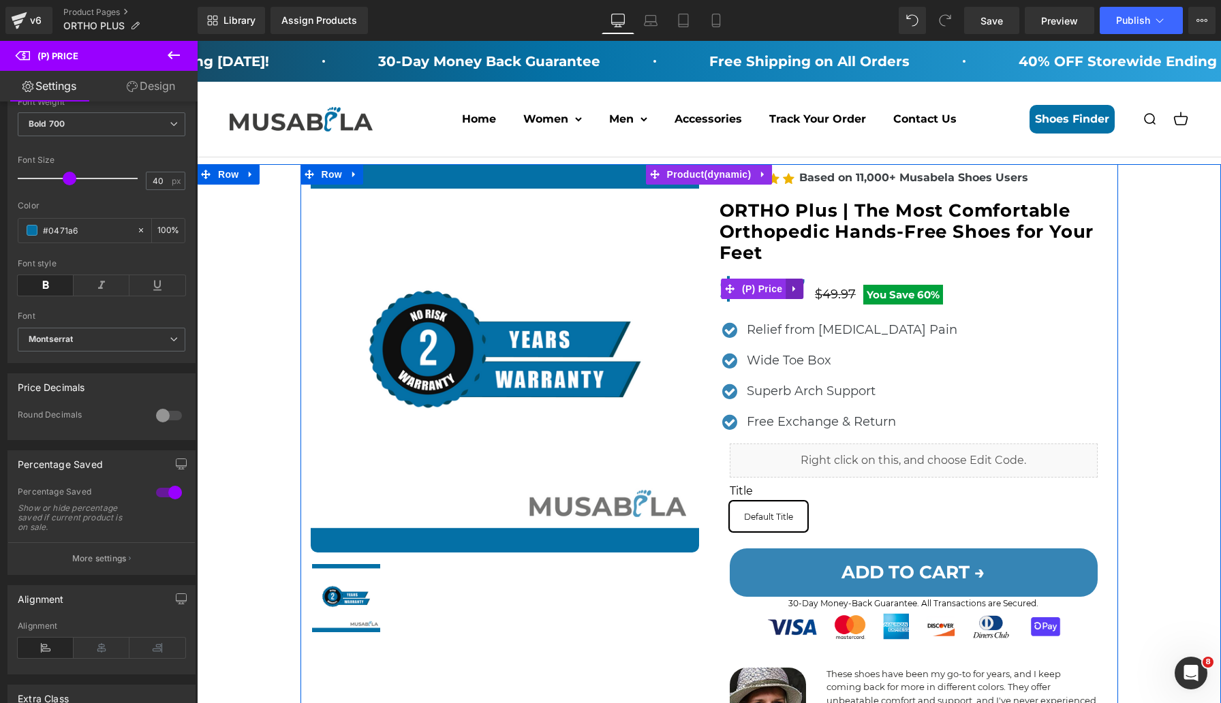
click at [794, 291] on link at bounding box center [795, 289] width 18 height 20
click at [763, 288] on icon at bounding box center [768, 290] width 10 height 10
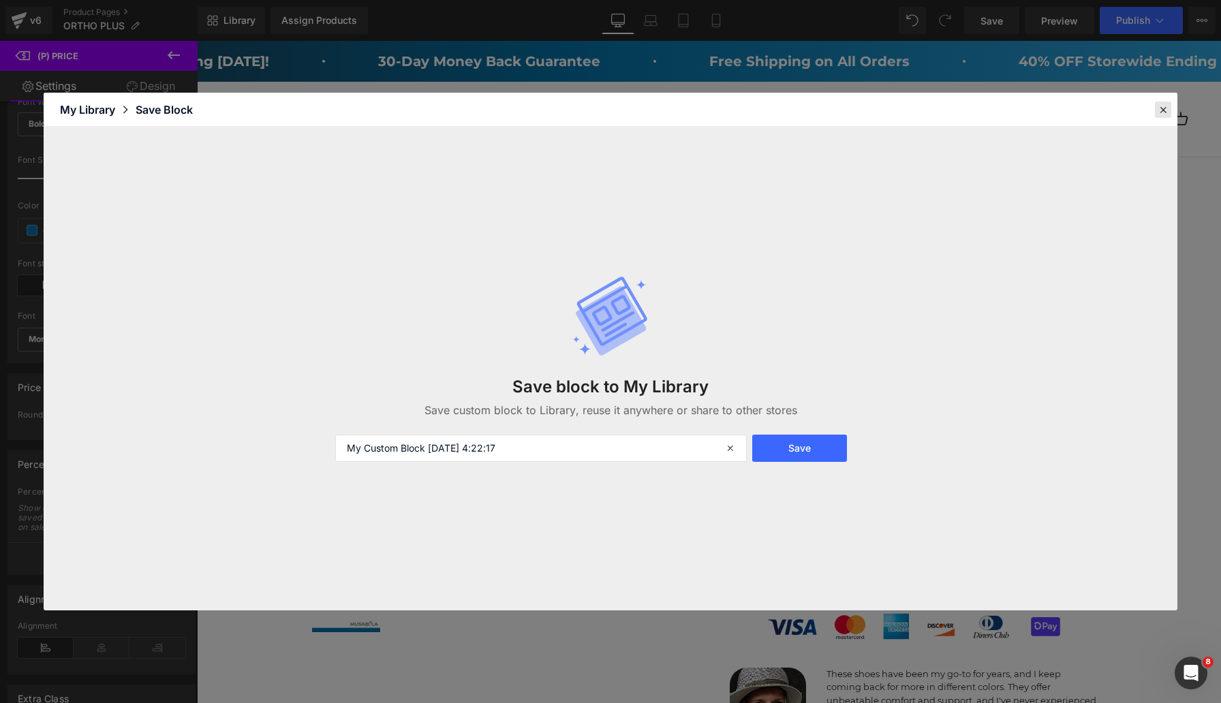
click at [1157, 111] on icon at bounding box center [1163, 110] width 12 height 12
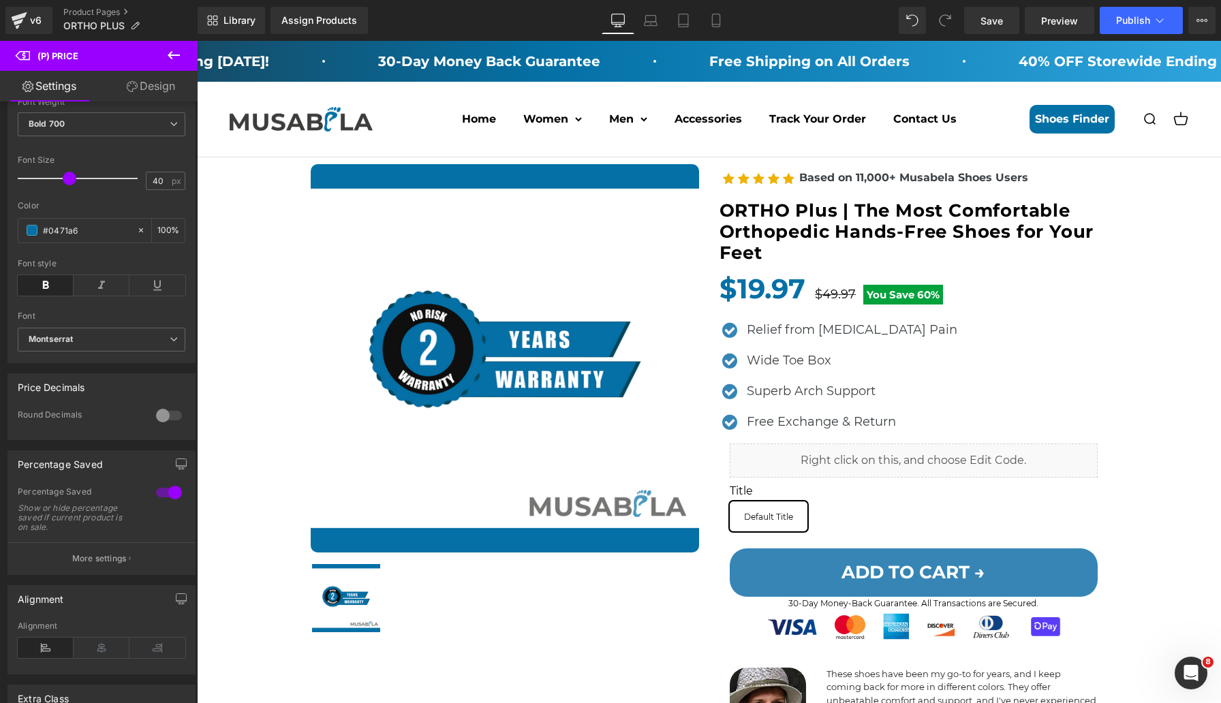
click at [179, 57] on icon at bounding box center [174, 55] width 16 height 16
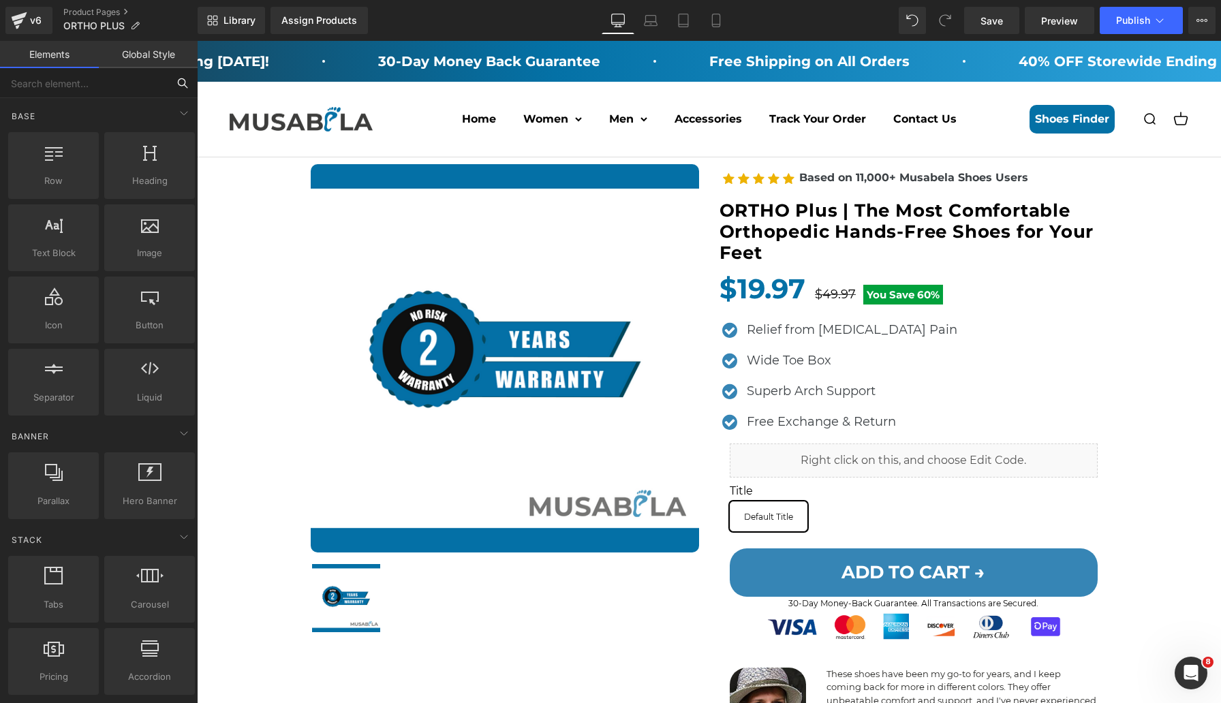
click at [145, 86] on input "text" at bounding box center [84, 83] width 168 height 30
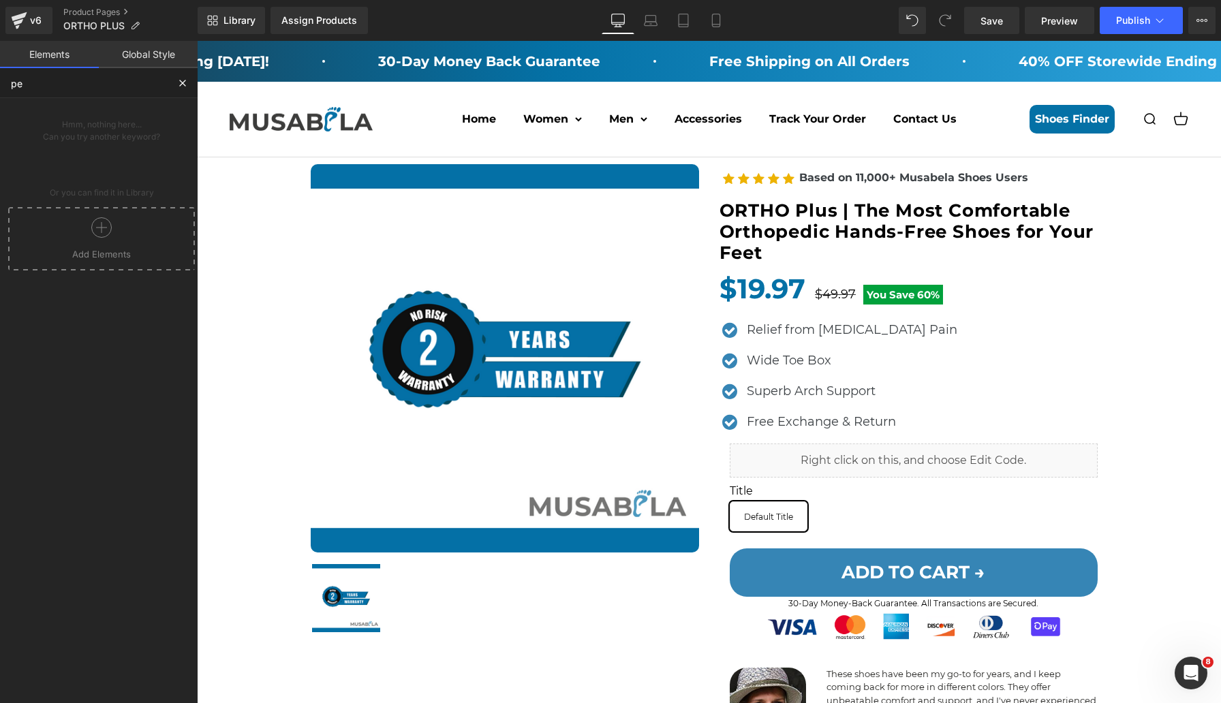
type input "p"
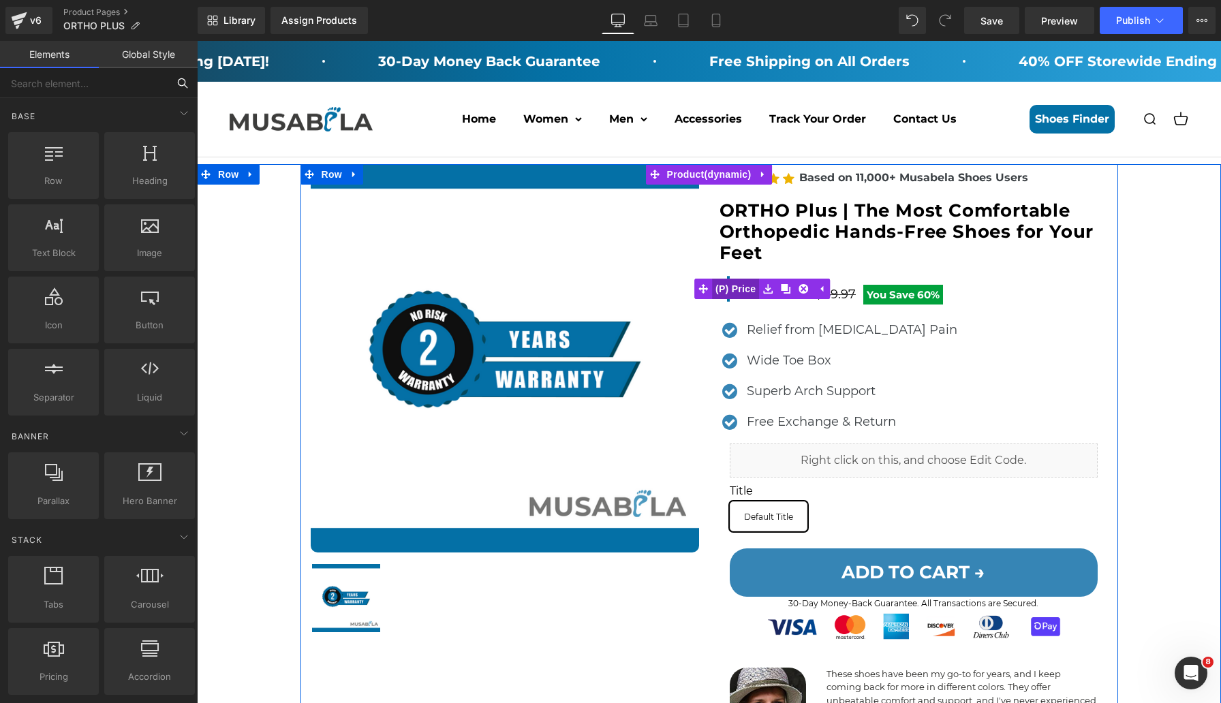
click at [728, 292] on link "(P) Price" at bounding box center [726, 289] width 65 height 20
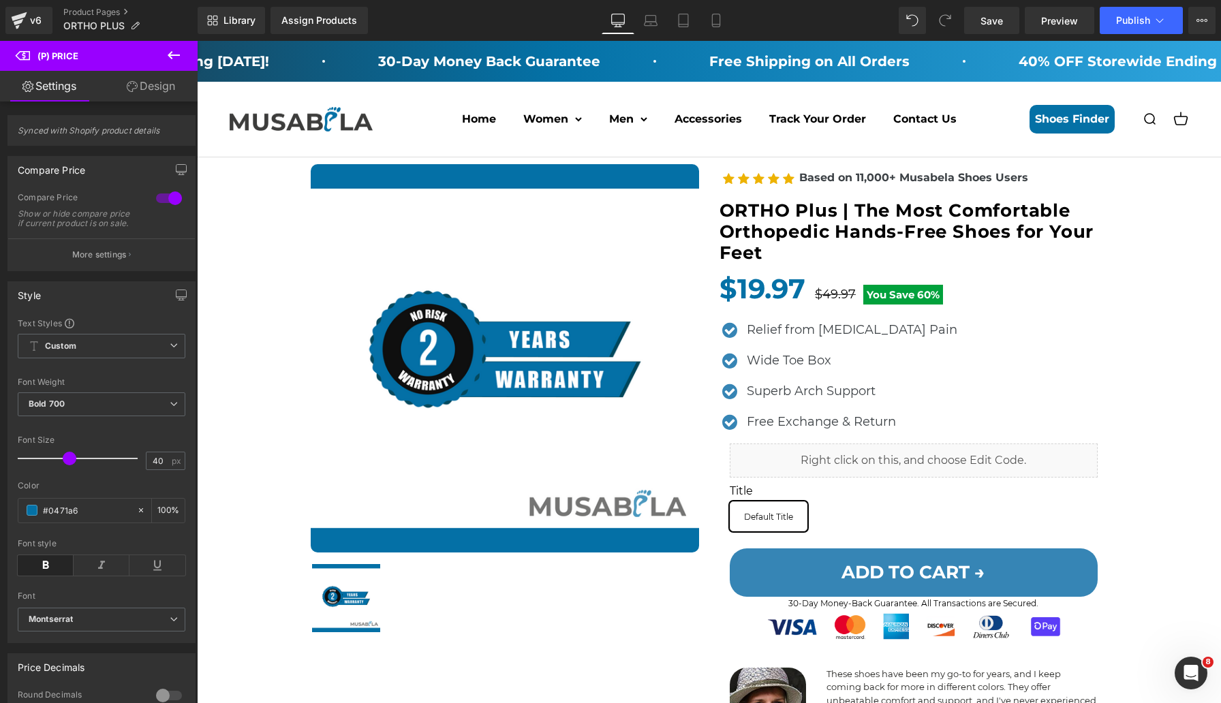
click at [844, 86] on div "Open navigation menu Open search Home Women NEW Sneakers Sandals Boots Steel To…" at bounding box center [709, 119] width 1024 height 75
